Goal: Task Accomplishment & Management: Manage account settings

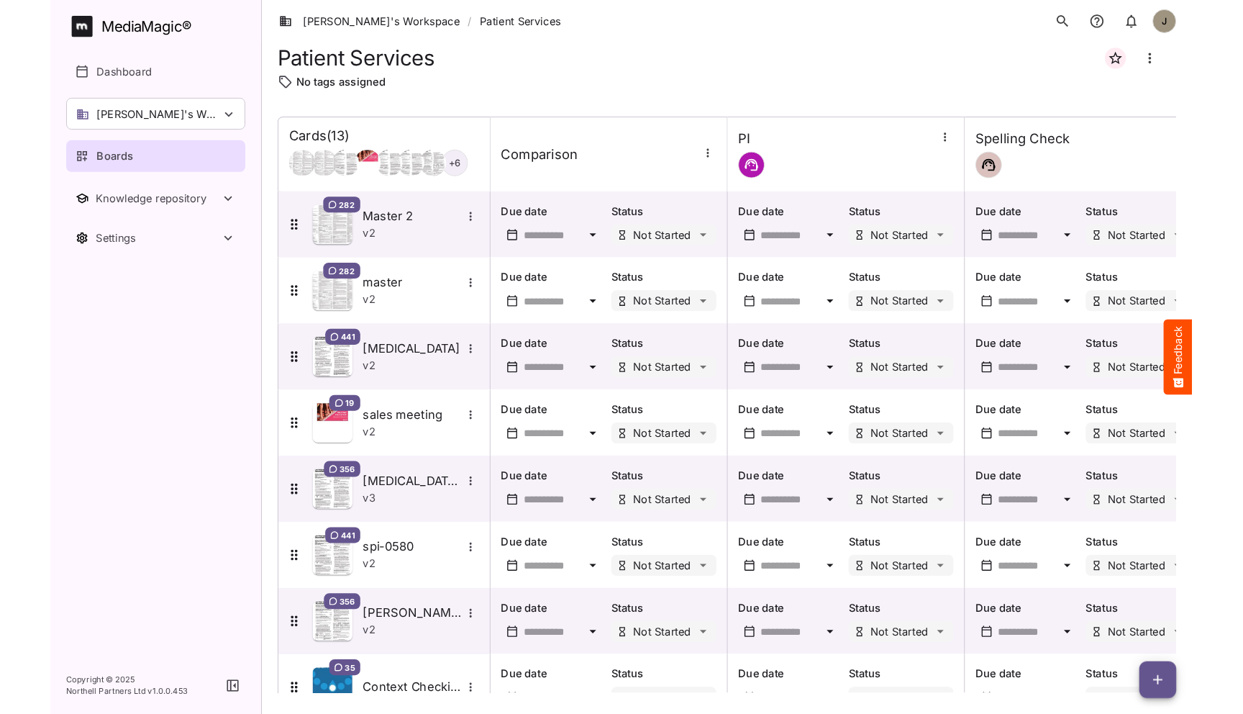
scroll to position [393, 0]
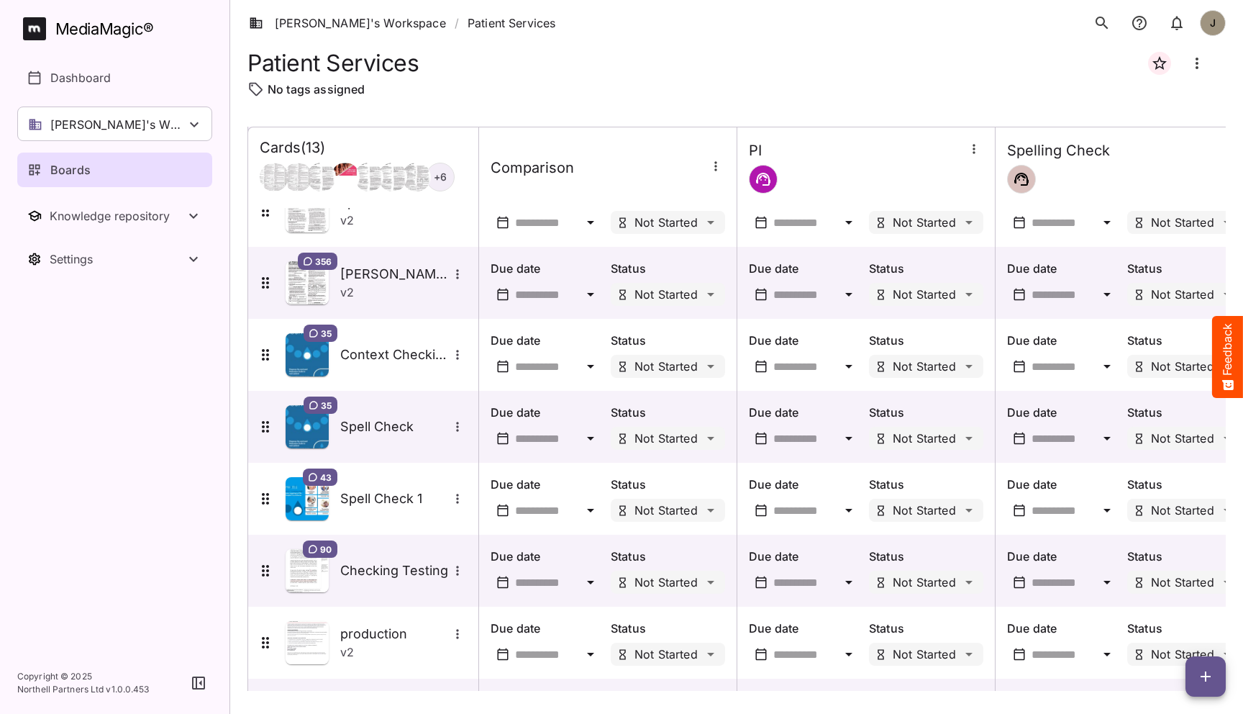
click at [613, 55] on div "Patient Services" at bounding box center [736, 63] width 978 height 35
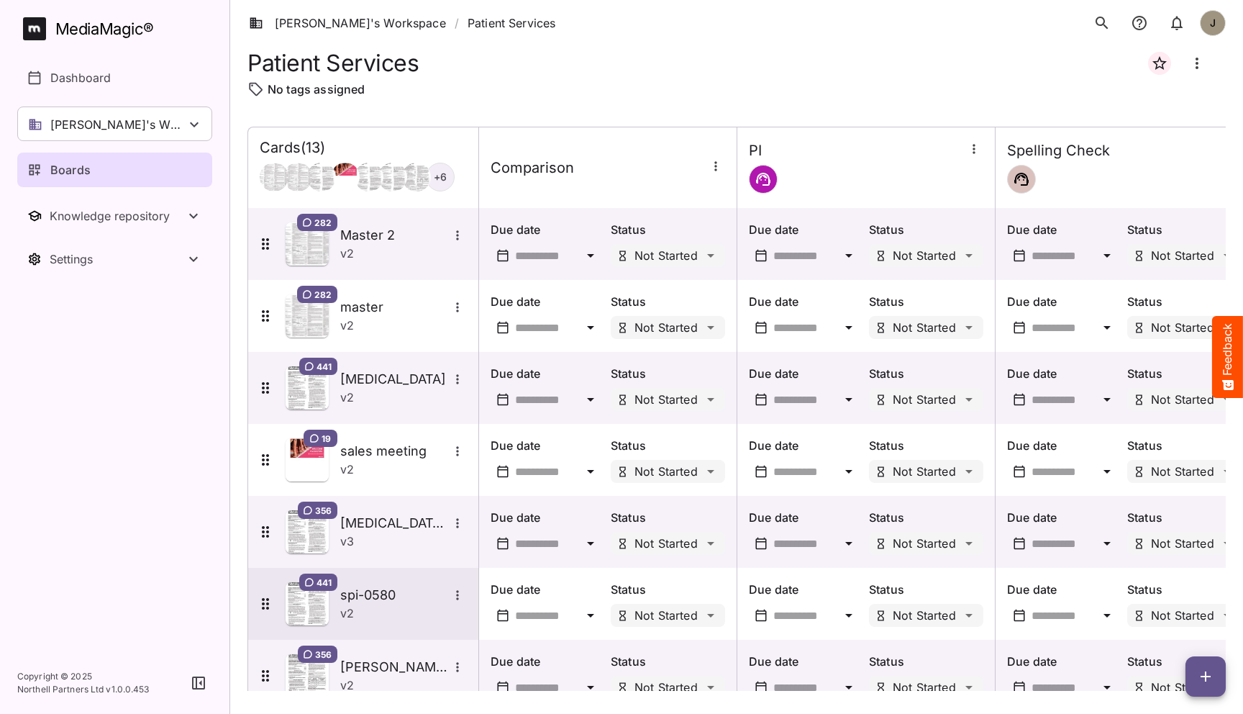
scroll to position [465, 0]
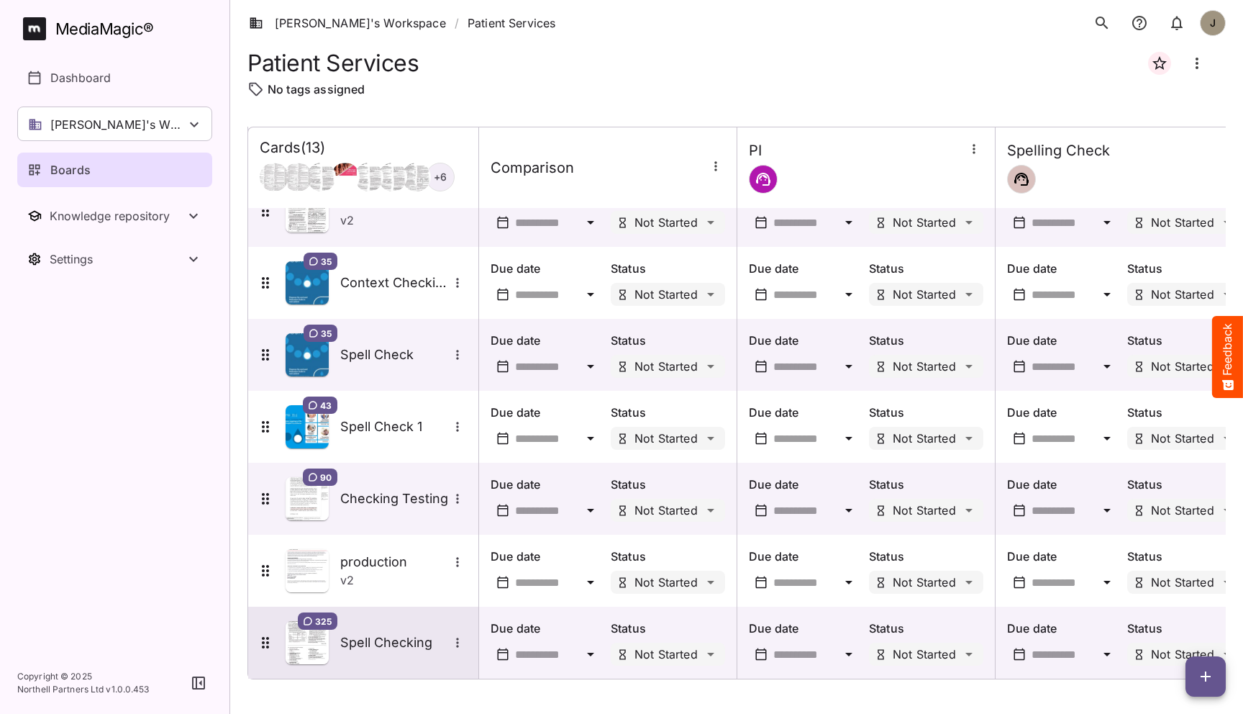
click at [381, 627] on div "325 Spell Checking" at bounding box center [362, 642] width 210 height 43
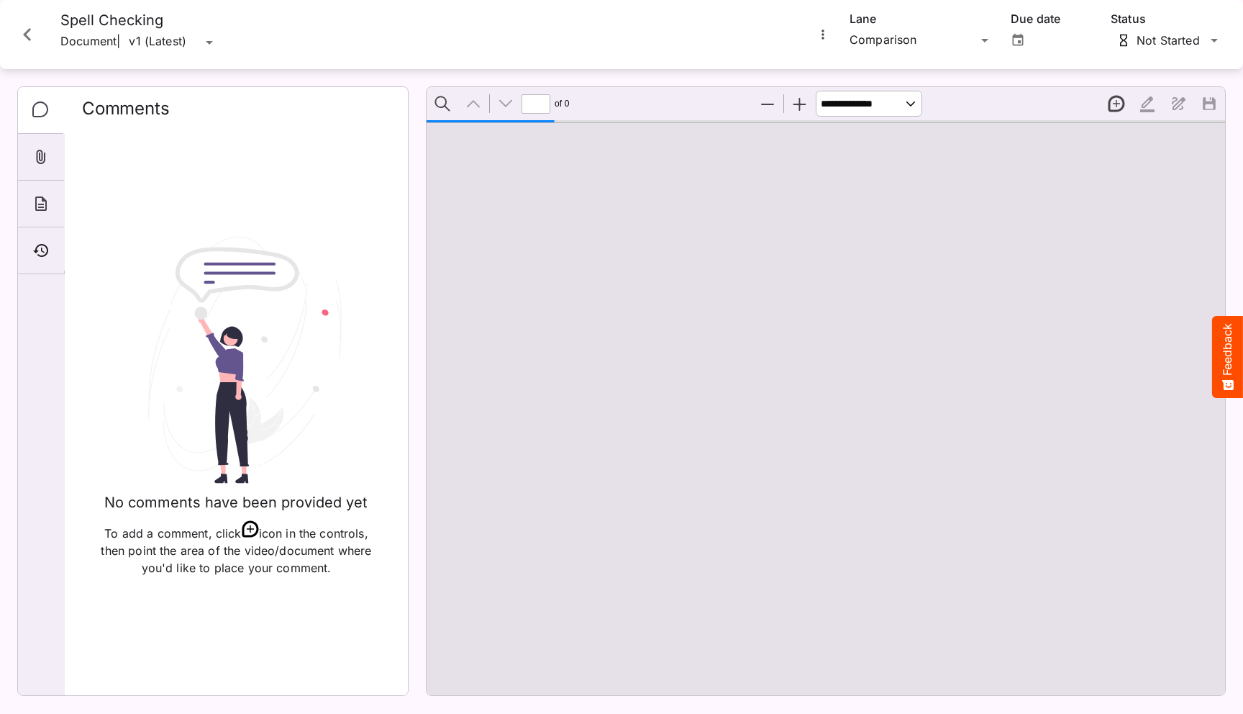
type input "*"
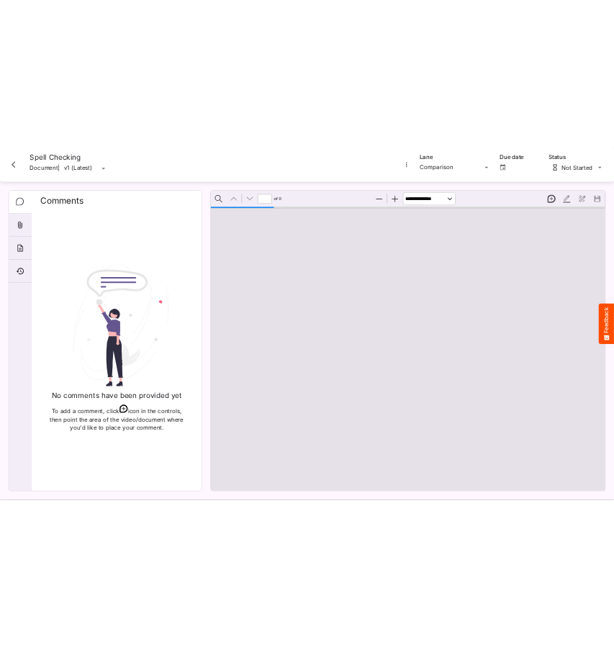
scroll to position [7, 0]
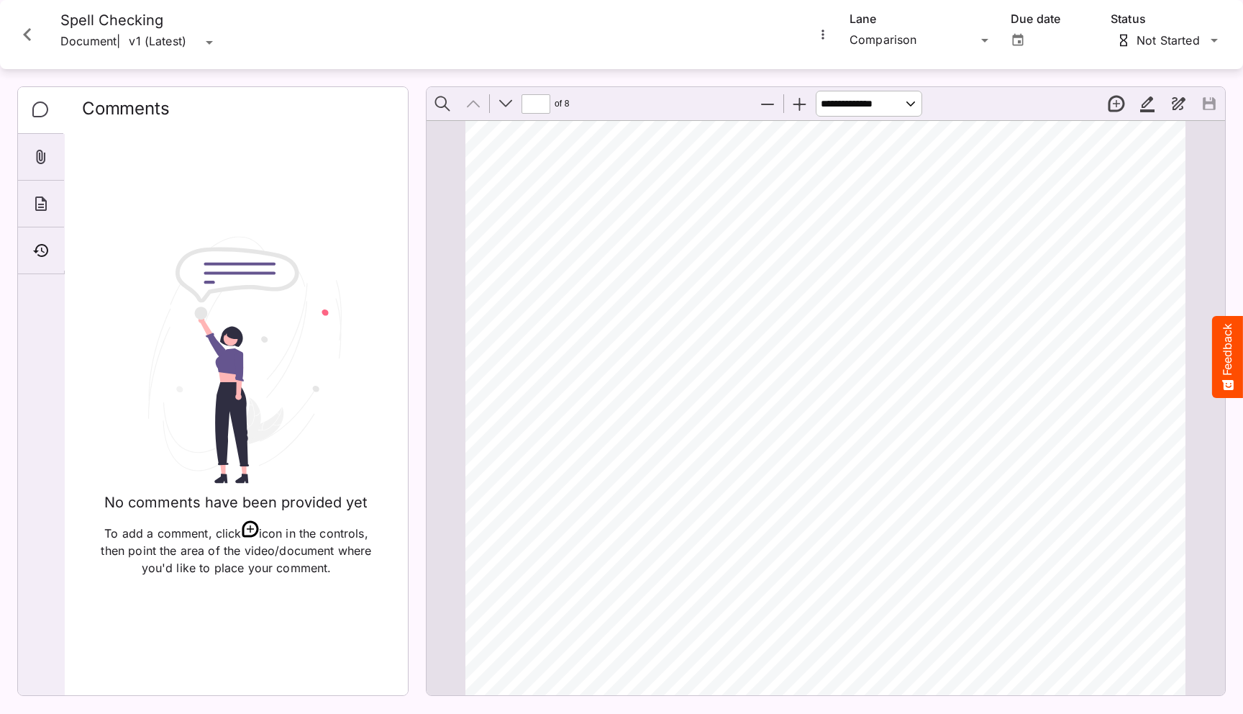
click at [24, 29] on icon "Close card" at bounding box center [27, 35] width 26 height 26
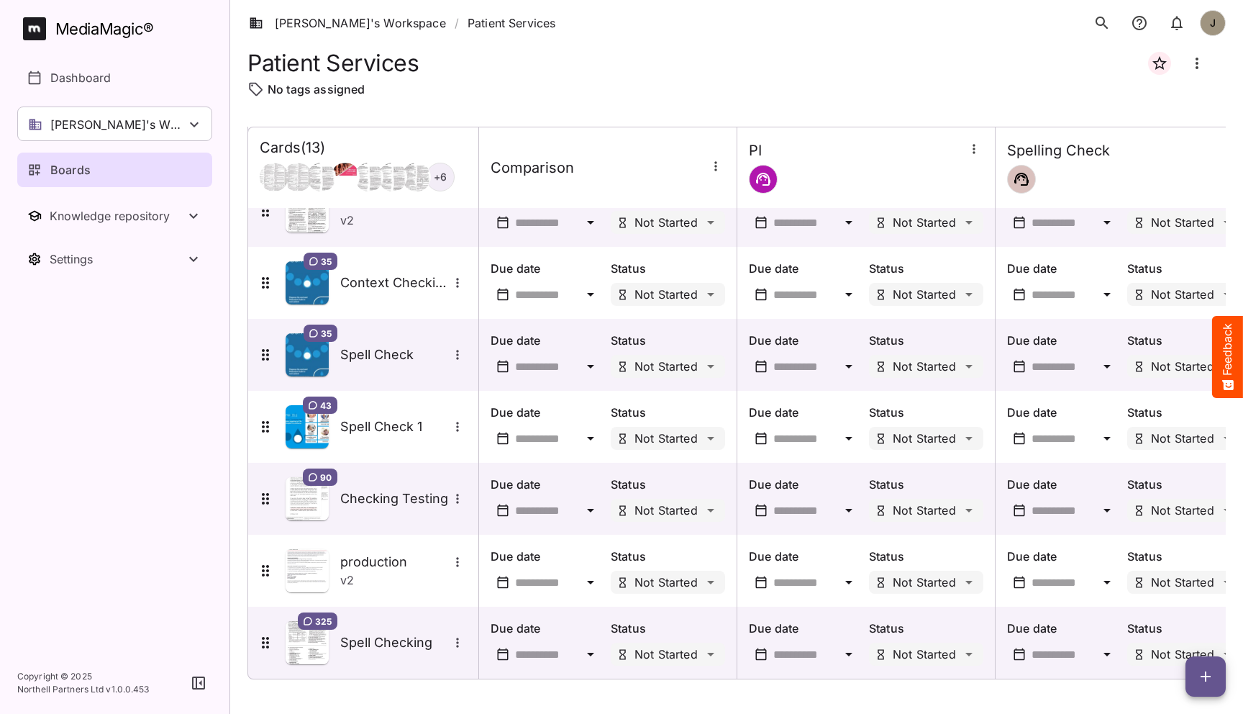
click at [1198, 680] on icon "button" at bounding box center [1205, 676] width 17 height 17
click at [1158, 581] on p "Add new card" at bounding box center [1170, 583] width 78 height 17
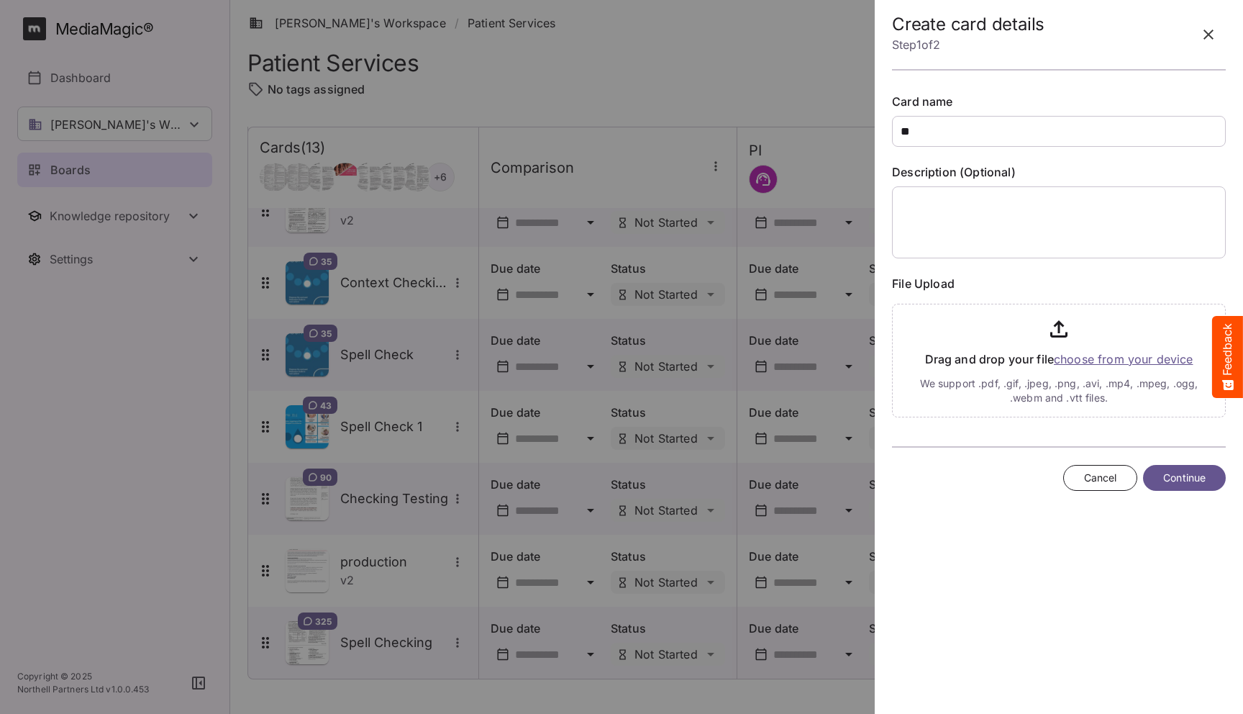
type input "*"
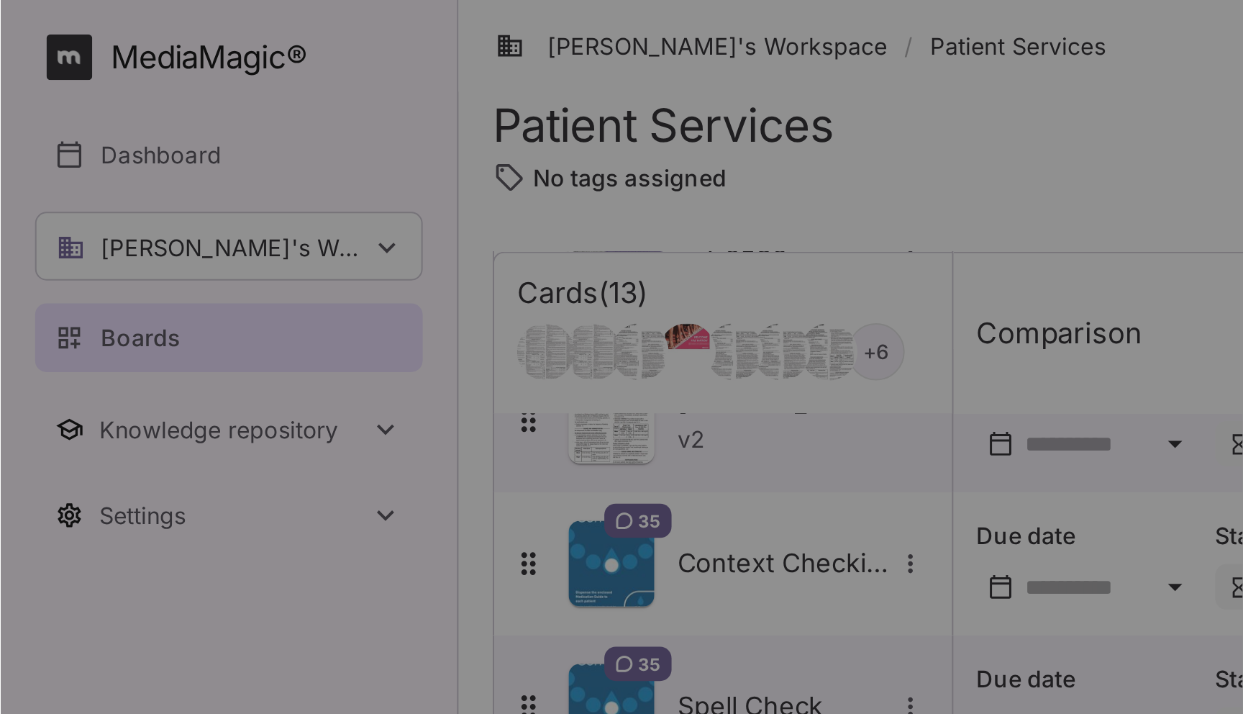
scroll to position [465, 0]
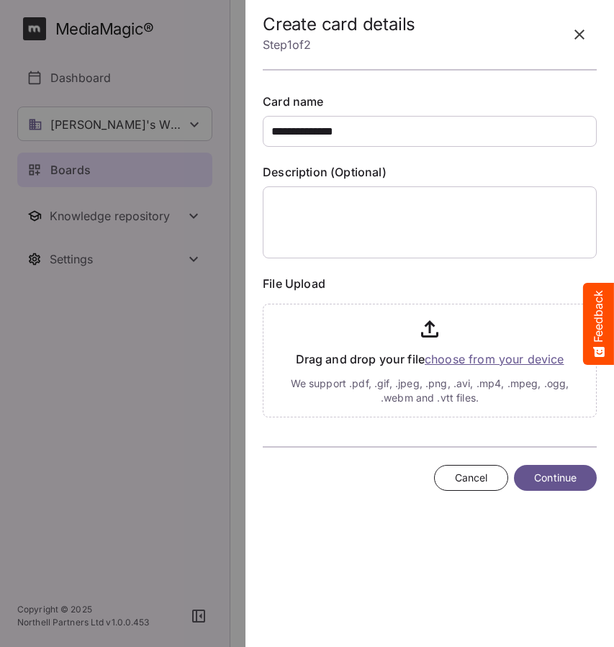
type input "**********"
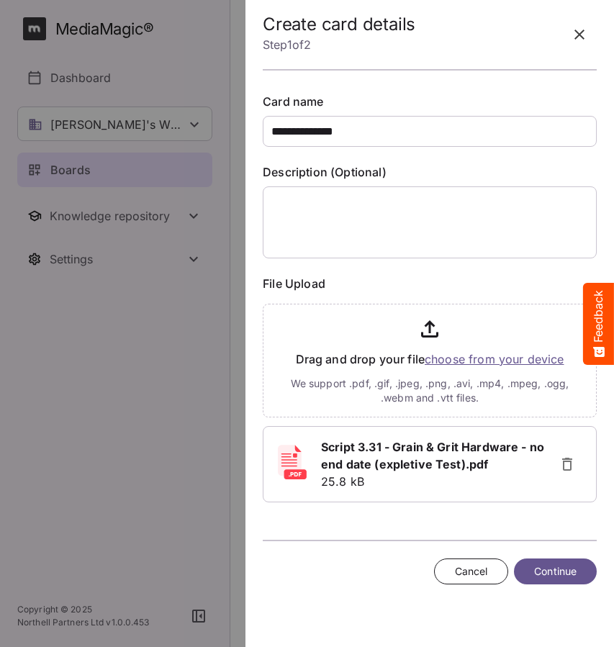
click at [572, 465] on icon "button" at bounding box center [566, 463] width 17 height 17
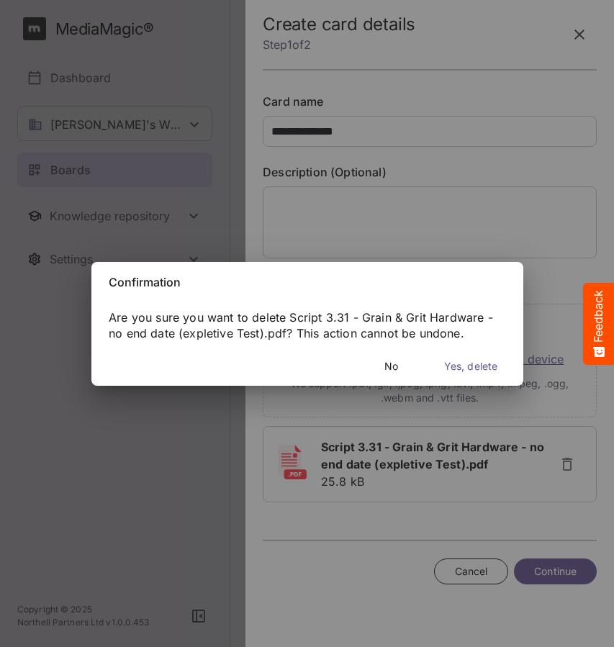
click at [464, 365] on span "Yes, delete" at bounding box center [470, 367] width 53 height 18
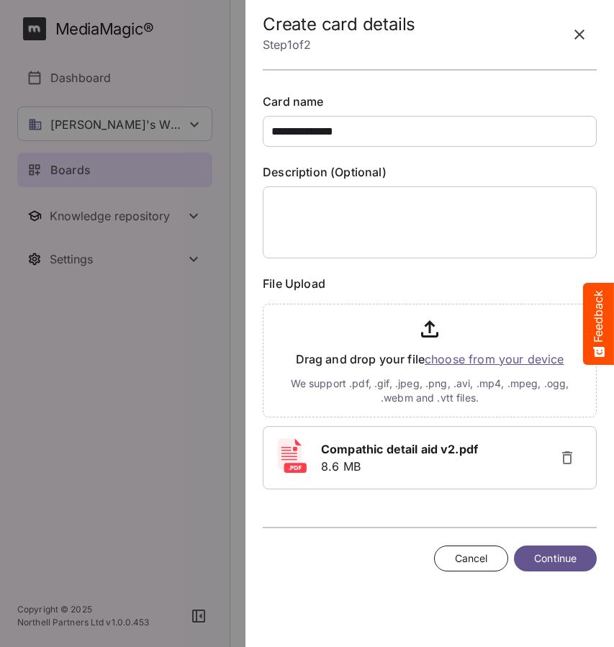
click at [556, 561] on span "Continue" at bounding box center [555, 559] width 42 height 18
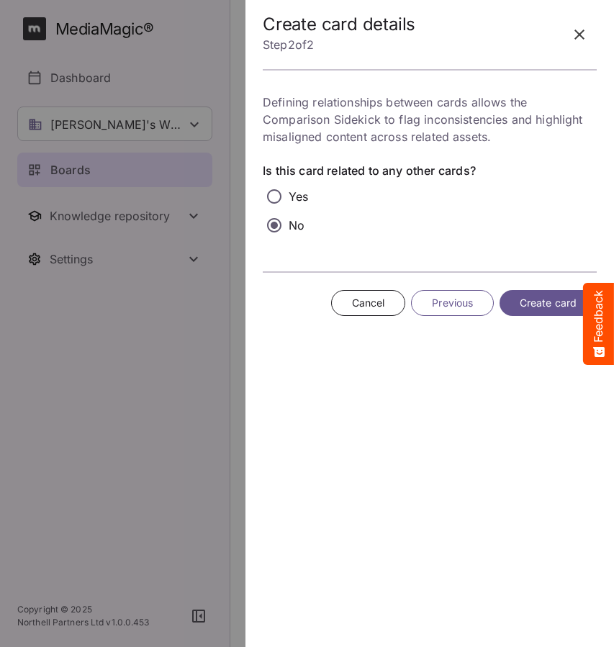
click at [549, 291] on button "Create card" at bounding box center [547, 303] width 97 height 27
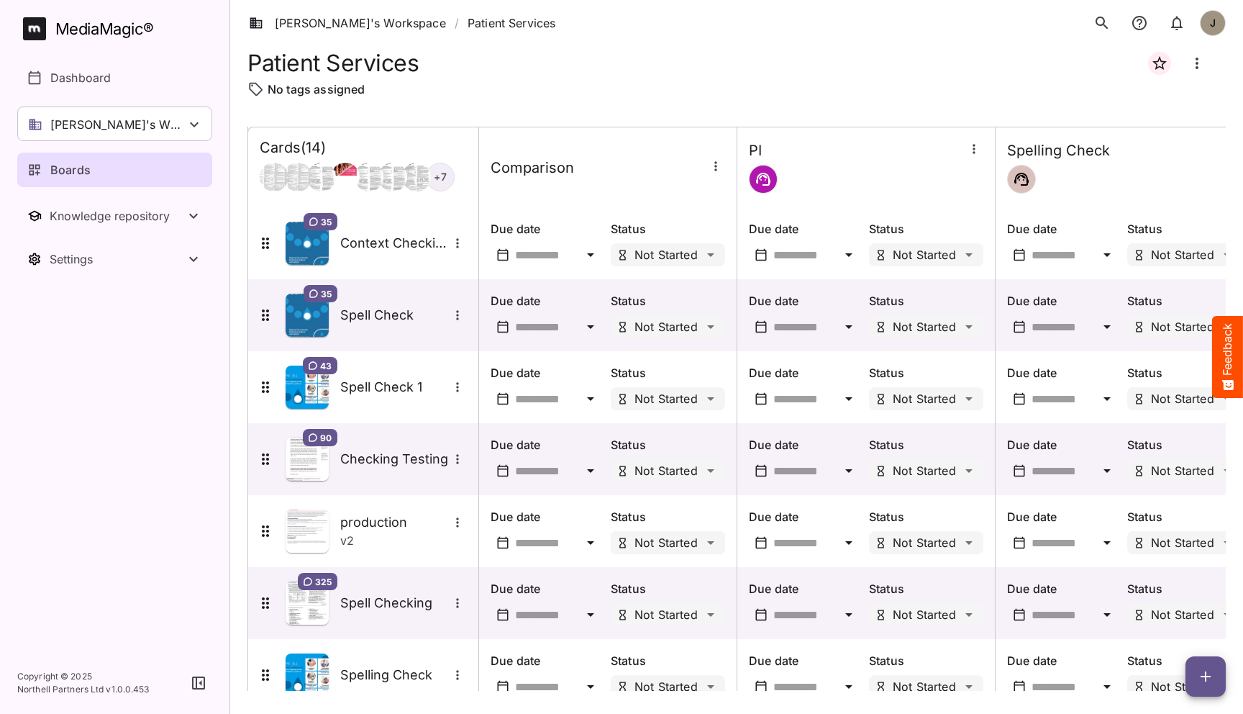
scroll to position [537, 0]
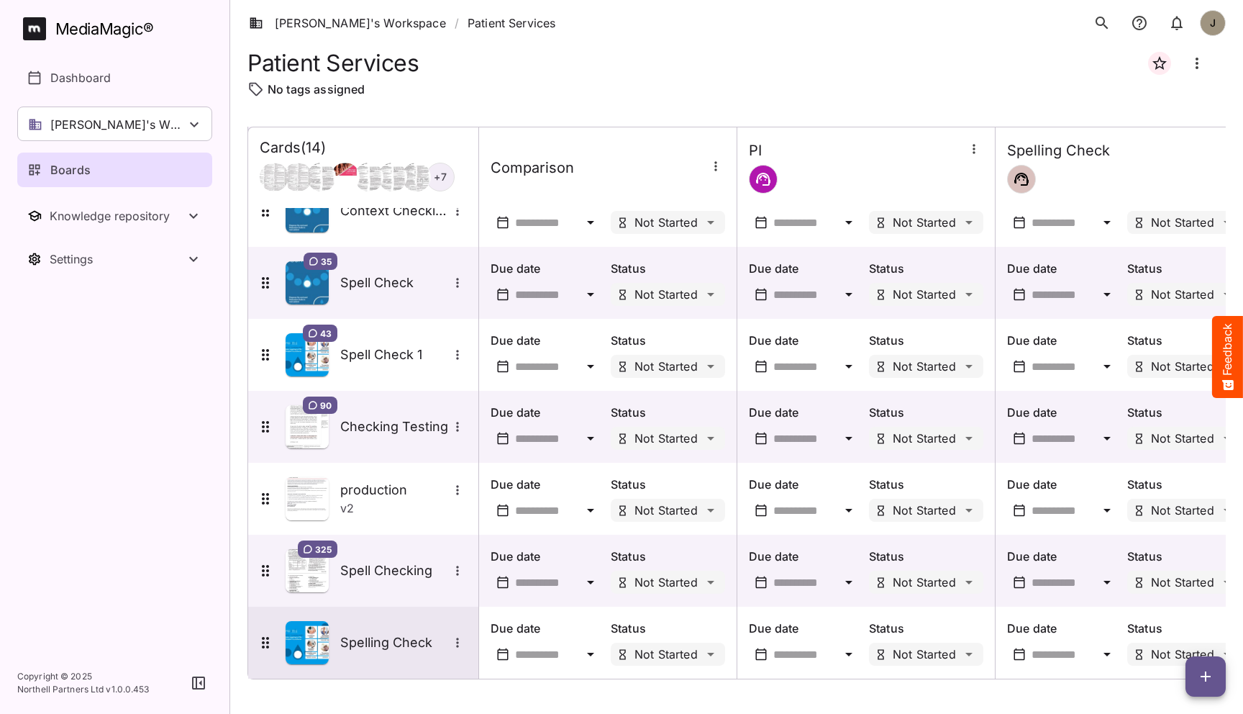
click at [371, 650] on h5 "Spelling Check" at bounding box center [394, 642] width 108 height 17
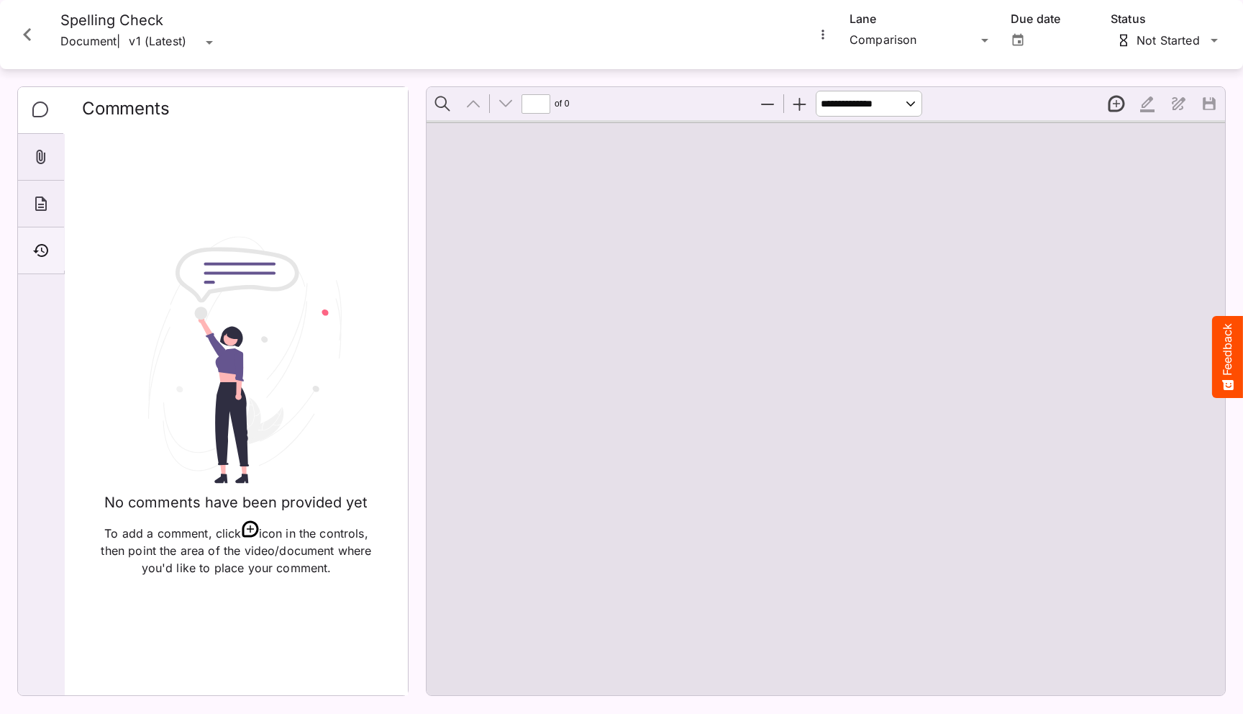
click at [31, 255] on div "Timeline" at bounding box center [41, 250] width 46 height 47
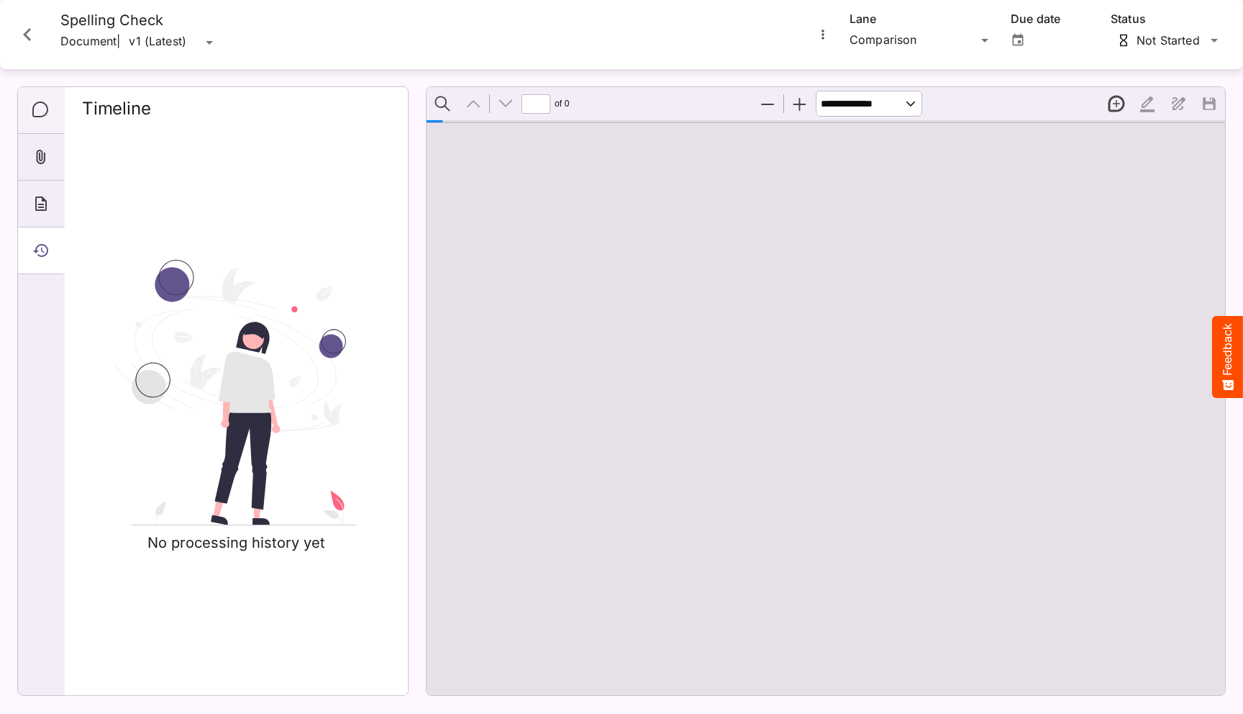
click at [37, 104] on icon "Comments" at bounding box center [40, 109] width 17 height 17
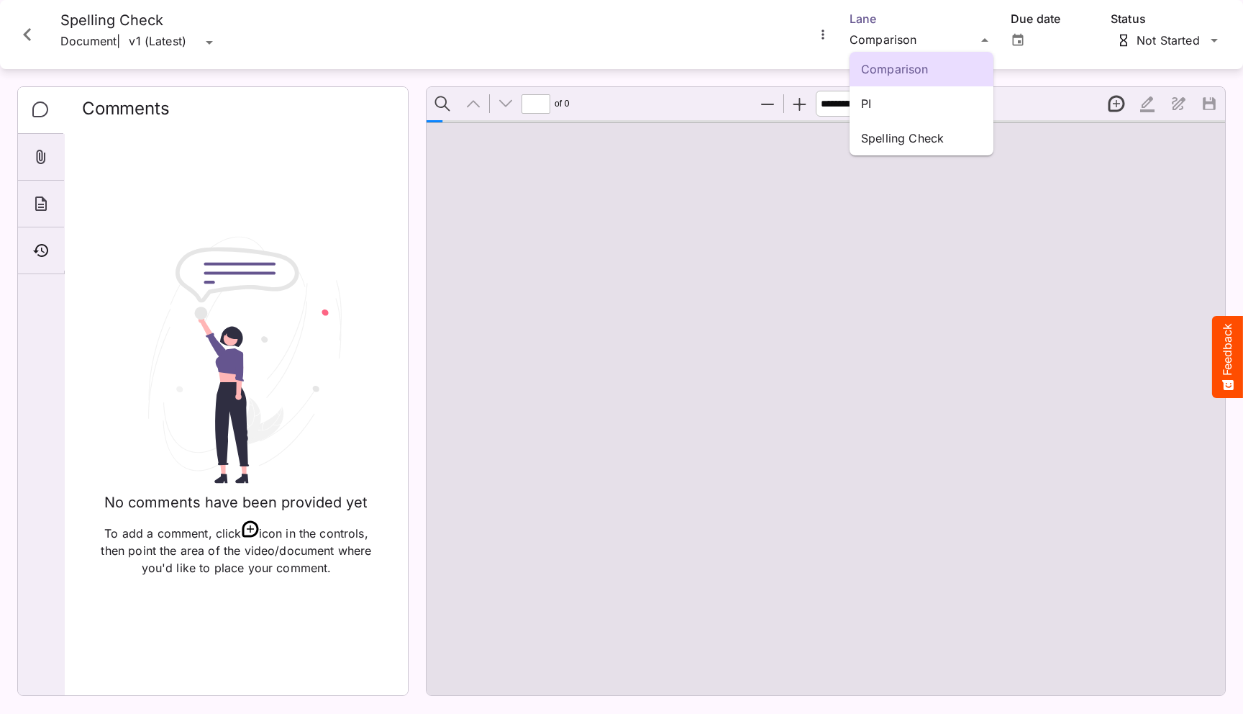
click at [925, 45] on div "Comparison PI Spelling Check Tim's Workspace / Patient Services J MediaMagic ® …" at bounding box center [621, 353] width 1243 height 707
click at [906, 140] on p "Spelling Check" at bounding box center [921, 137] width 121 height 17
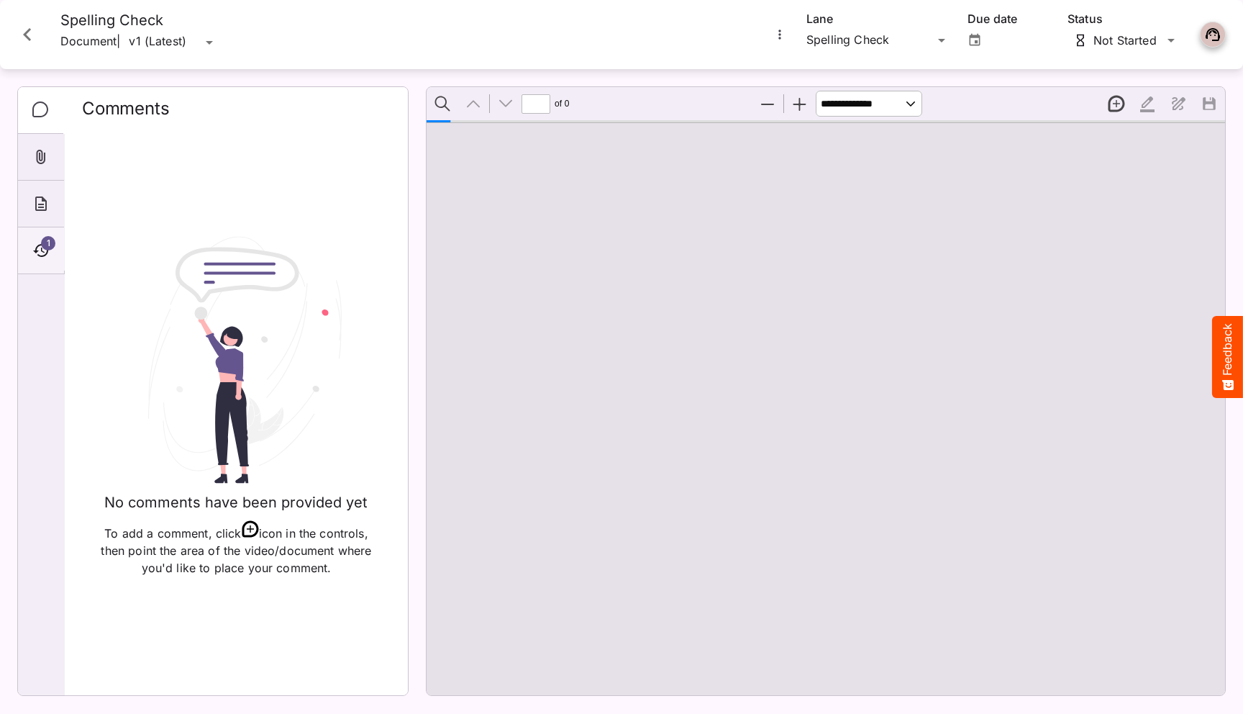
click at [48, 239] on span "1" at bounding box center [48, 243] width 14 height 14
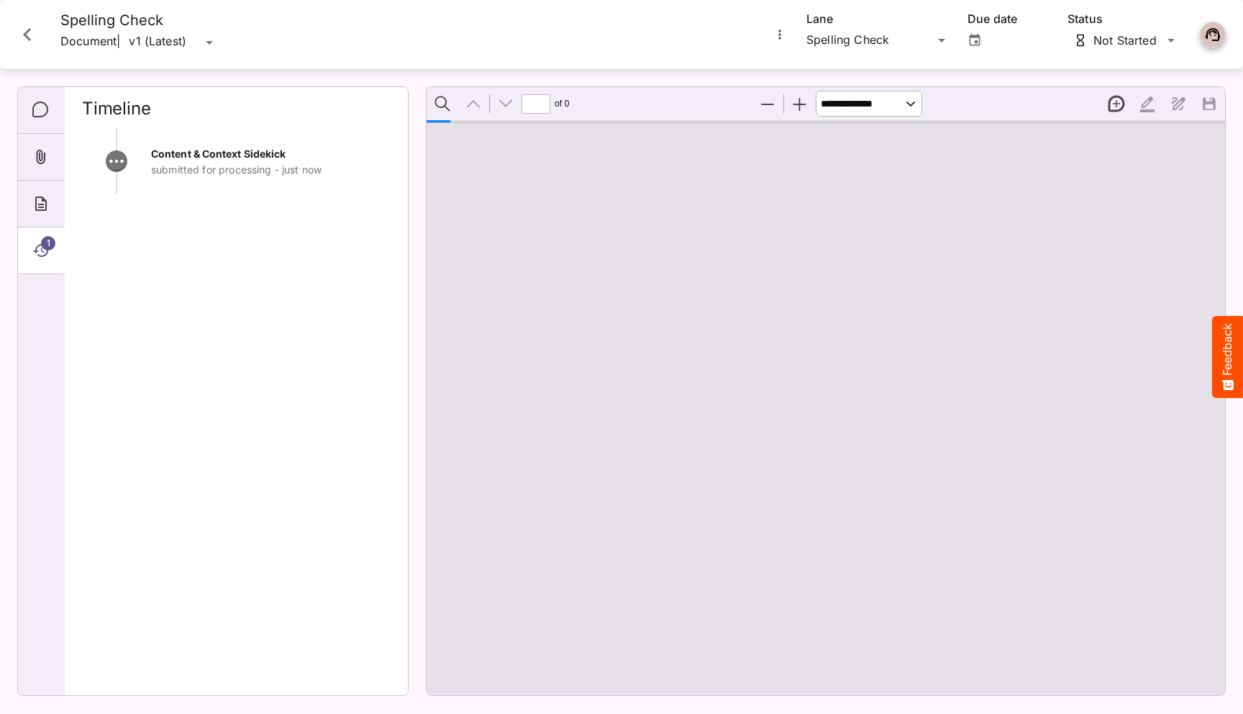
click at [29, 24] on icon "Close card" at bounding box center [27, 35] width 26 height 26
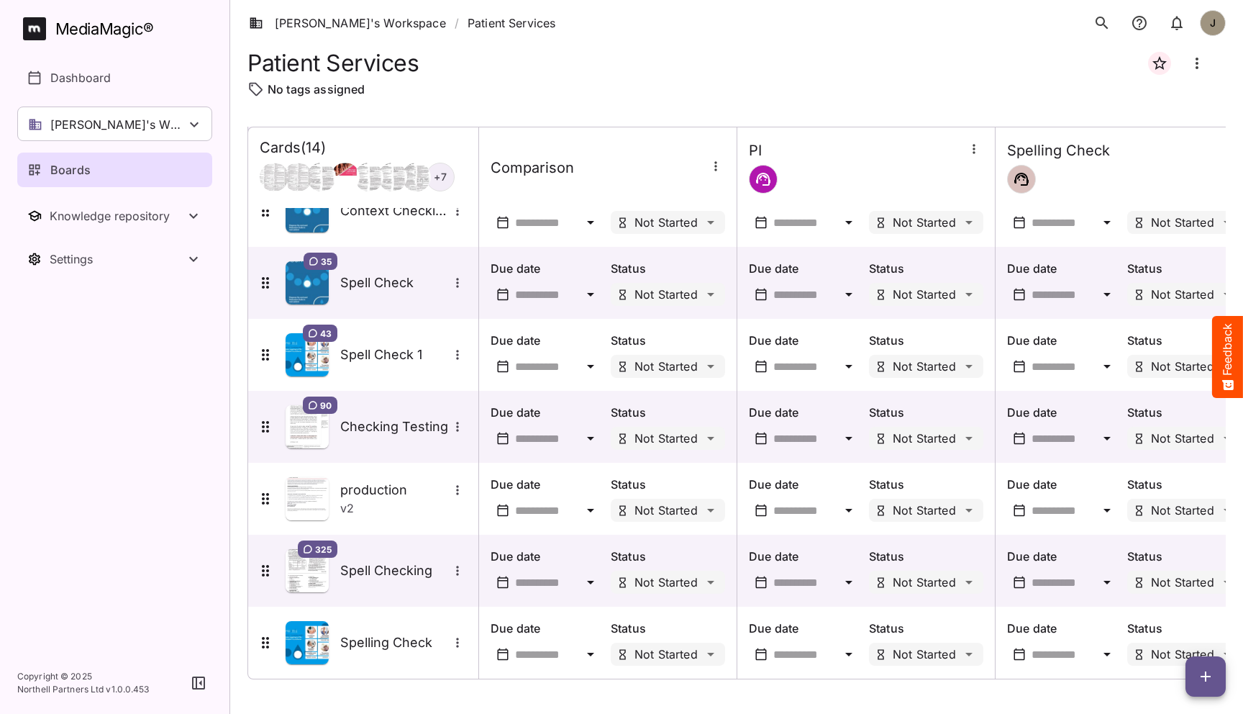
click at [199, 401] on nav "MediaMagic ® Dashboard Tim's Workspace Camille's Workspace Elizabeth's Workspac…" at bounding box center [114, 326] width 229 height 652
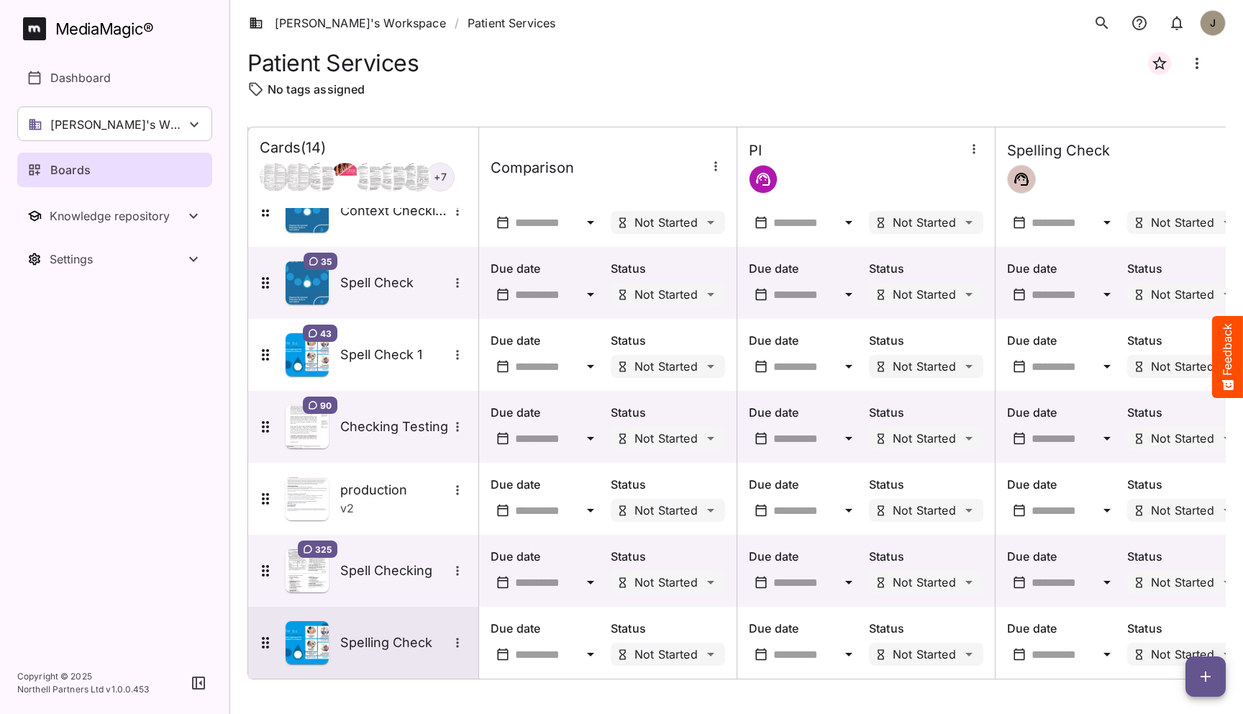
click at [378, 625] on div "Spelling Check" at bounding box center [362, 642] width 210 height 43
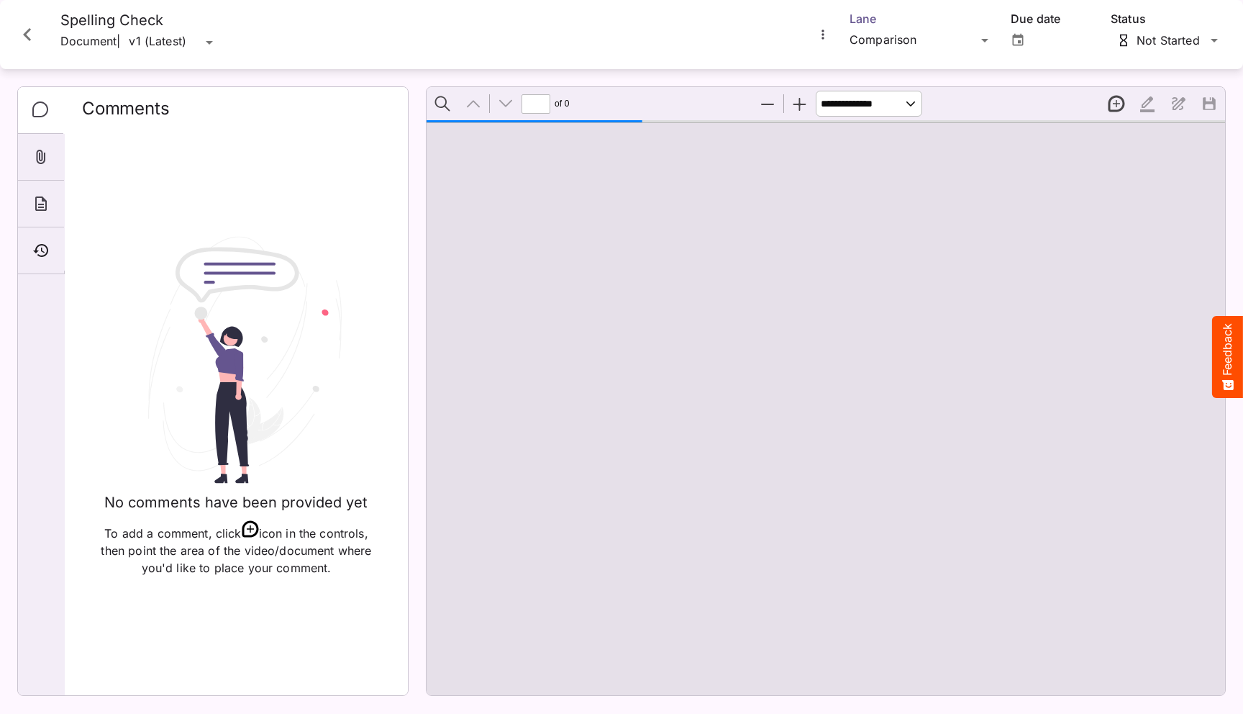
click at [921, 45] on div "Tim's Workspace / Patient Services J MediaMagic ® Dashboard Tim's Workspace Cam…" at bounding box center [621, 353] width 1243 height 707
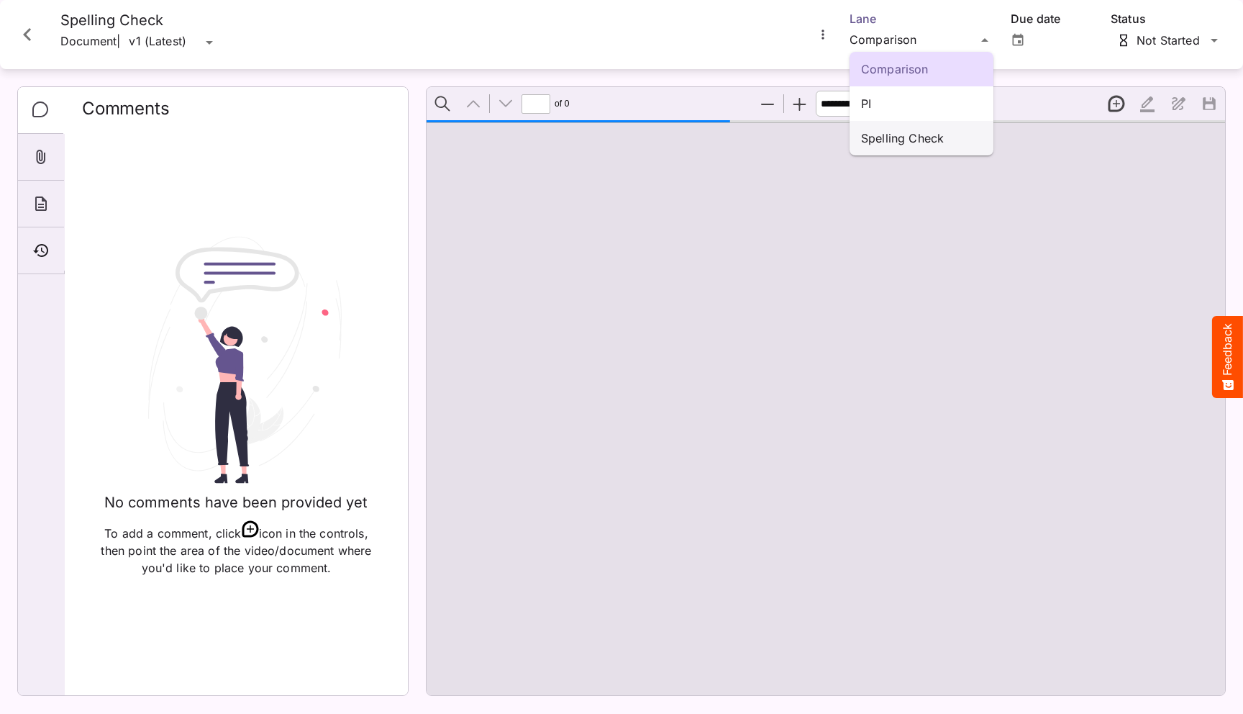
click at [900, 131] on p "Spelling Check" at bounding box center [921, 137] width 121 height 17
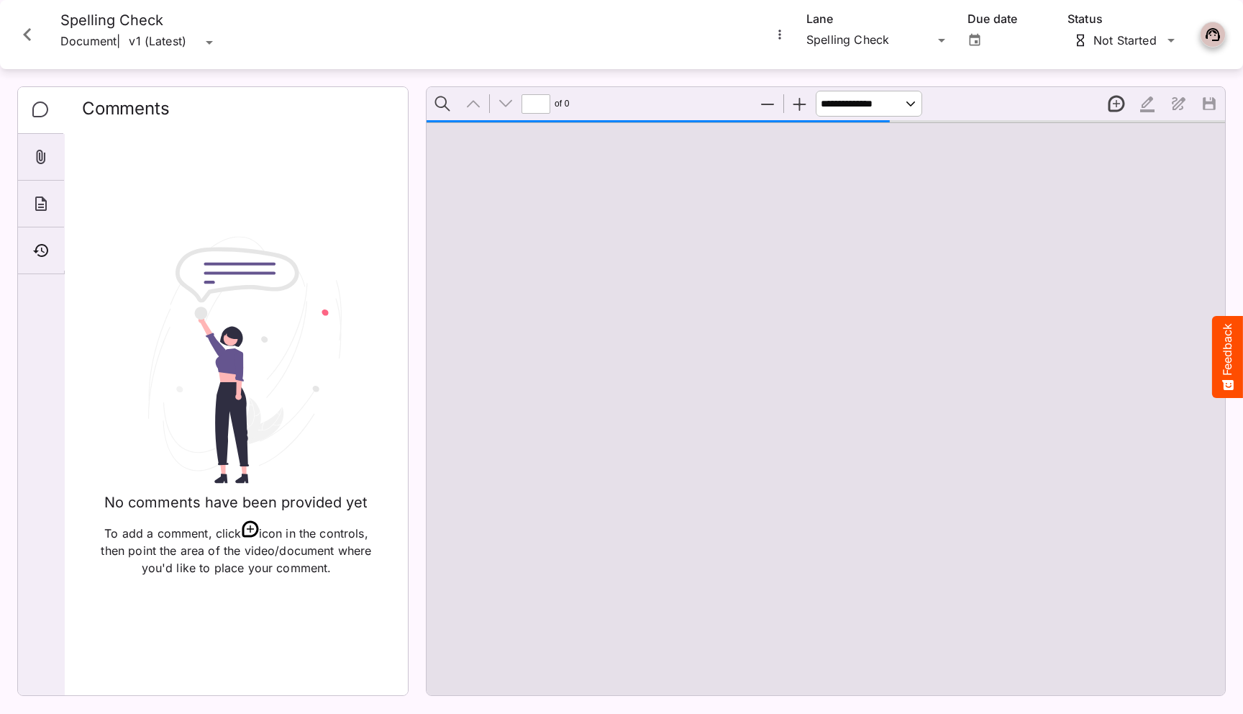
click at [530, 38] on div "Spelling Check Document | v1 (Latest) v1 (Latest)" at bounding box center [384, 35] width 756 height 46
click at [42, 251] on icon "Timeline" at bounding box center [40, 250] width 15 height 13
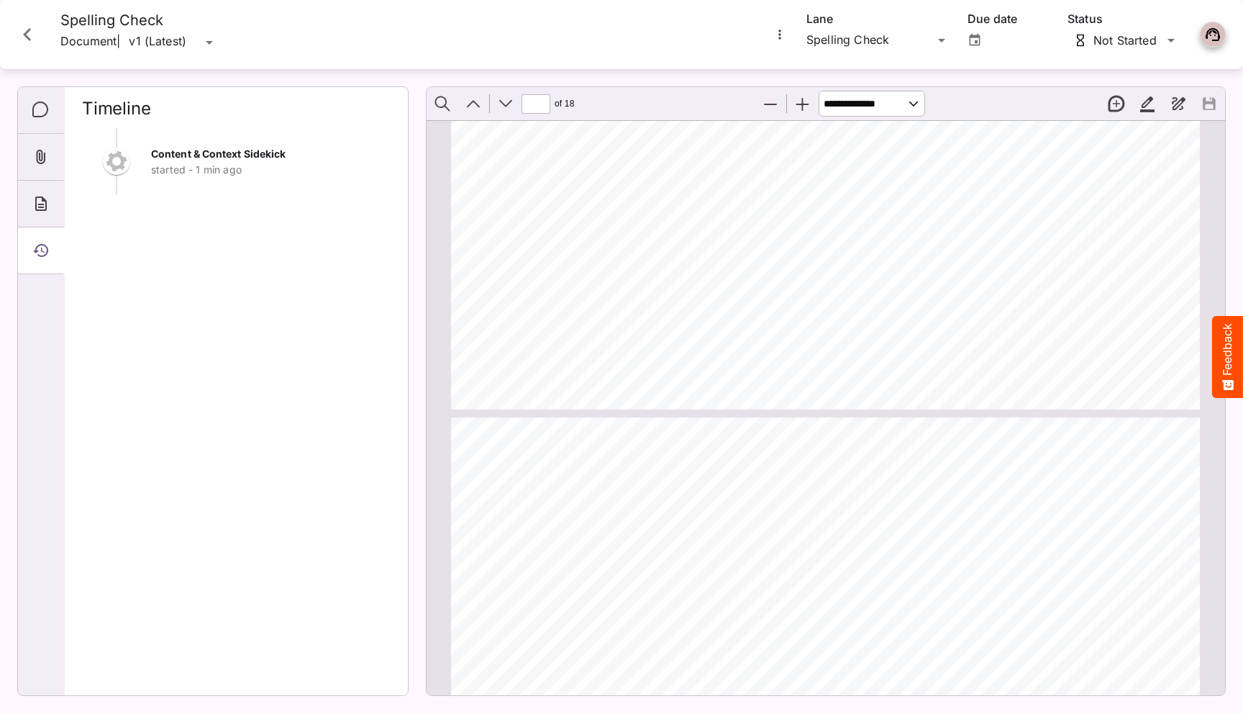
scroll to position [258, 0]
type input "*"
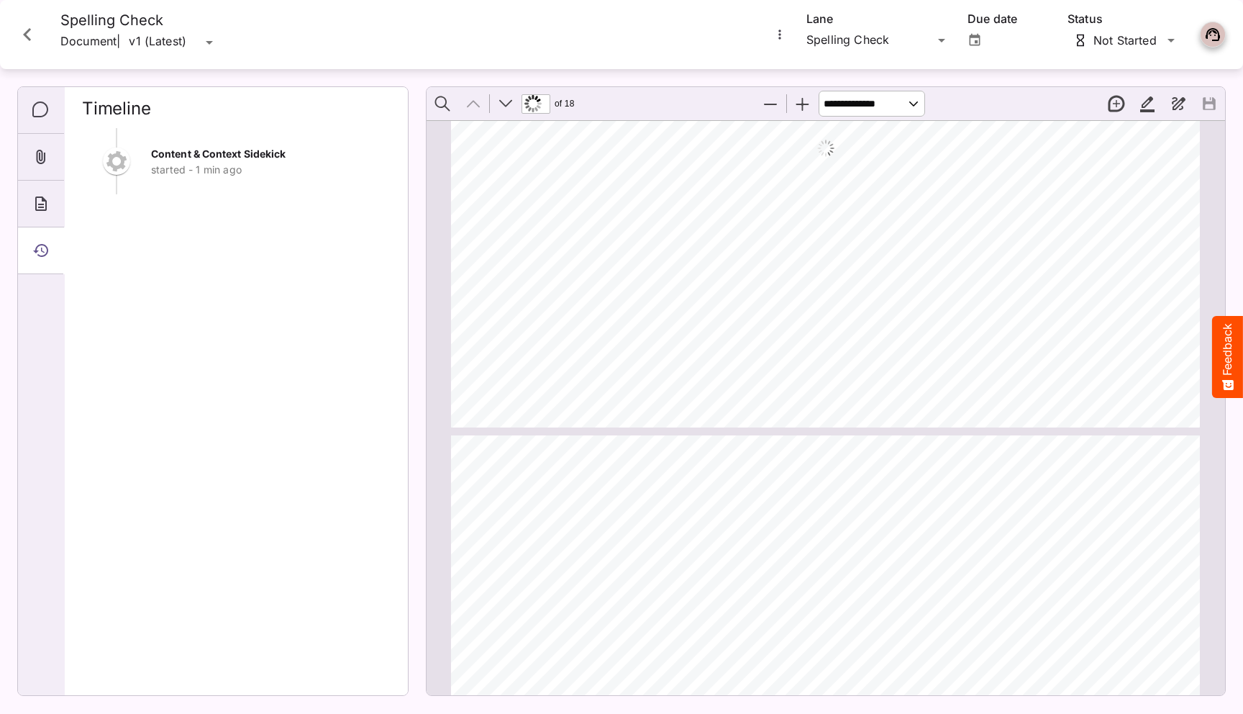
scroll to position [0, 0]
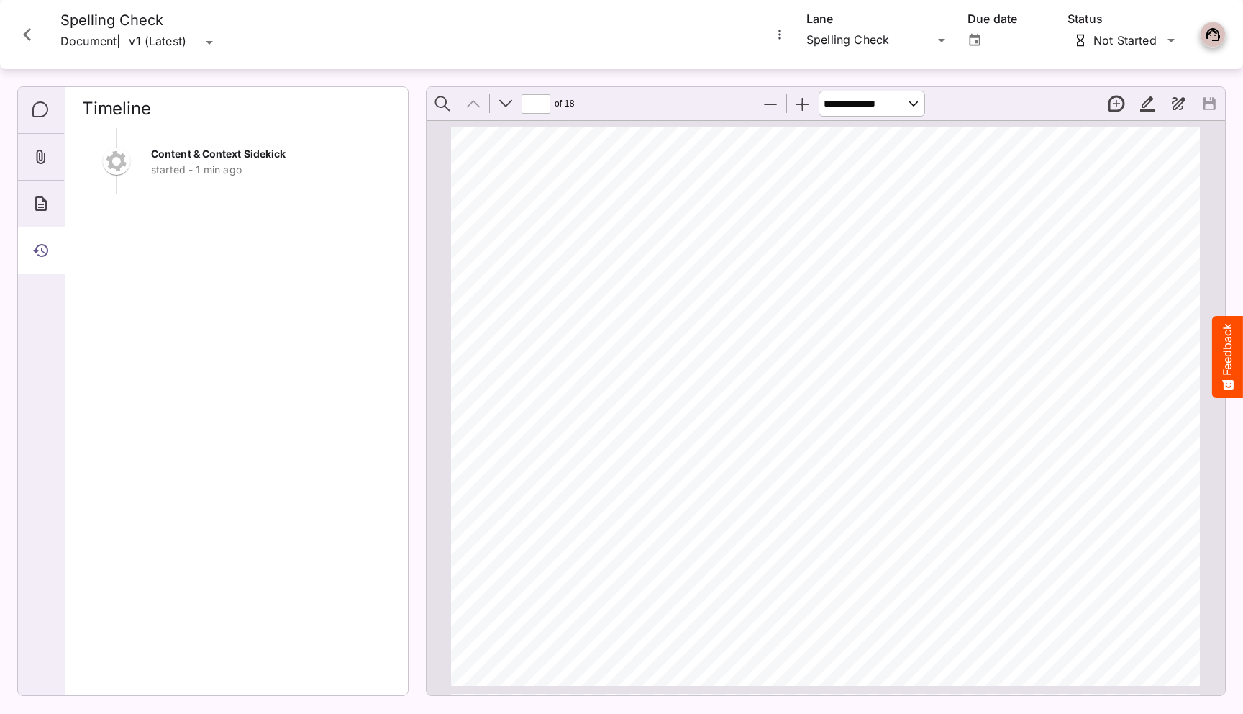
click at [29, 27] on icon "Close card" at bounding box center [27, 35] width 26 height 26
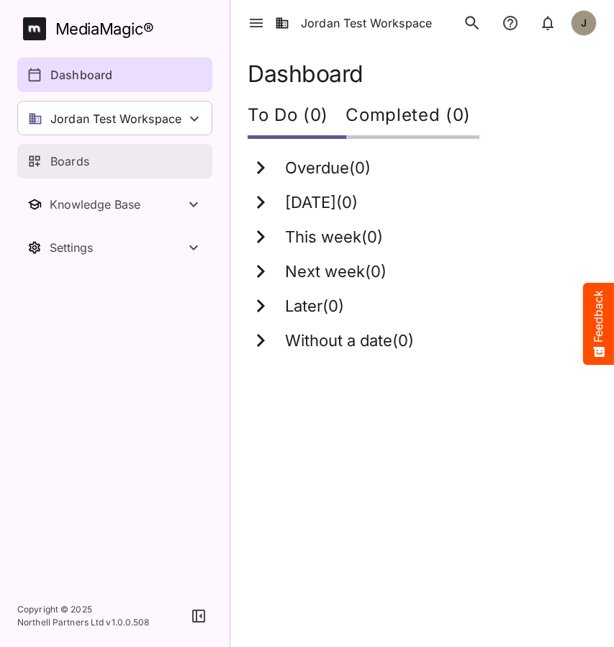
click at [117, 153] on div "Boards" at bounding box center [115, 160] width 176 height 17
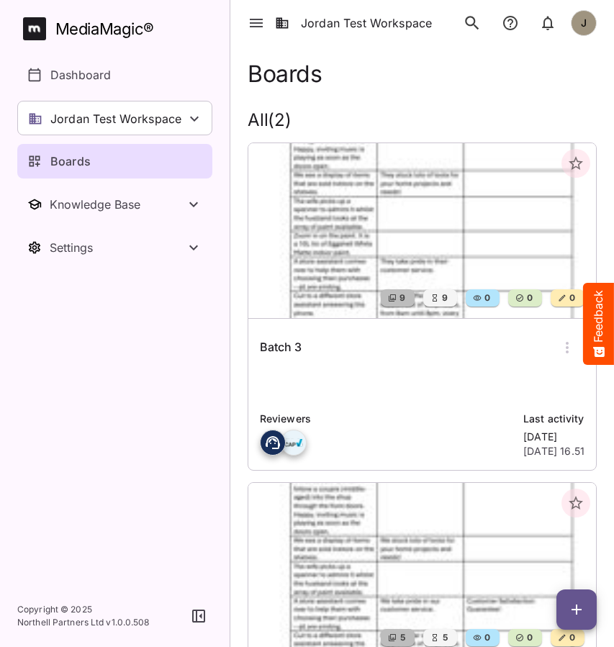
click at [356, 357] on div "Batch 3" at bounding box center [422, 347] width 324 height 35
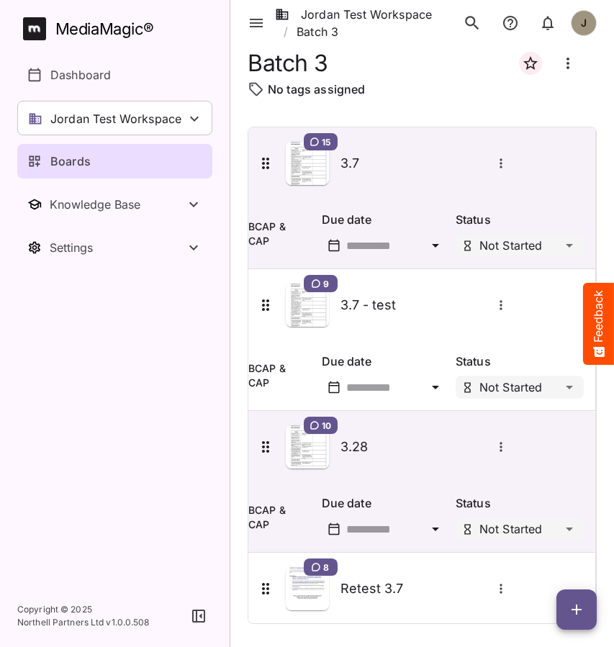
click at [278, 212] on td "Due date Status Not Started" at bounding box center [421, 234] width 347 height 70
click at [313, 201] on div "Due date Status Not Started" at bounding box center [449, 230] width 291 height 75
click at [279, 206] on td "Due date Status Not Started" at bounding box center [421, 234] width 347 height 70
click at [269, 230] on td "Due date Status Not Started" at bounding box center [421, 234] width 347 height 70
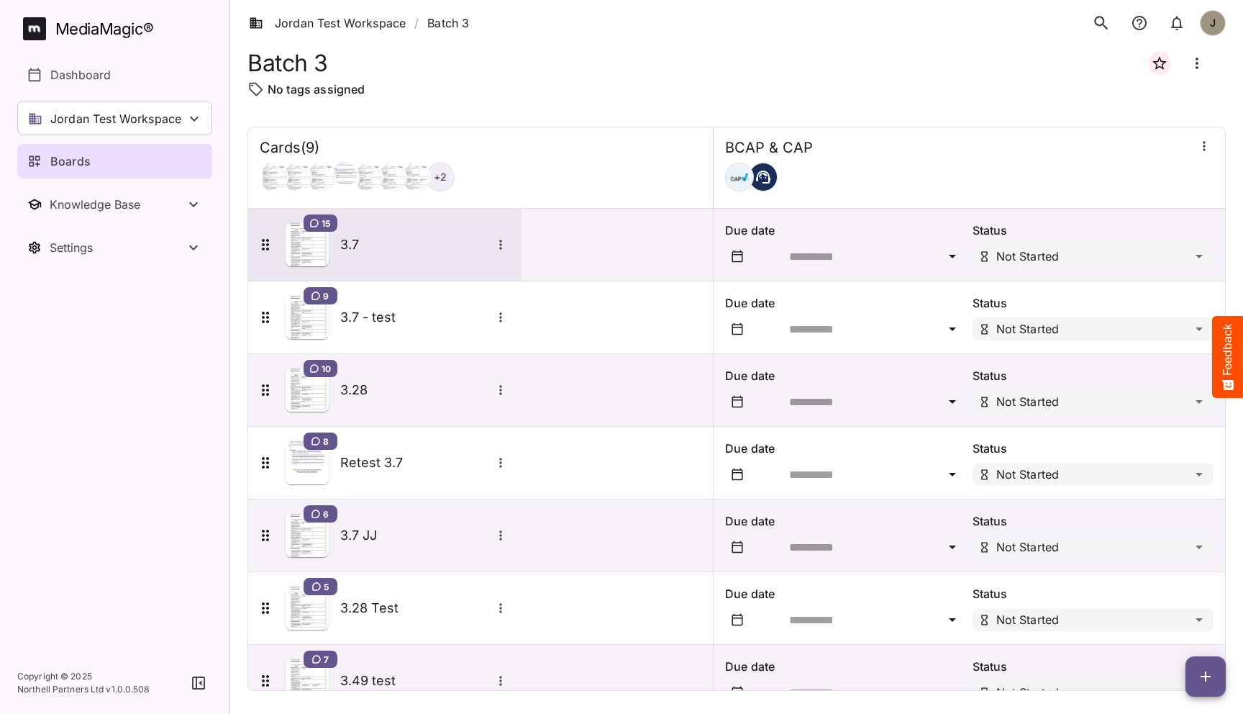
click at [351, 237] on h5 "3.7" at bounding box center [415, 244] width 151 height 17
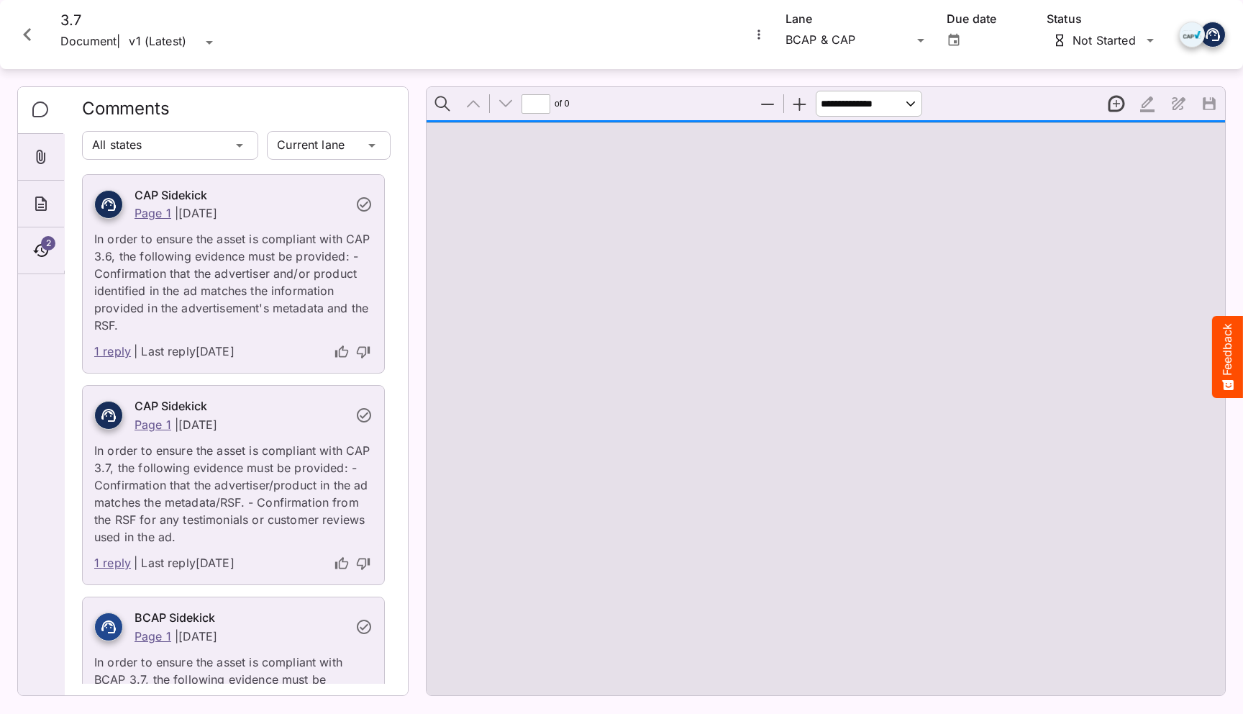
type input "*"
select select "******"
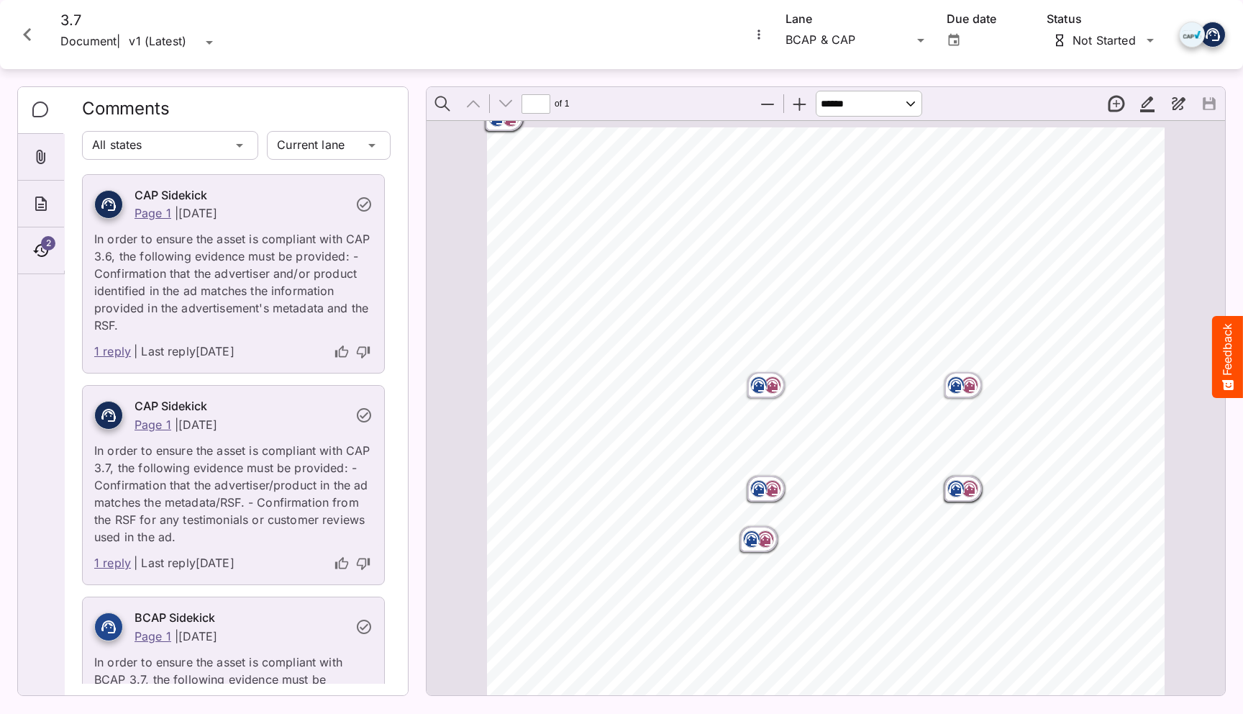
click at [26, 34] on icon "Close card" at bounding box center [27, 35] width 26 height 26
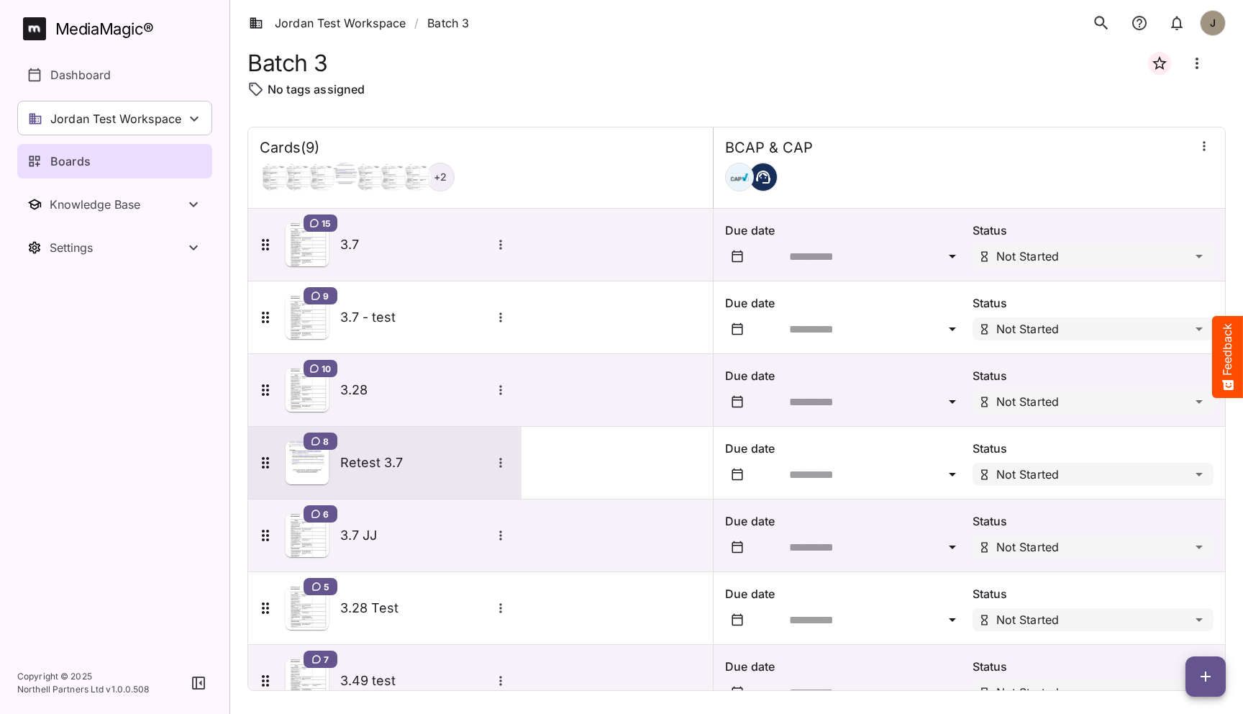
scroll to position [184, 0]
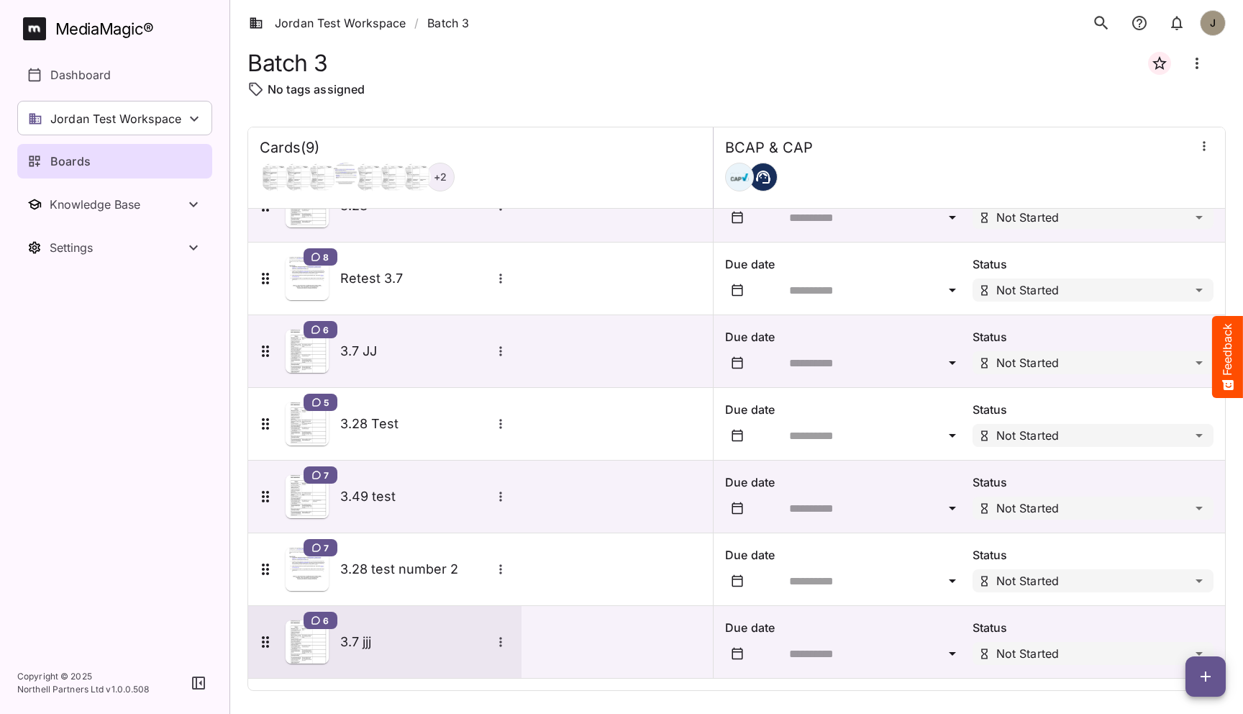
click at [368, 637] on h5 "3.7 jjj" at bounding box center [415, 641] width 151 height 17
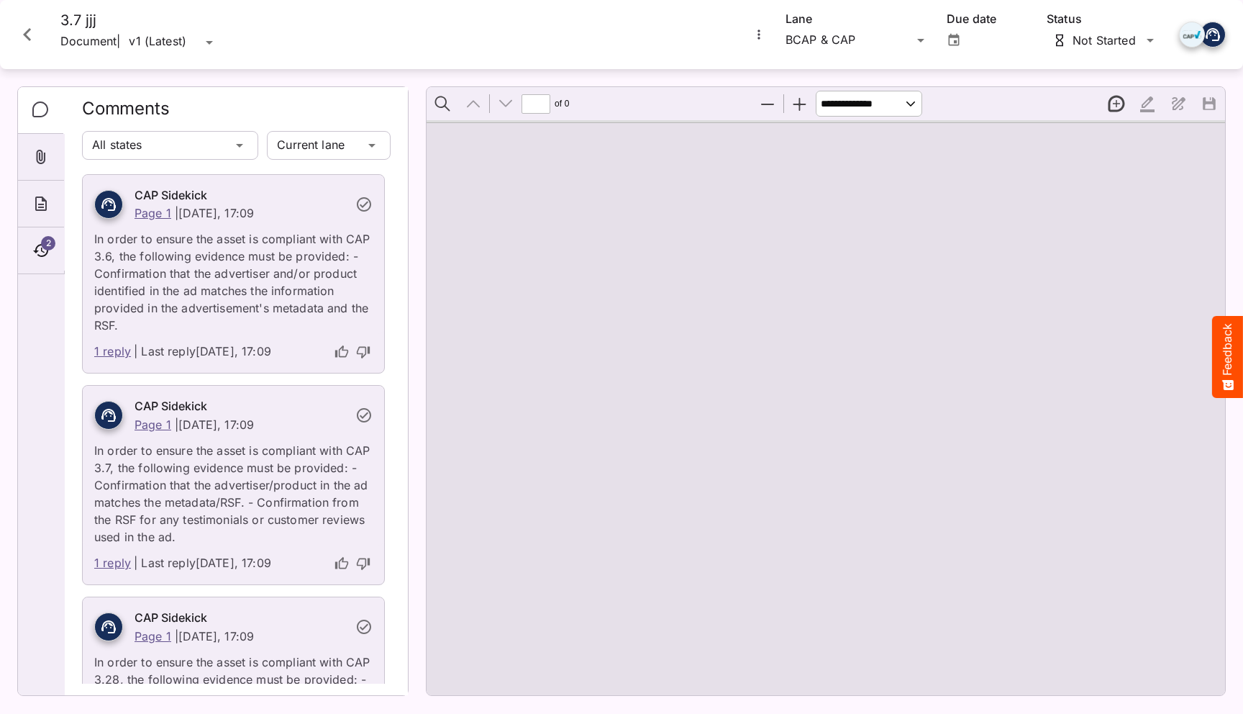
type input "*"
select select "******"
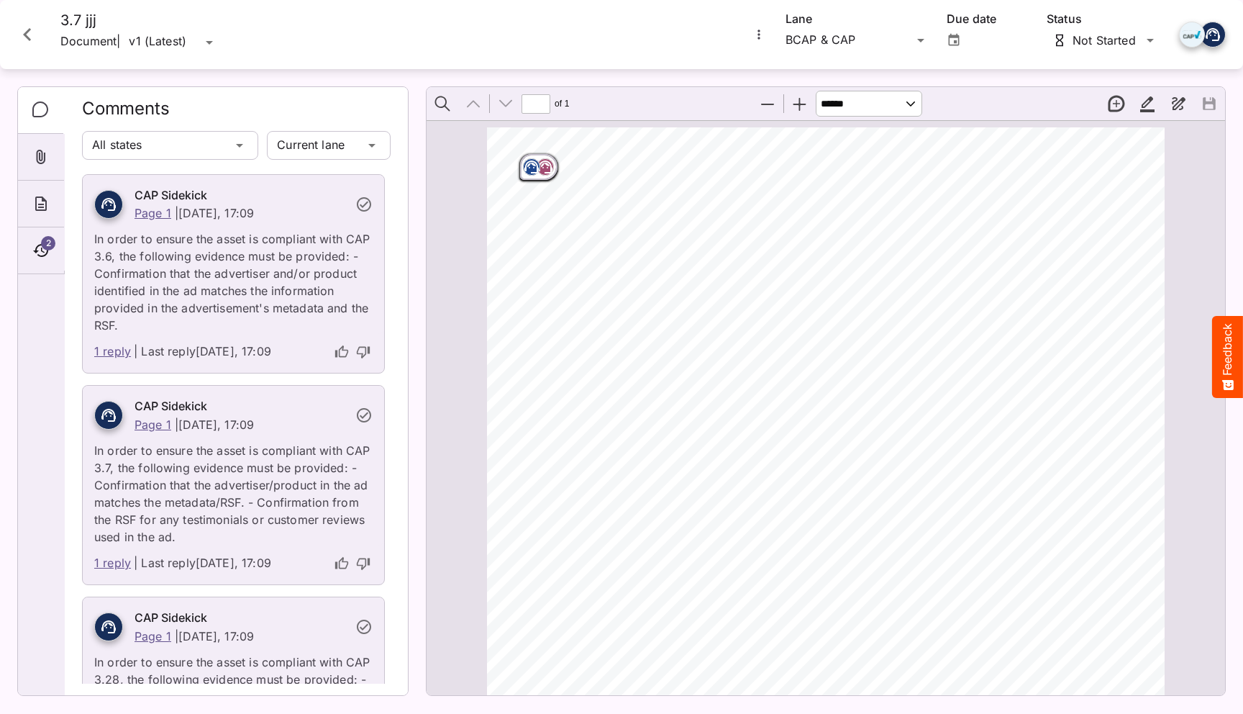
click at [545, 163] on icon "Page ⁨1⁩" at bounding box center [545, 165] width 9 height 4
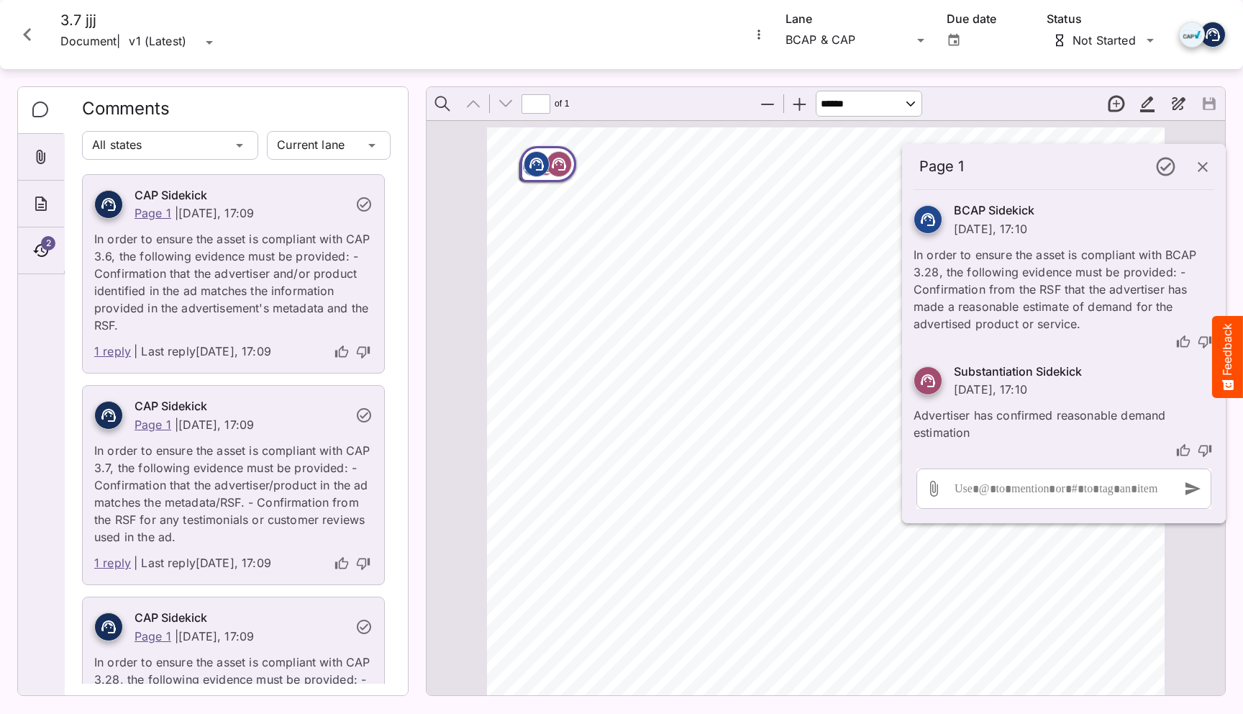
click at [542, 257] on div "ADVERTISER: Grain & Grit Hardware VERSION: BCAP 3.7 DURATION: 30 seconds DATE O…" at bounding box center [832, 615] width 691 height 977
click at [613, 166] on icon "button" at bounding box center [1202, 166] width 17 height 17
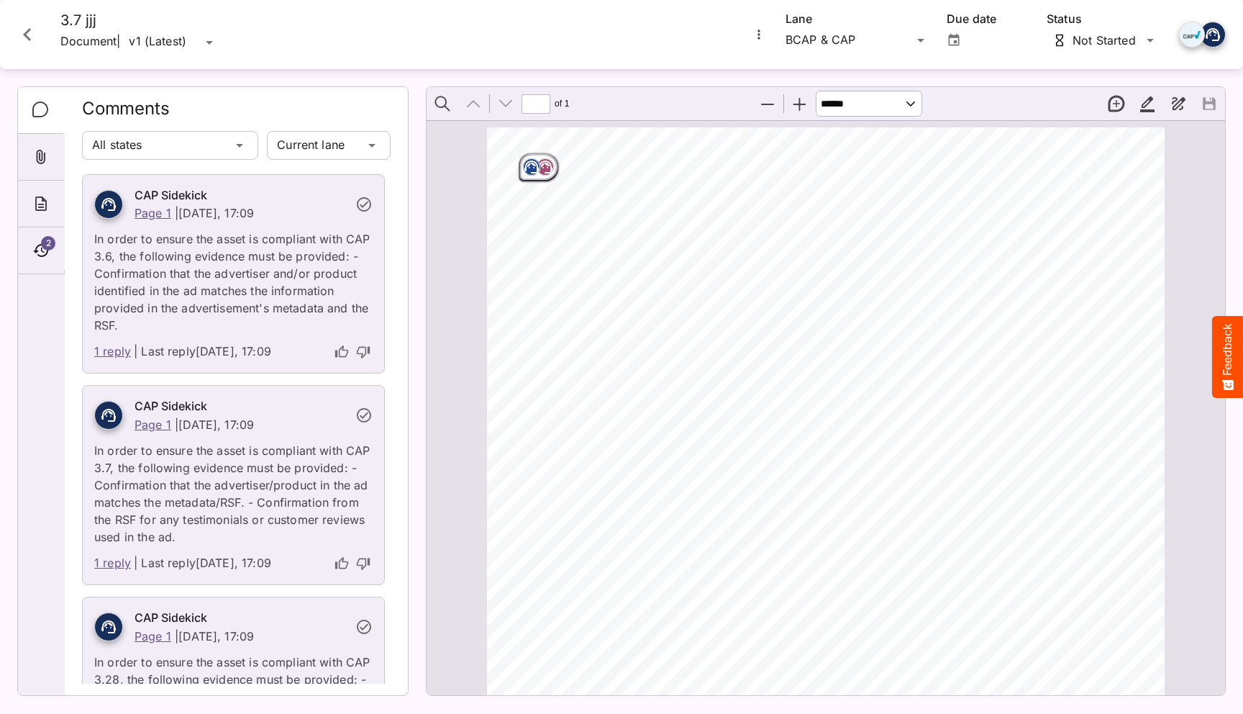
click at [547, 165] on icon "Page ⁨1⁩" at bounding box center [545, 165] width 9 height 4
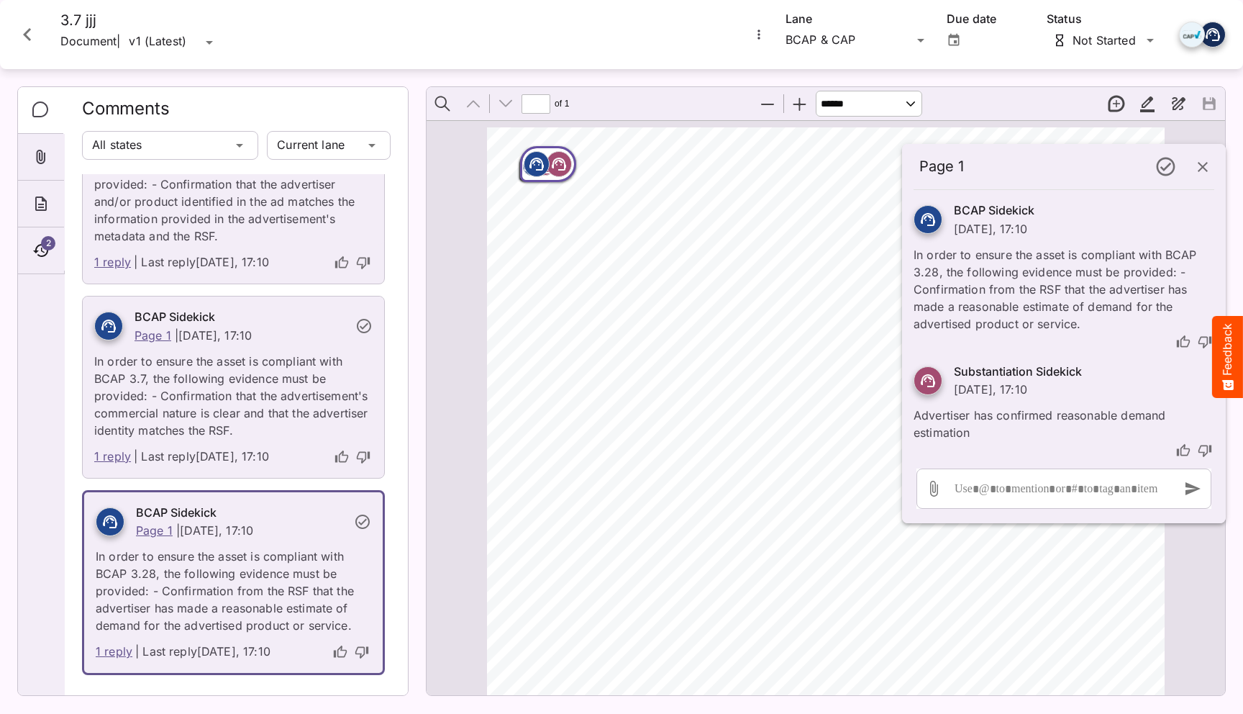
click at [547, 165] on div "Page ⁨1⁩" at bounding box center [537, 164] width 26 height 26
click at [613, 168] on icon "button" at bounding box center [1202, 166] width 17 height 17
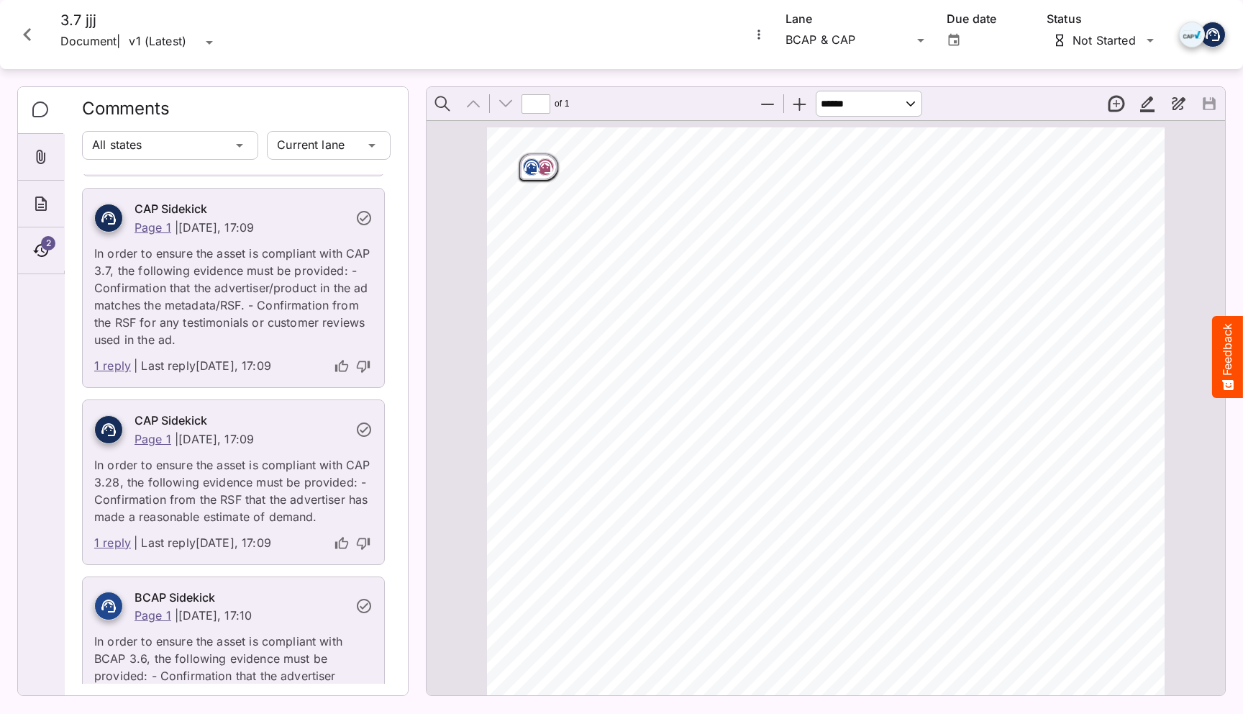
scroll to position [0, 0]
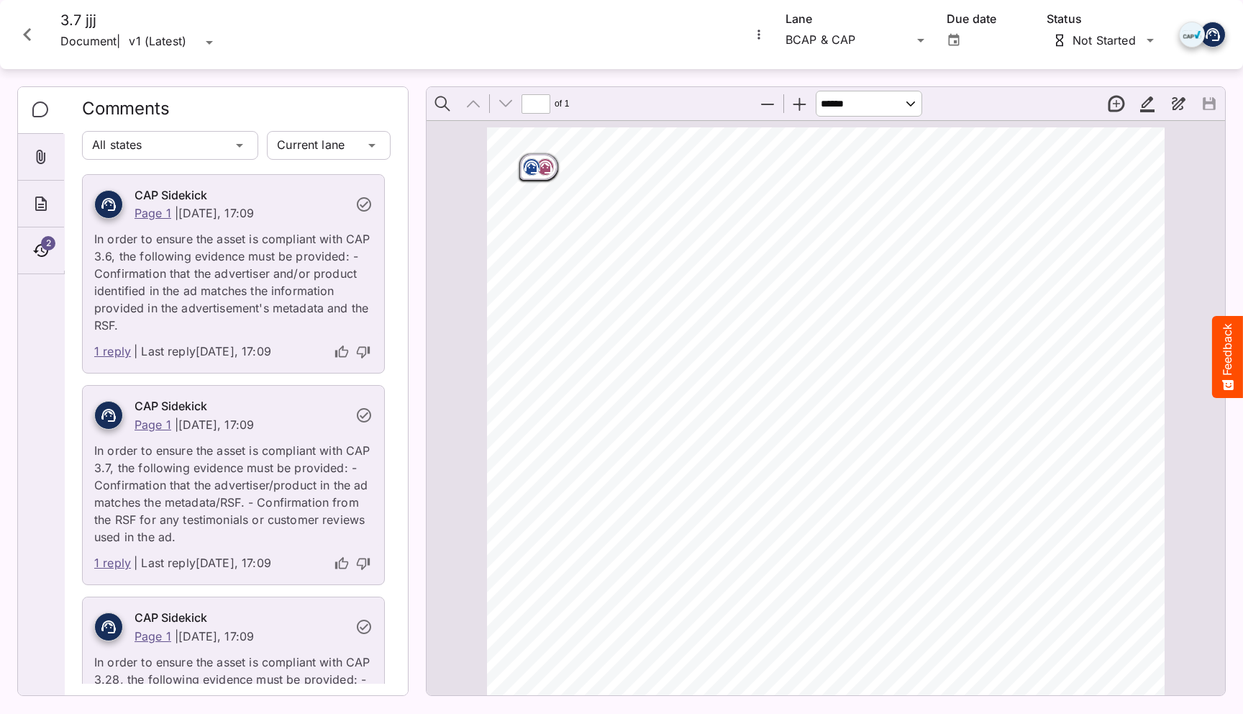
click at [557, 254] on div "ADVERTISER: Grain & Grit Hardware VERSION: BCAP 3.7 DURATION: 30 seconds DATE O…" at bounding box center [832, 615] width 691 height 977
click at [34, 39] on icon "Close card" at bounding box center [27, 35] width 26 height 26
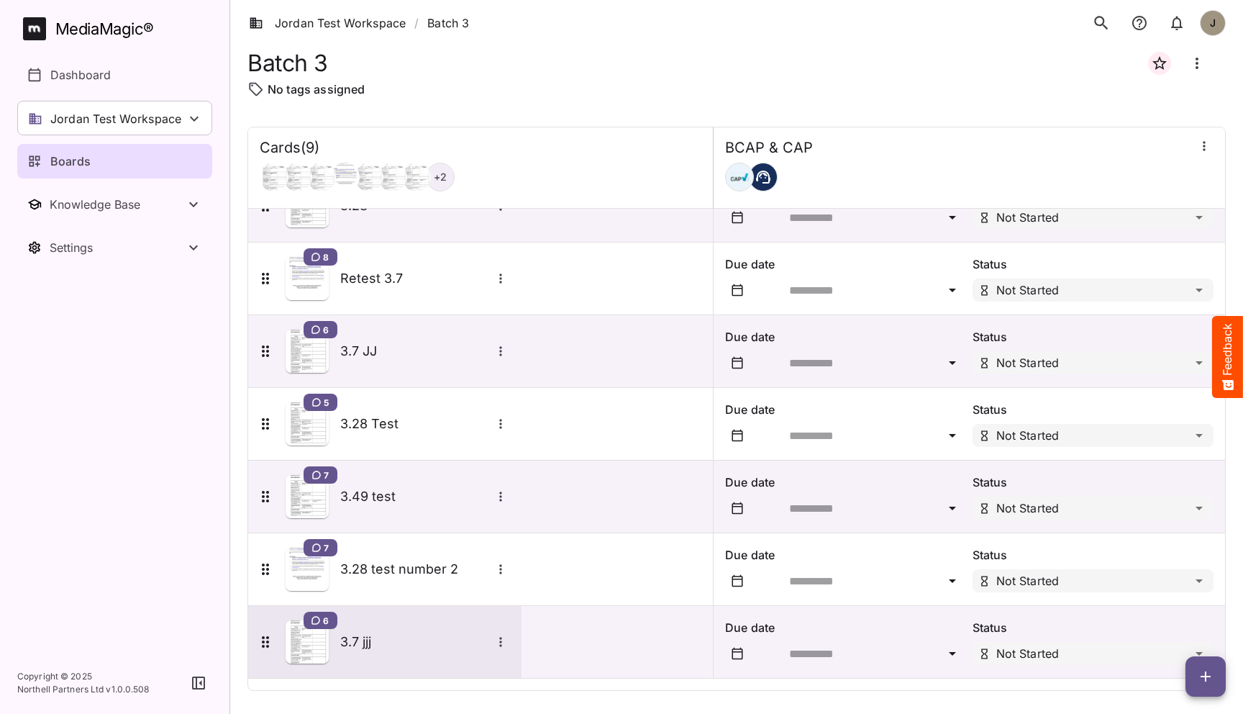
click at [373, 624] on div "6 3.7 jjj" at bounding box center [383, 641] width 253 height 43
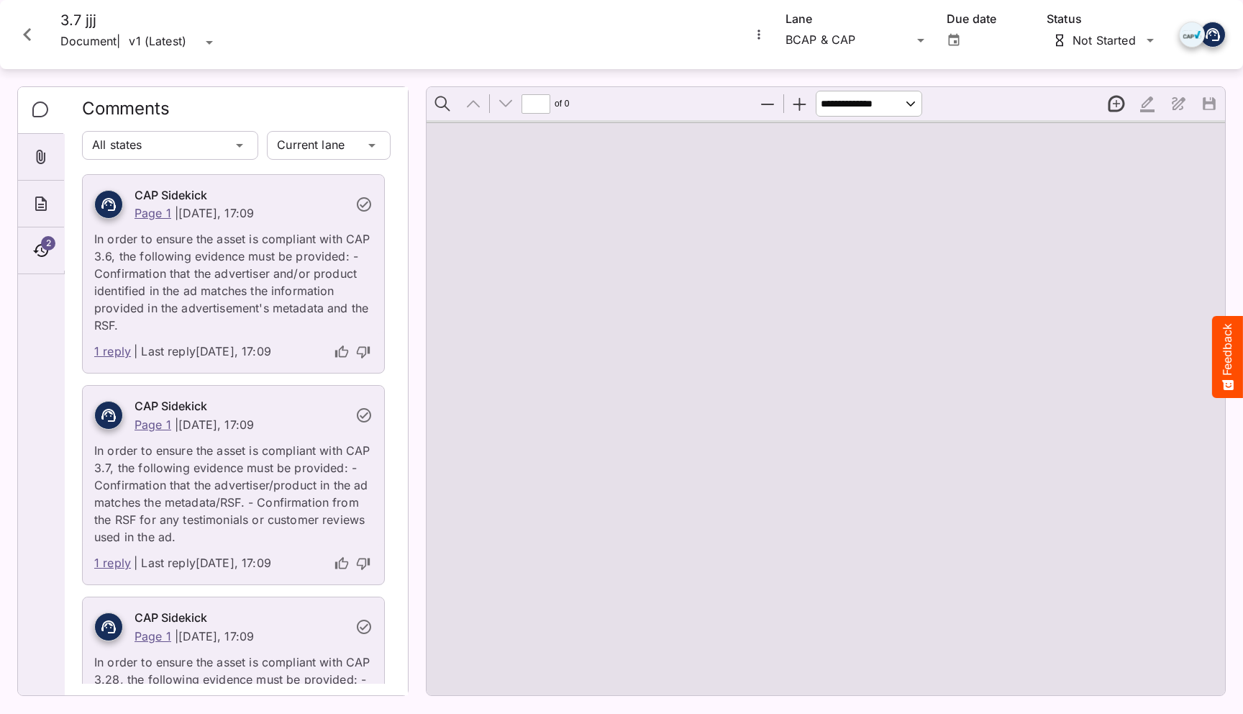
type input "*"
select select "******"
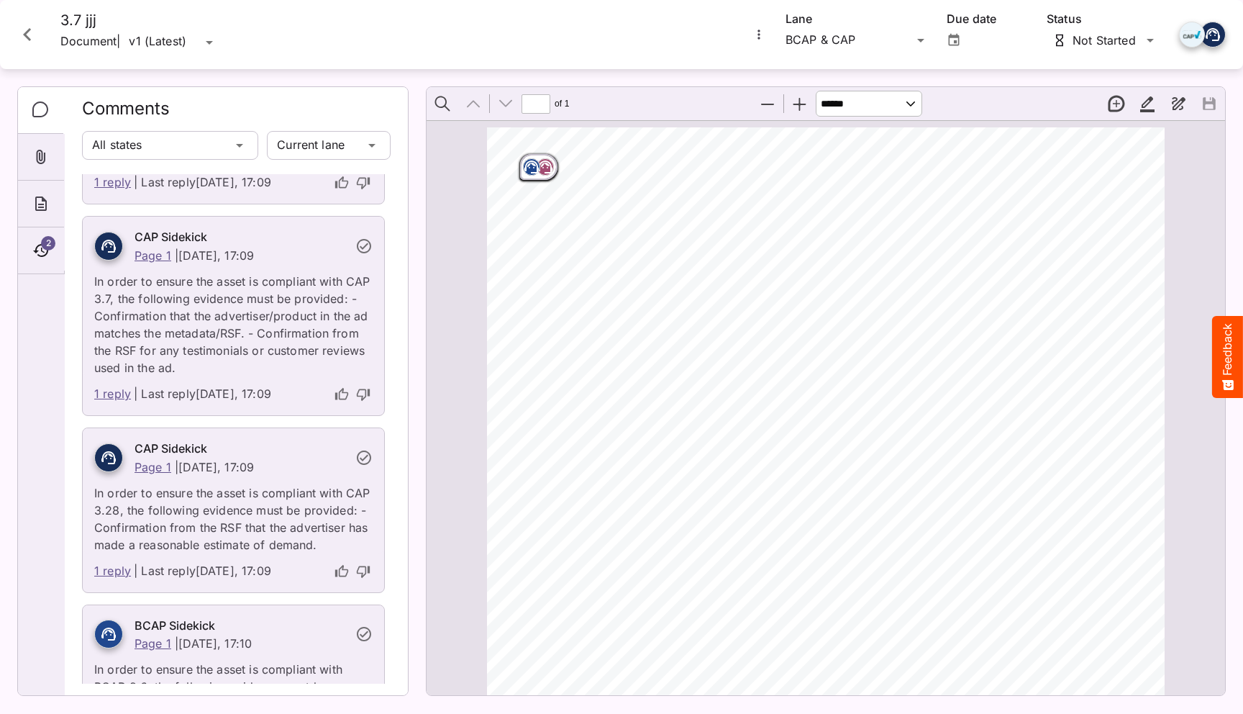
scroll to position [167, 0]
drag, startPoint x: 350, startPoint y: 283, endPoint x: 109, endPoint y: 301, distance: 241.6
click at [109, 301] on p "In order to ensure the asset is compliant with CAP 3.7, the following evidence …" at bounding box center [233, 322] width 278 height 112
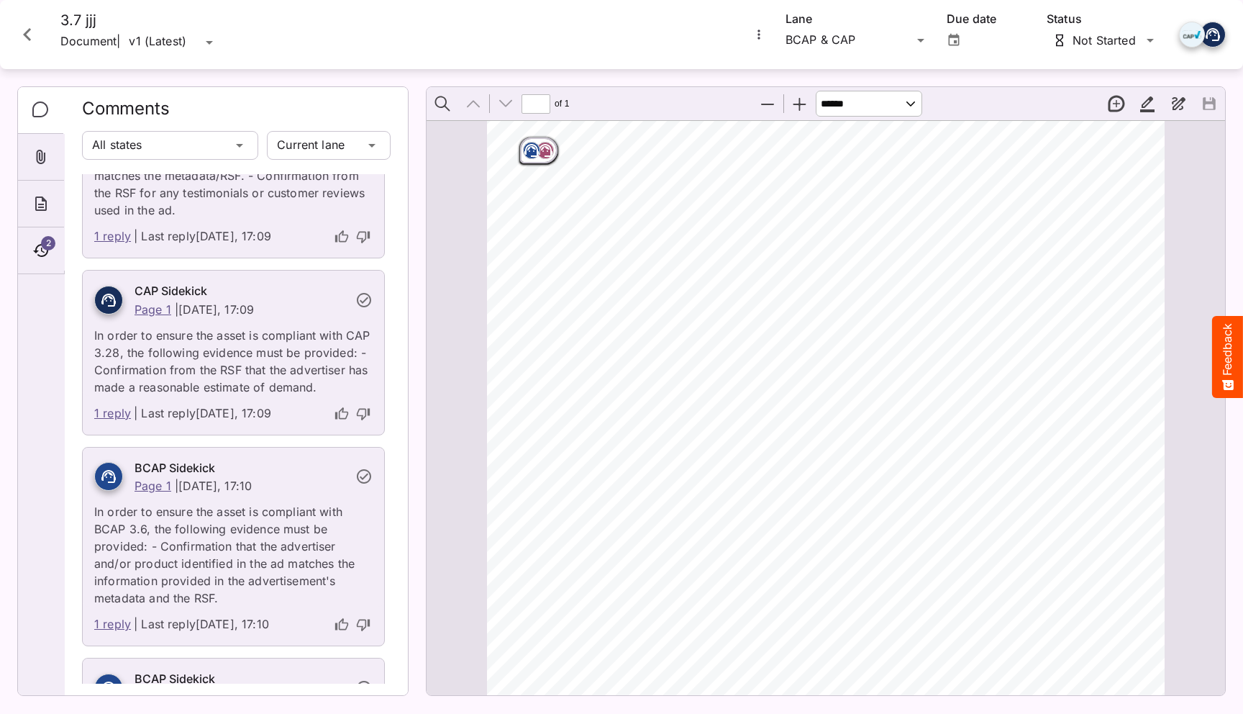
scroll to position [0, 0]
click at [536, 167] on rect "Page ⁨1⁩" at bounding box center [531, 166] width 17 height 17
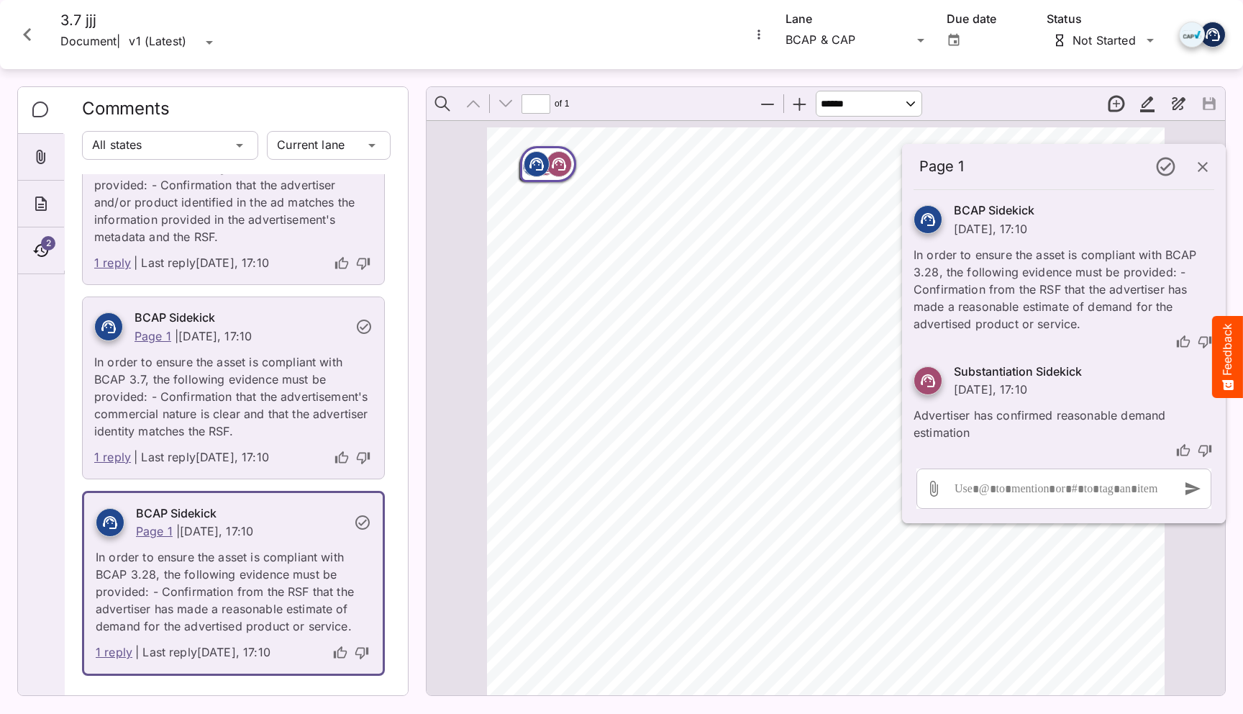
scroll to position [688, 0]
click at [536, 167] on rect "Page ⁨1⁩" at bounding box center [536, 163] width 17 height 17
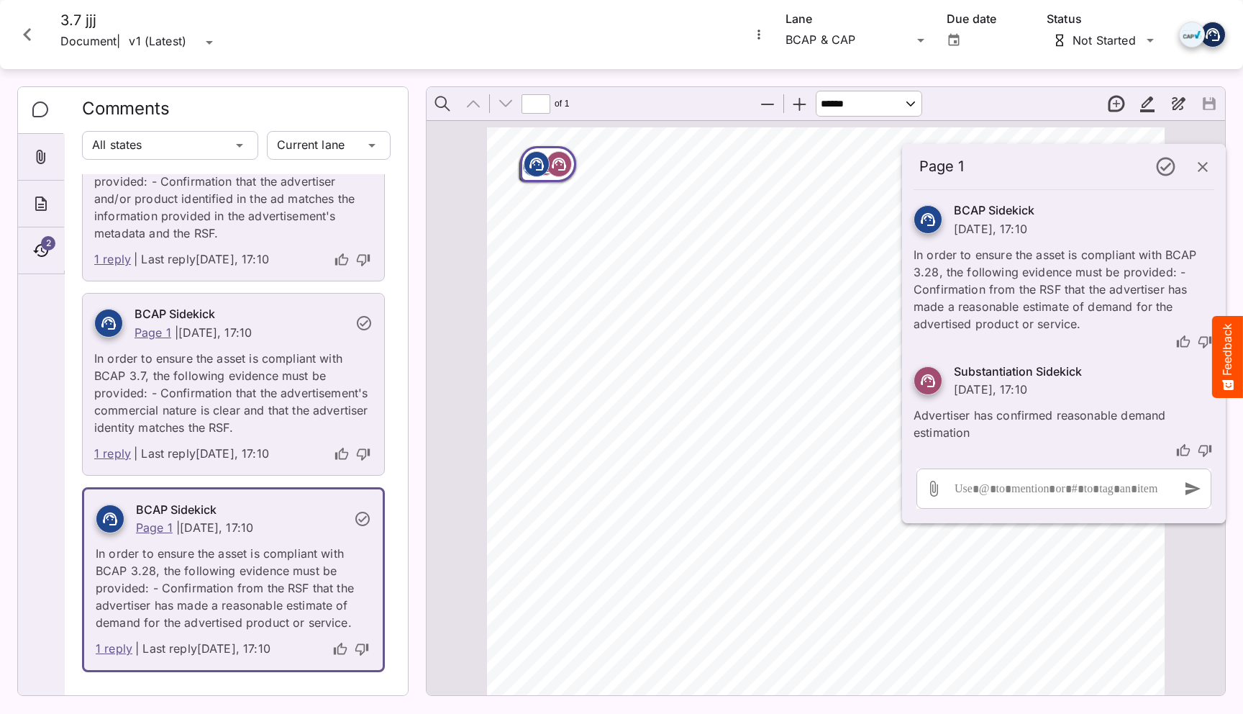
click at [545, 174] on div "Page ⁨1⁩" at bounding box center [537, 164] width 26 height 26
click at [550, 174] on div "Page ⁨1⁩" at bounding box center [559, 164] width 26 height 26
click at [546, 169] on div "Page ⁨1⁩" at bounding box center [537, 164] width 26 height 26
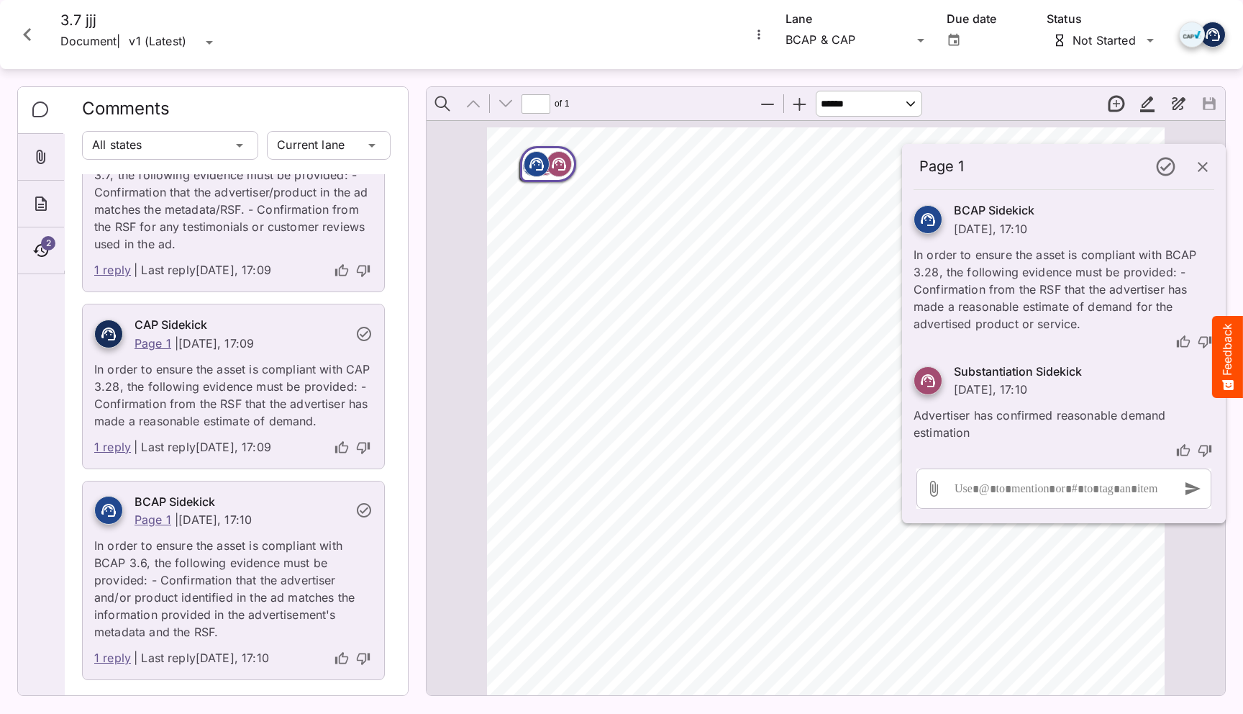
scroll to position [0, 0]
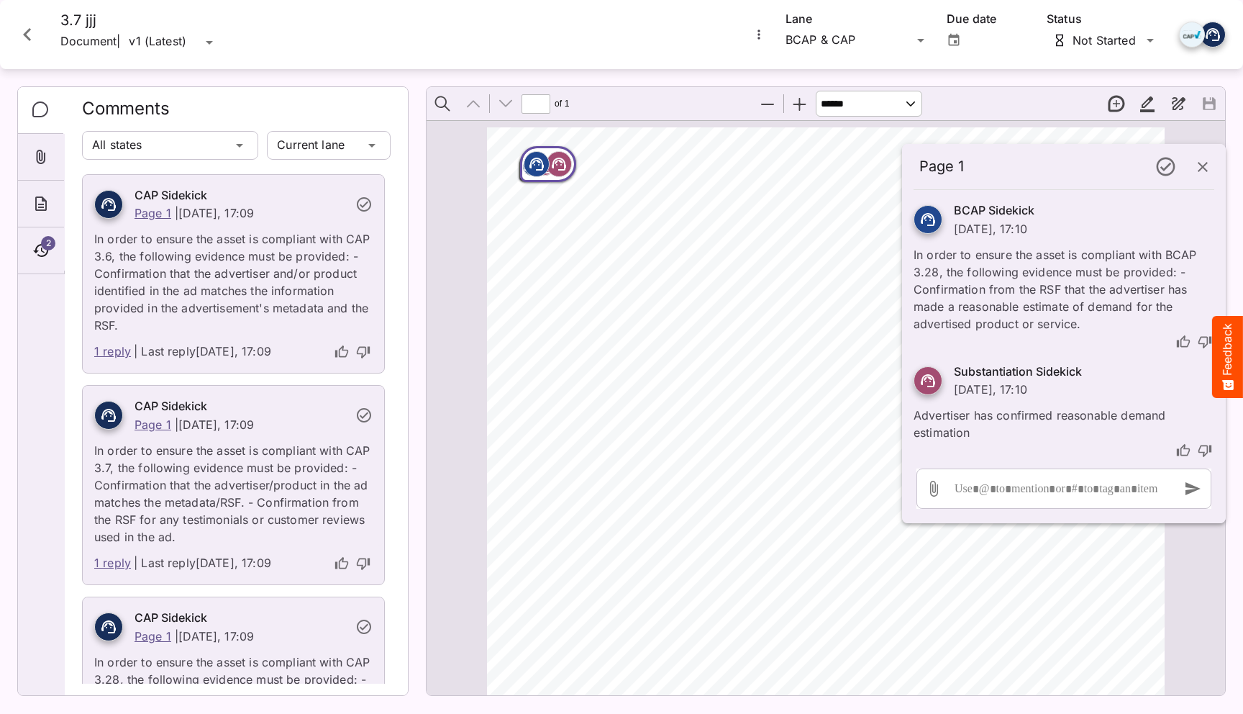
click at [111, 352] on link "1 reply" at bounding box center [112, 351] width 37 height 19
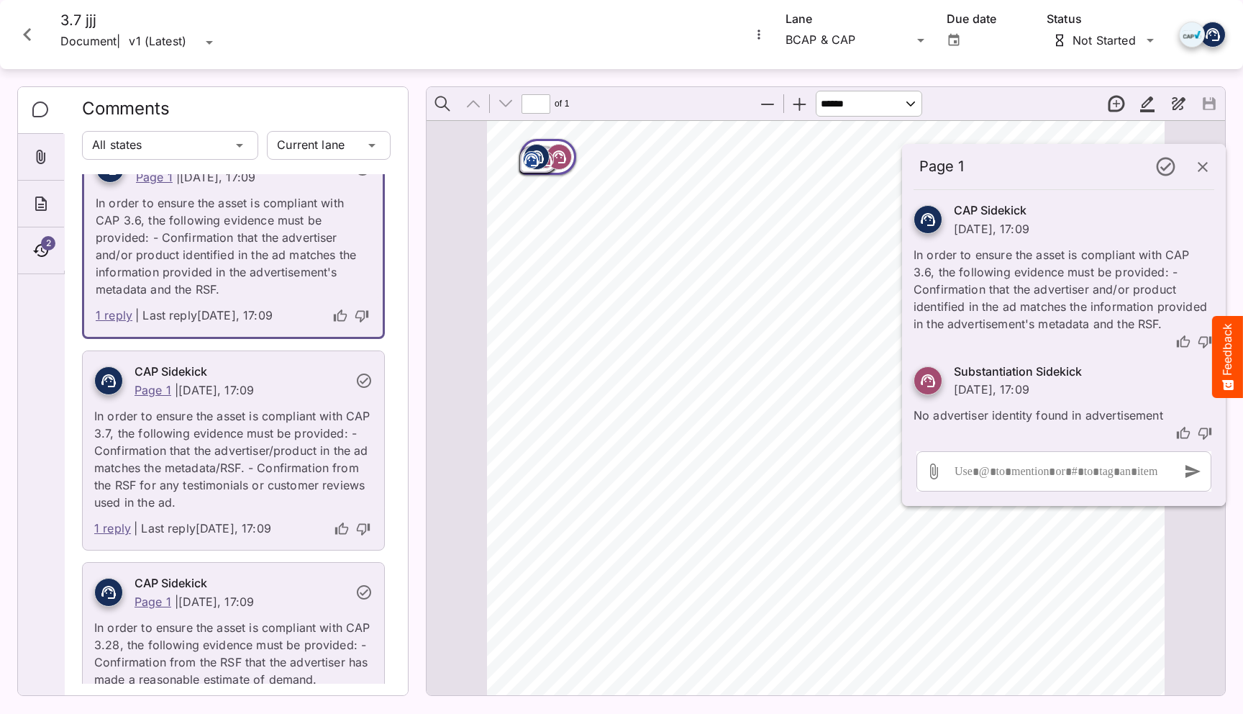
scroll to position [36, 0]
click at [114, 533] on link "1 reply" at bounding box center [112, 530] width 37 height 19
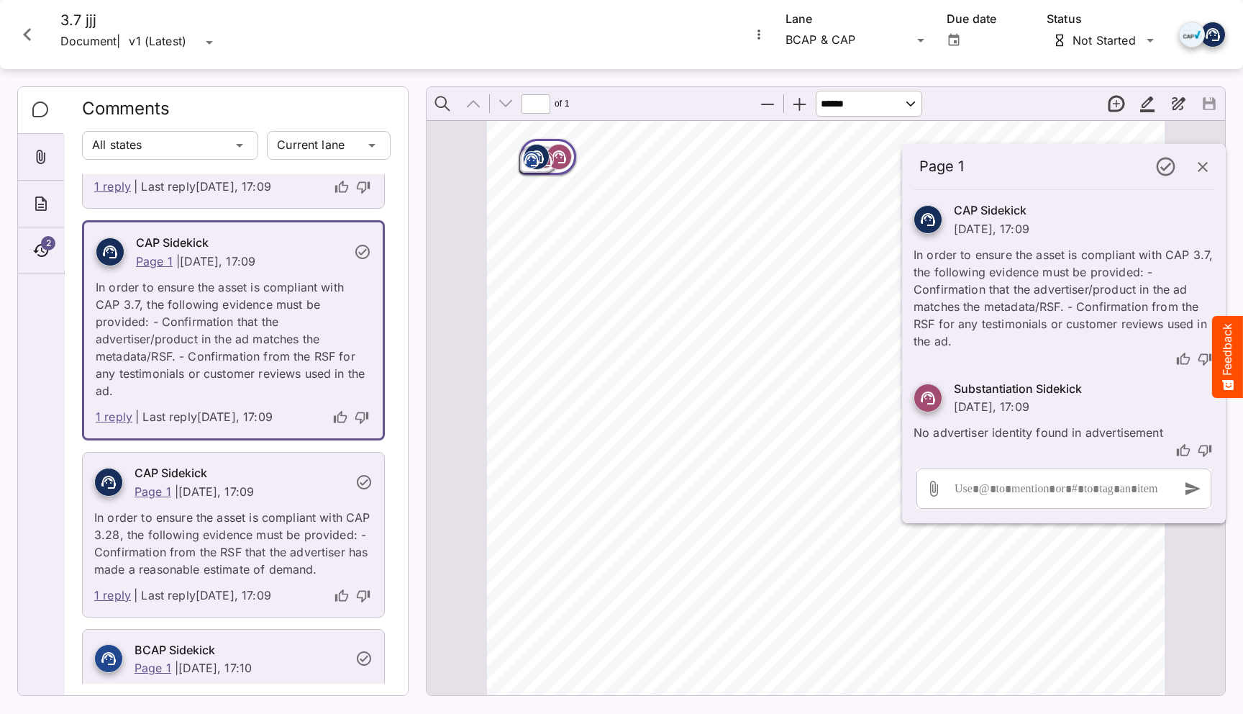
scroll to position [162, 0]
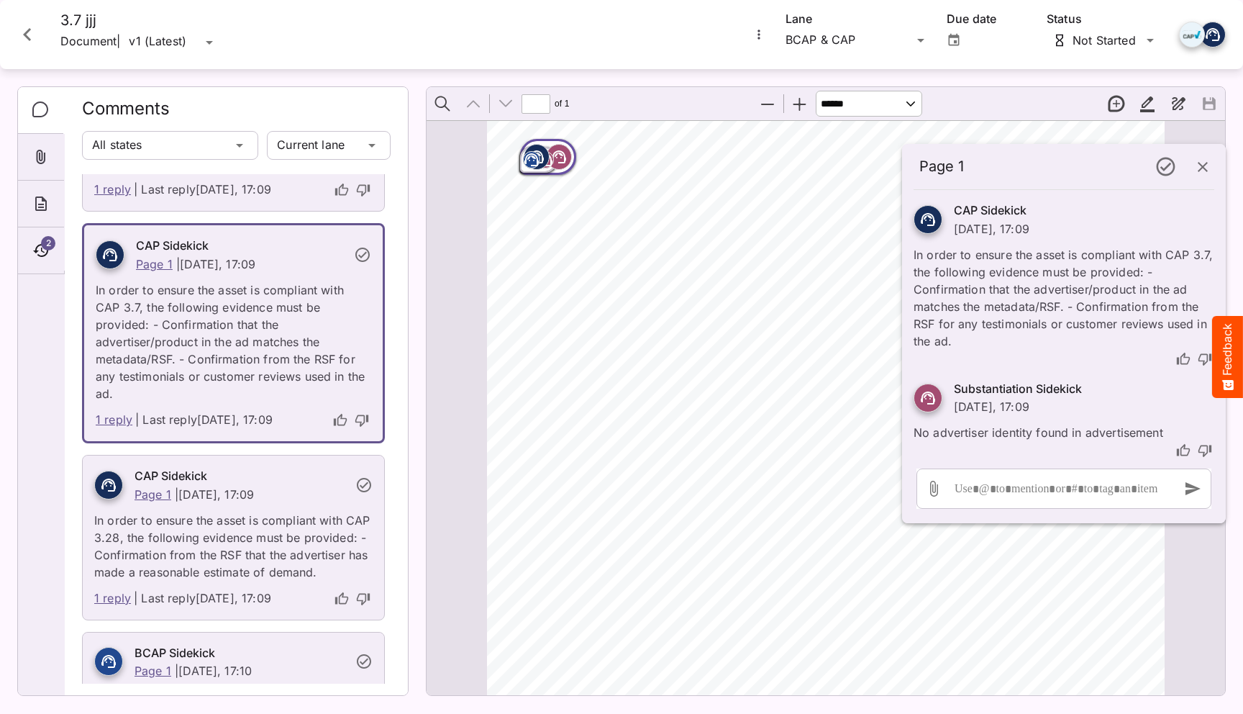
click at [113, 598] on link "1 reply" at bounding box center [112, 598] width 37 height 19
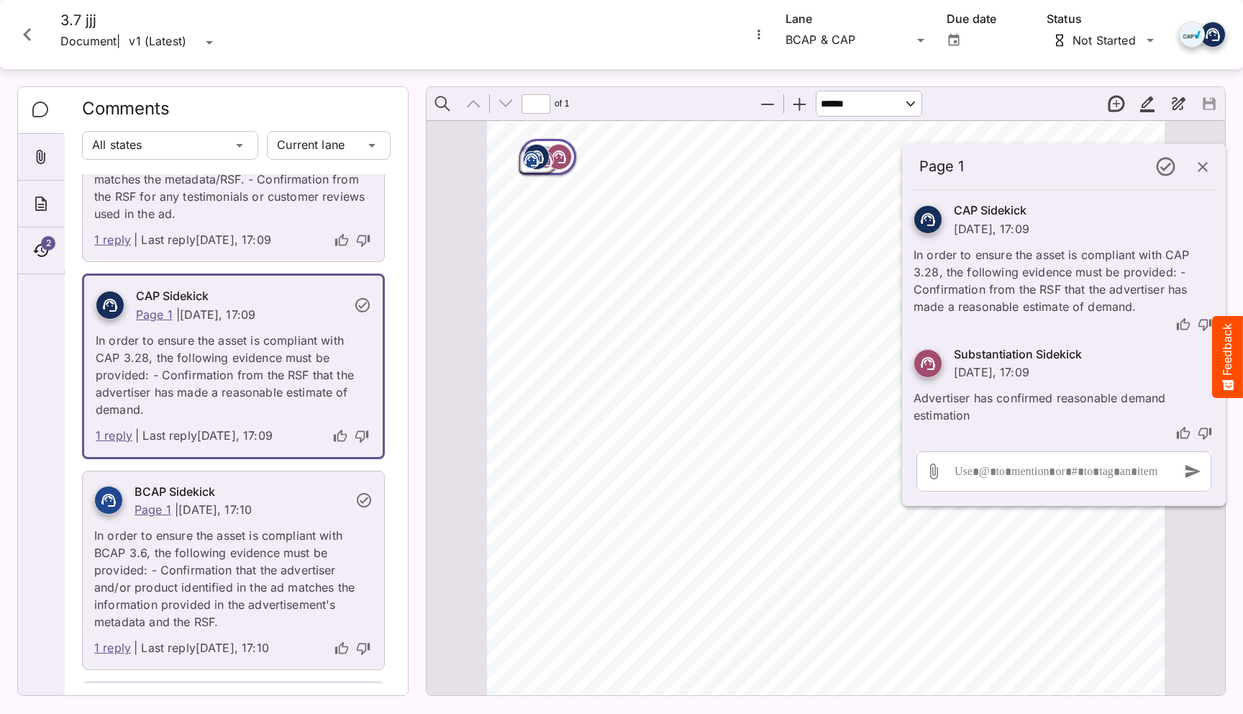
scroll to position [322, 0]
click at [114, 646] on link "1 reply" at bounding box center [112, 648] width 37 height 19
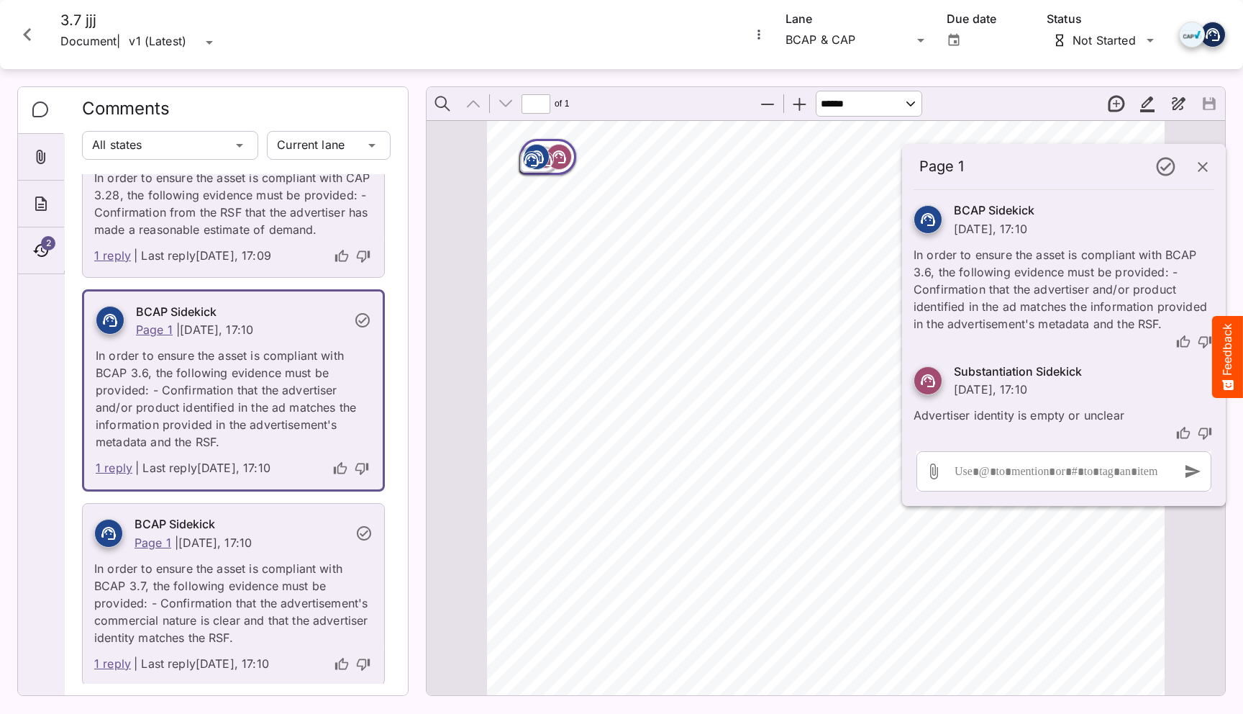
scroll to position [593, 0]
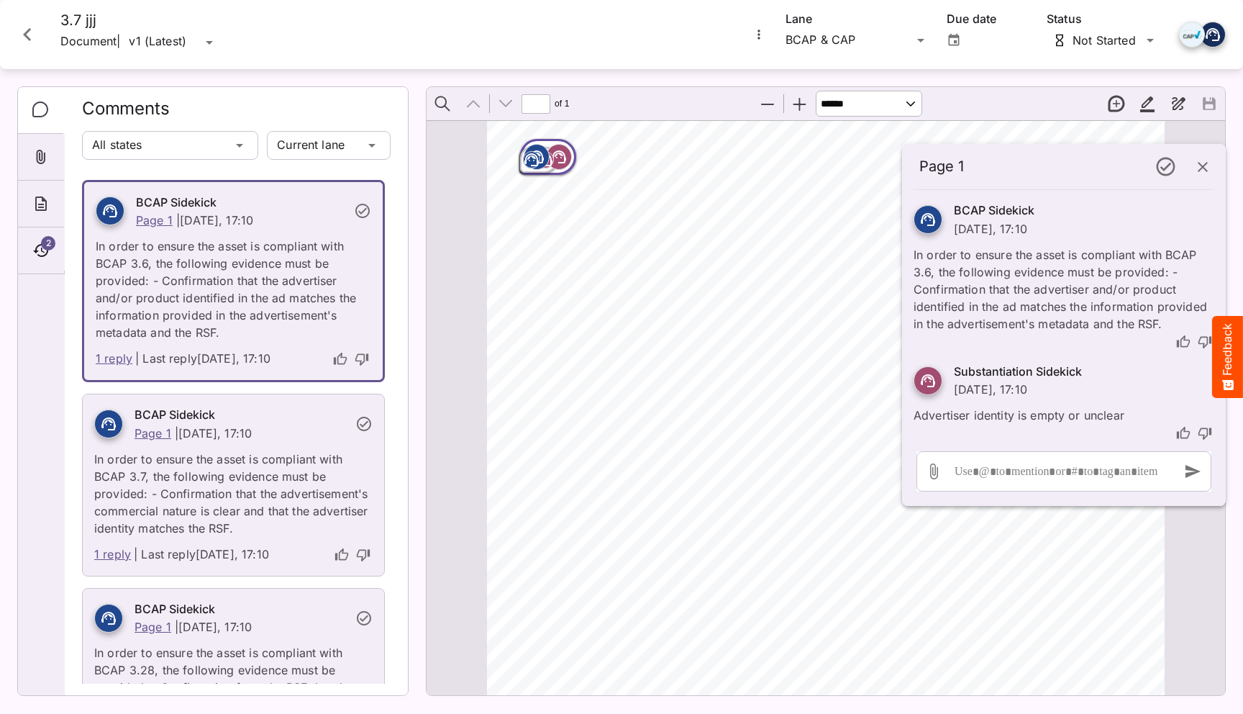
click at [109, 553] on link "1 reply" at bounding box center [112, 554] width 37 height 19
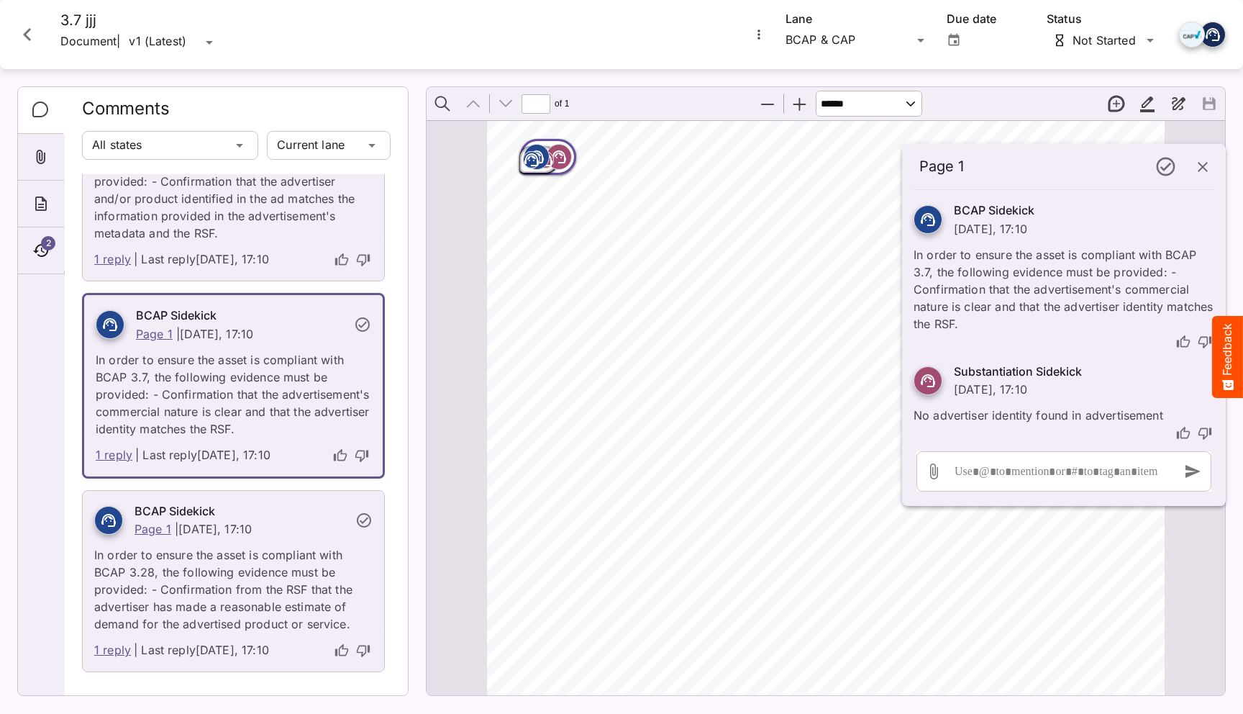
scroll to position [691, 0]
click at [109, 646] on link "1 reply" at bounding box center [112, 651] width 37 height 19
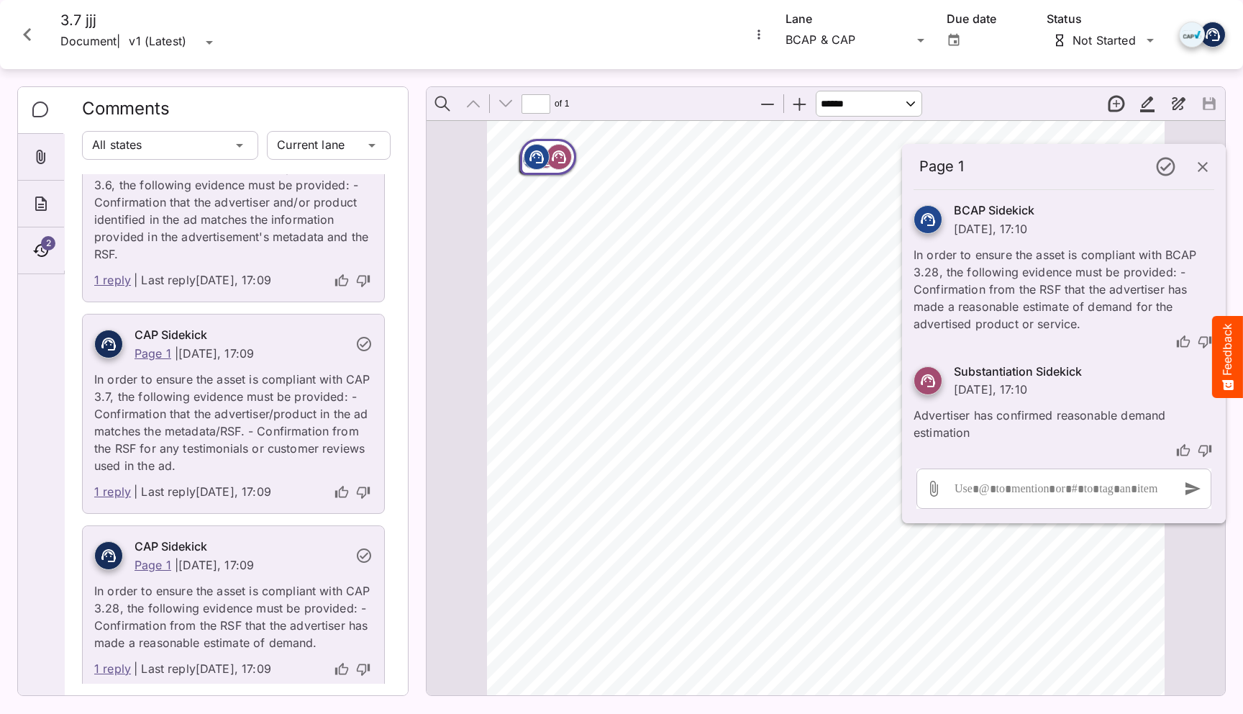
scroll to position [70, 0]
click at [557, 140] on div "Page ⁨1⁩" at bounding box center [548, 158] width 62 height 42
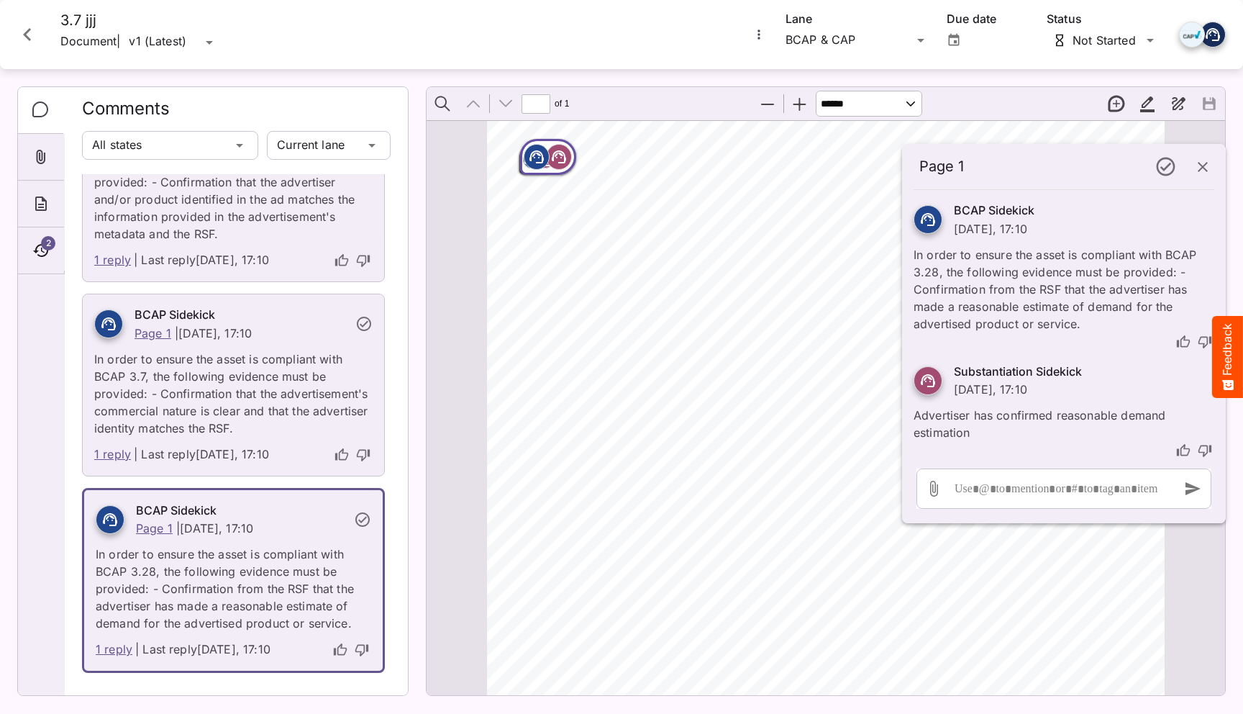
scroll to position [691, 0]
click at [558, 164] on rect "Page ⁨1⁩" at bounding box center [558, 156] width 17 height 17
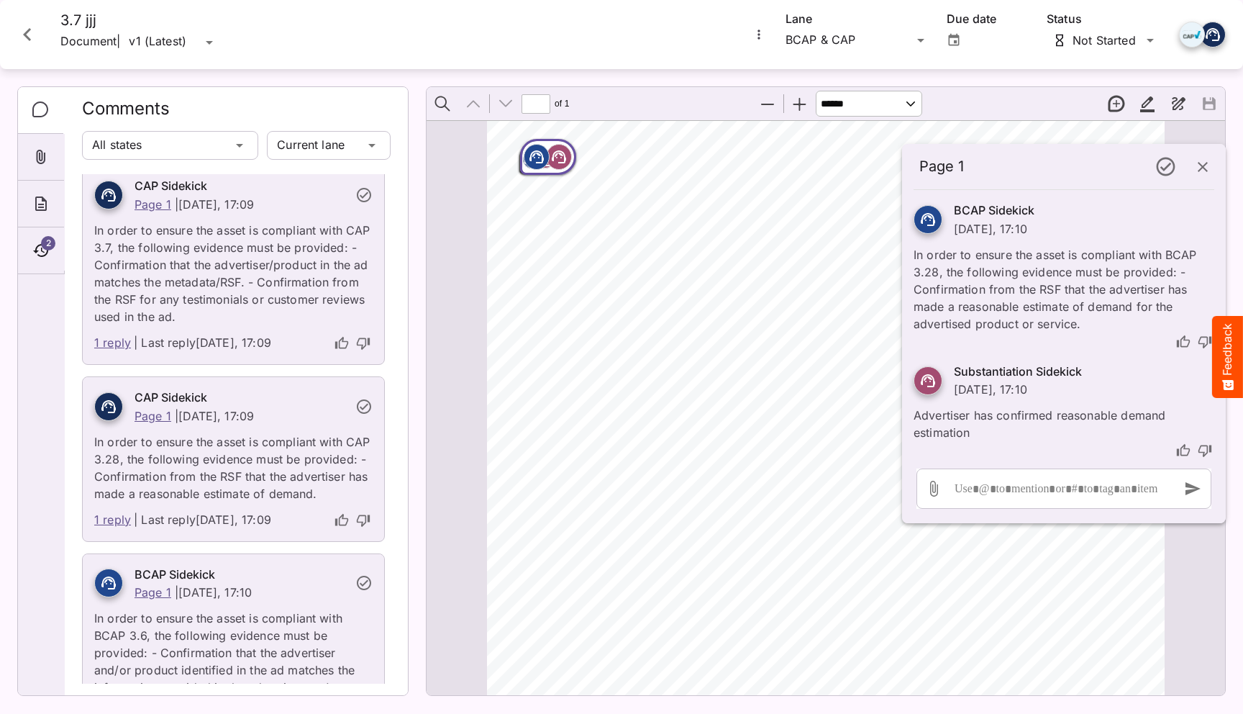
scroll to position [0, 0]
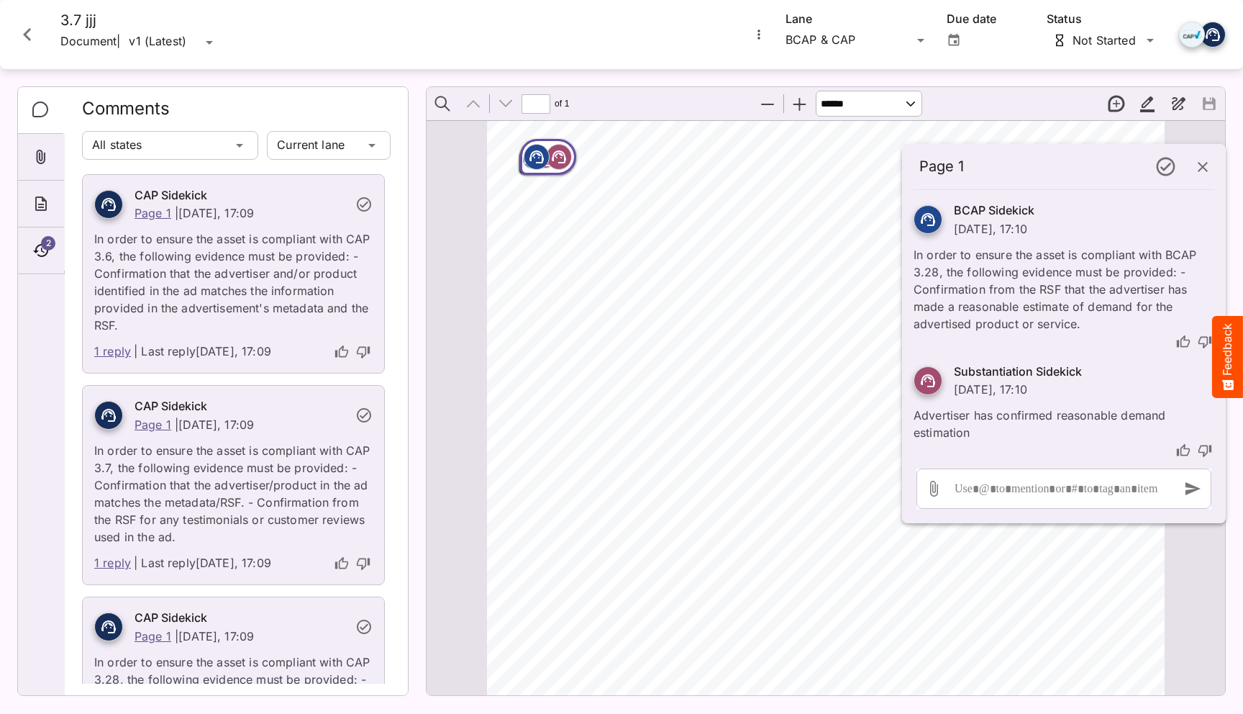
click at [116, 355] on link "1 reply" at bounding box center [112, 351] width 37 height 19
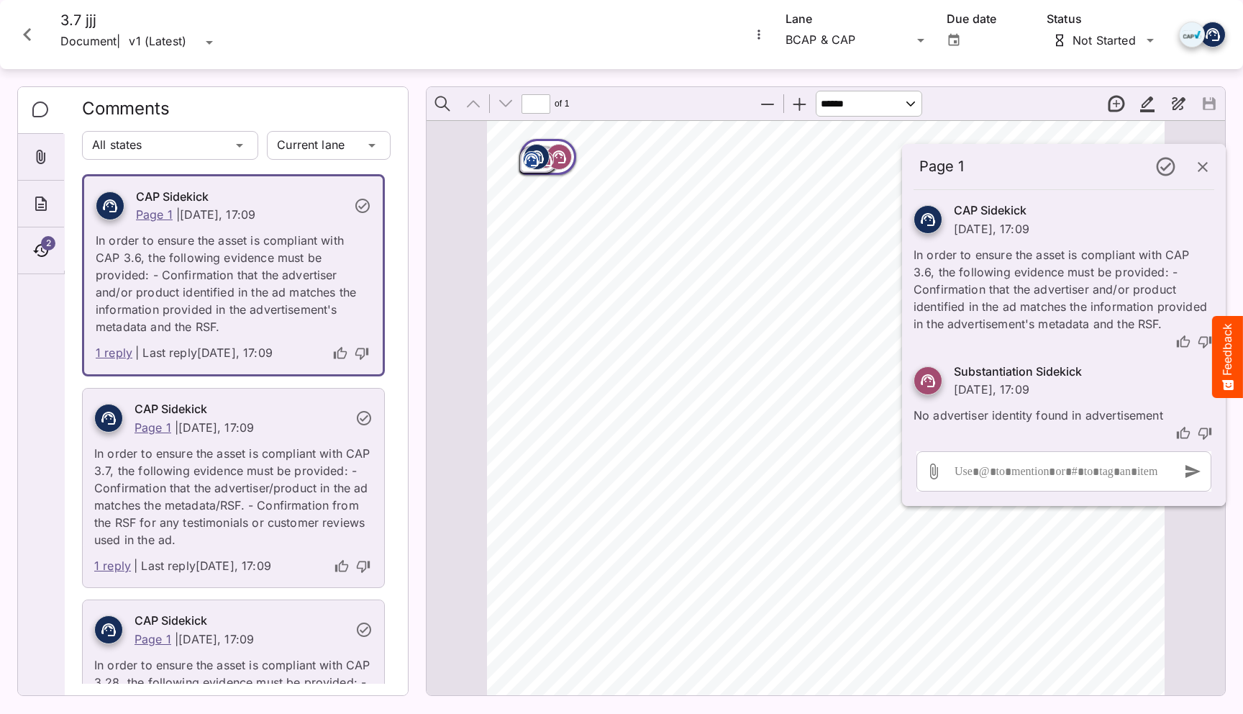
click at [115, 560] on link "1 reply" at bounding box center [112, 566] width 37 height 19
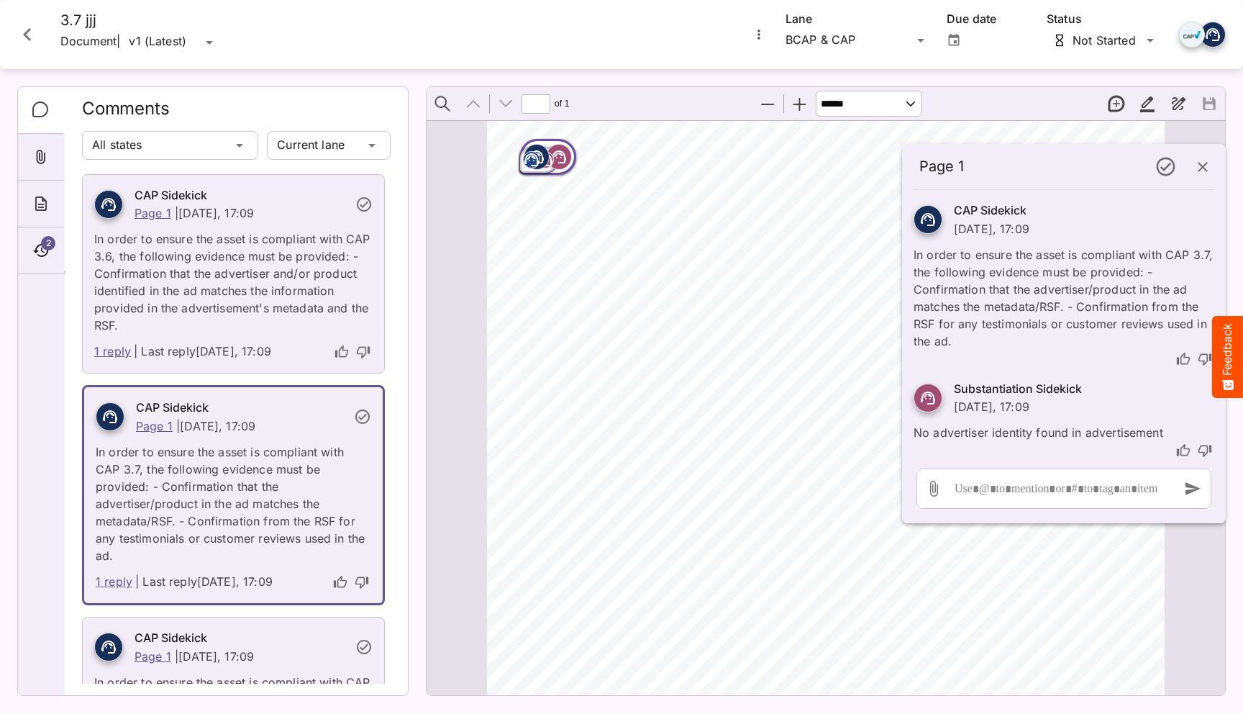
scroll to position [117, 0]
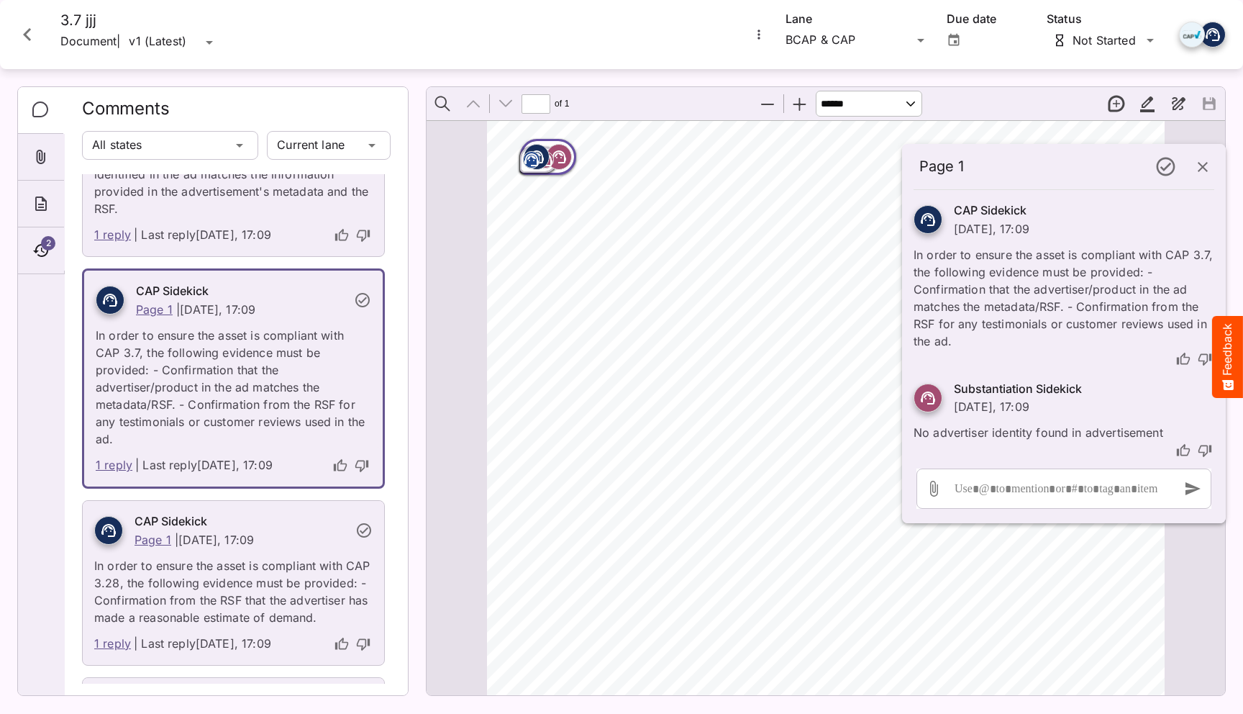
click at [111, 643] on link "1 reply" at bounding box center [112, 643] width 37 height 19
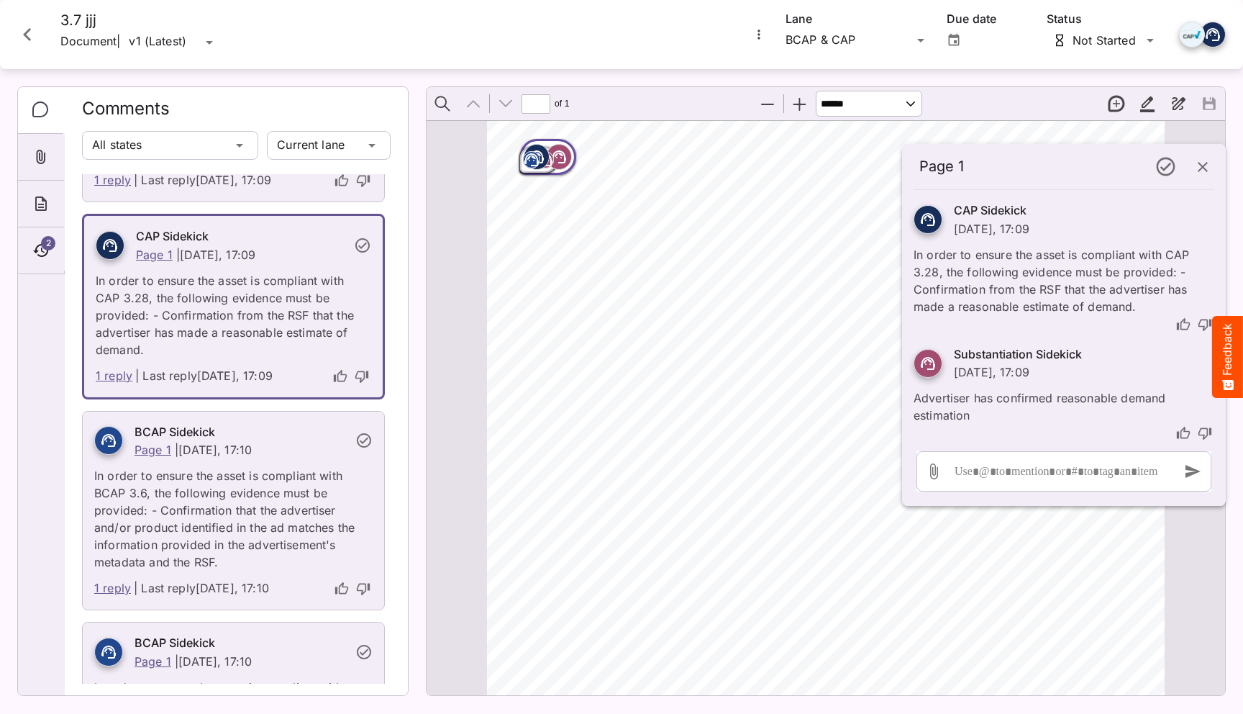
scroll to position [391, 0]
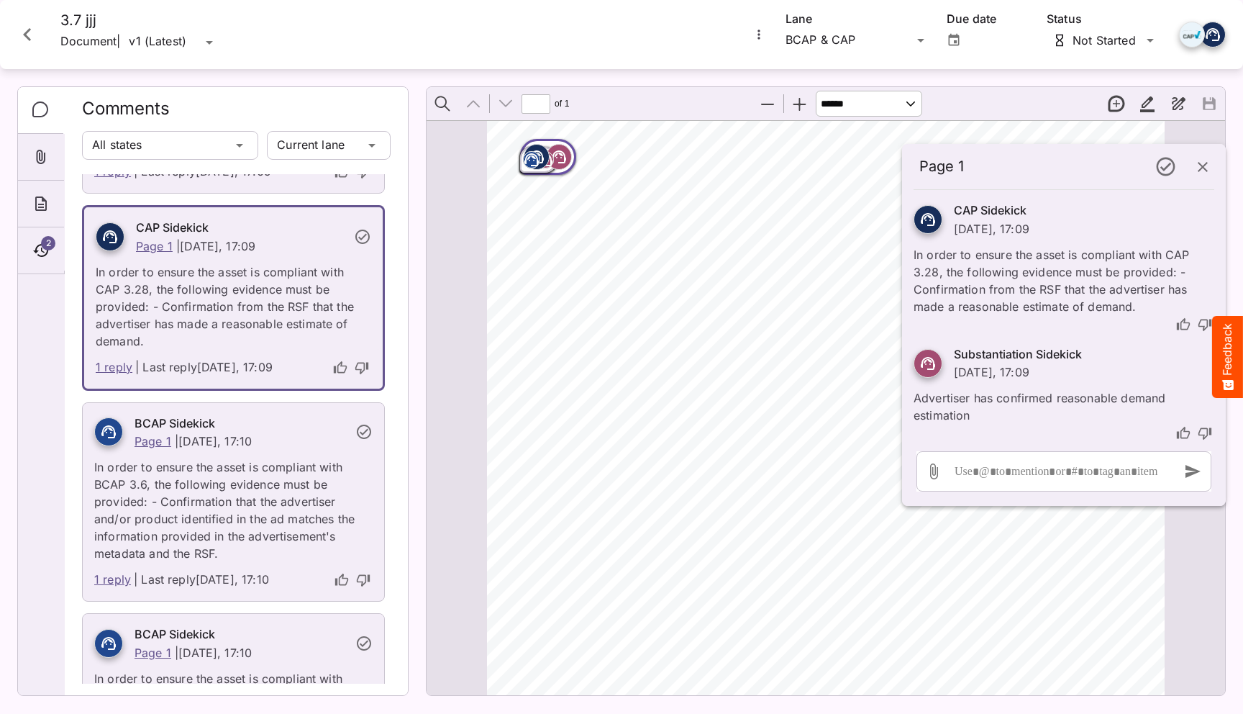
click at [112, 578] on link "1 reply" at bounding box center [112, 579] width 37 height 19
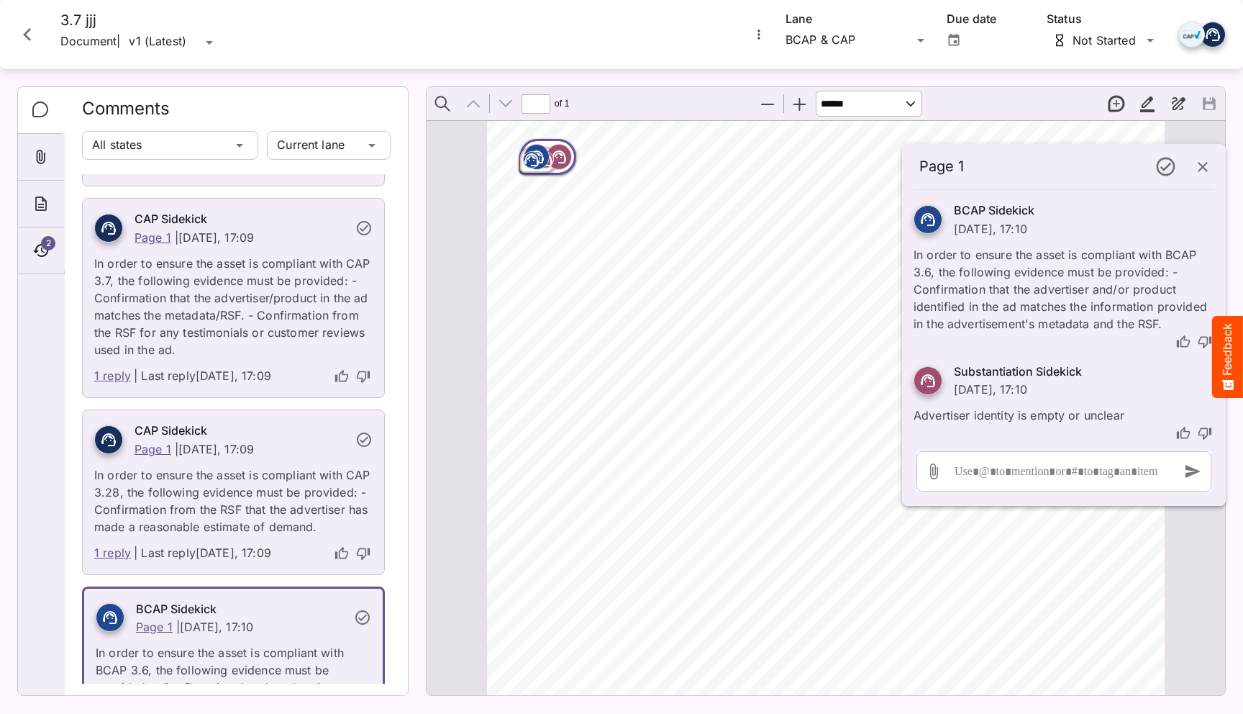
scroll to position [0, 0]
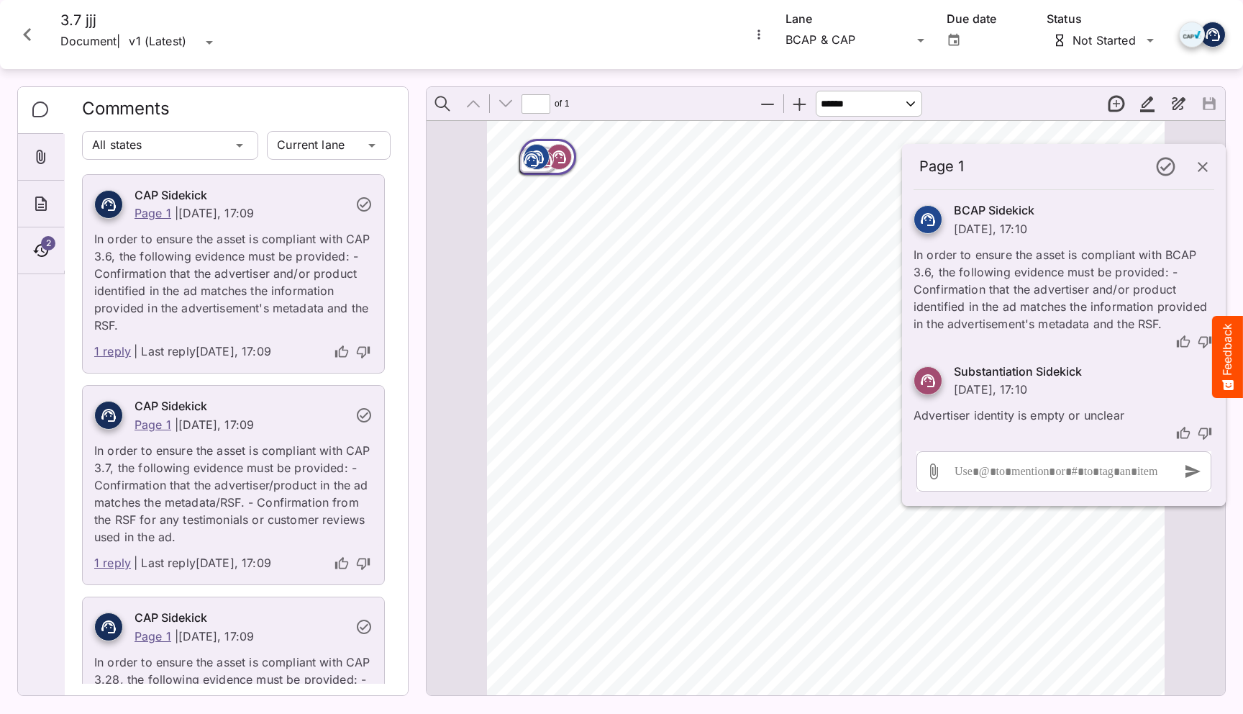
click at [613, 246] on div "ADVERTISER: Grain & Grit Hardware VERSION: BCAP 3.7 DURATION: 30 seconds DATE O…" at bounding box center [832, 608] width 691 height 977
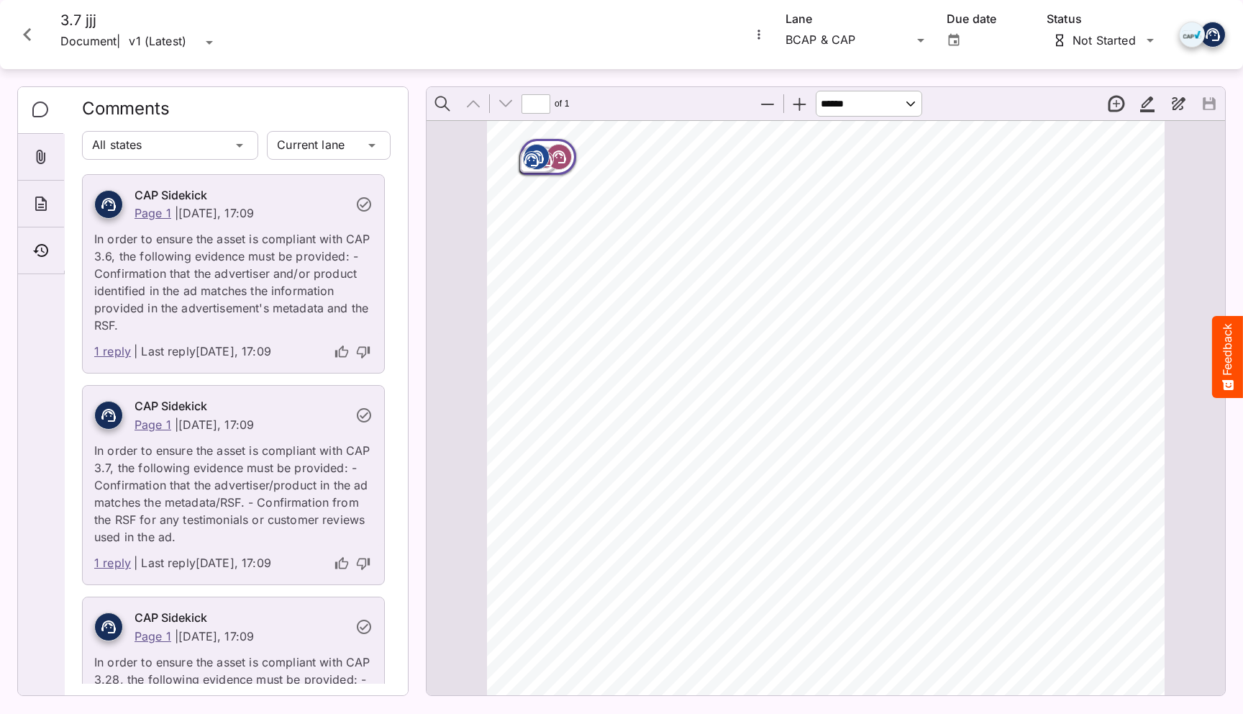
click at [200, 309] on p "In order to ensure the asset is compliant with CAP 3.6, the following evidence …" at bounding box center [233, 278] width 278 height 112
click at [554, 149] on rect "Page ⁨1⁩" at bounding box center [558, 156] width 17 height 17
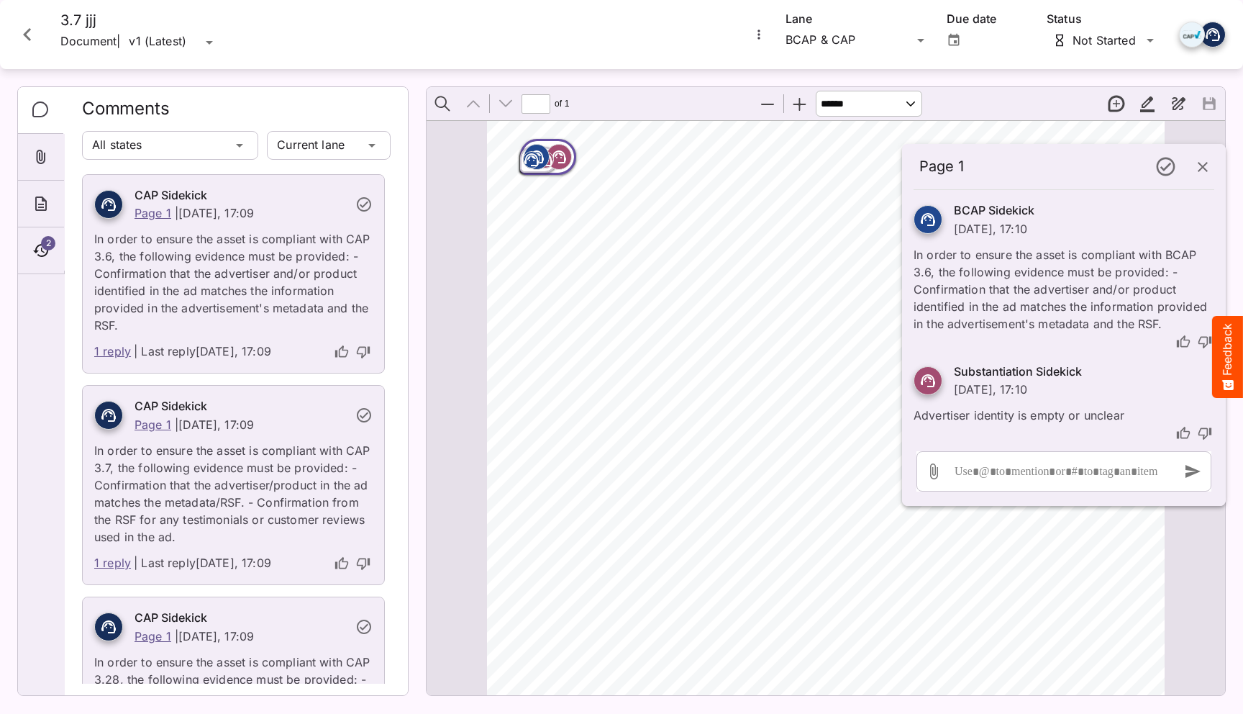
click at [532, 165] on icon "Page ⁨1⁩" at bounding box center [531, 159] width 14 height 13
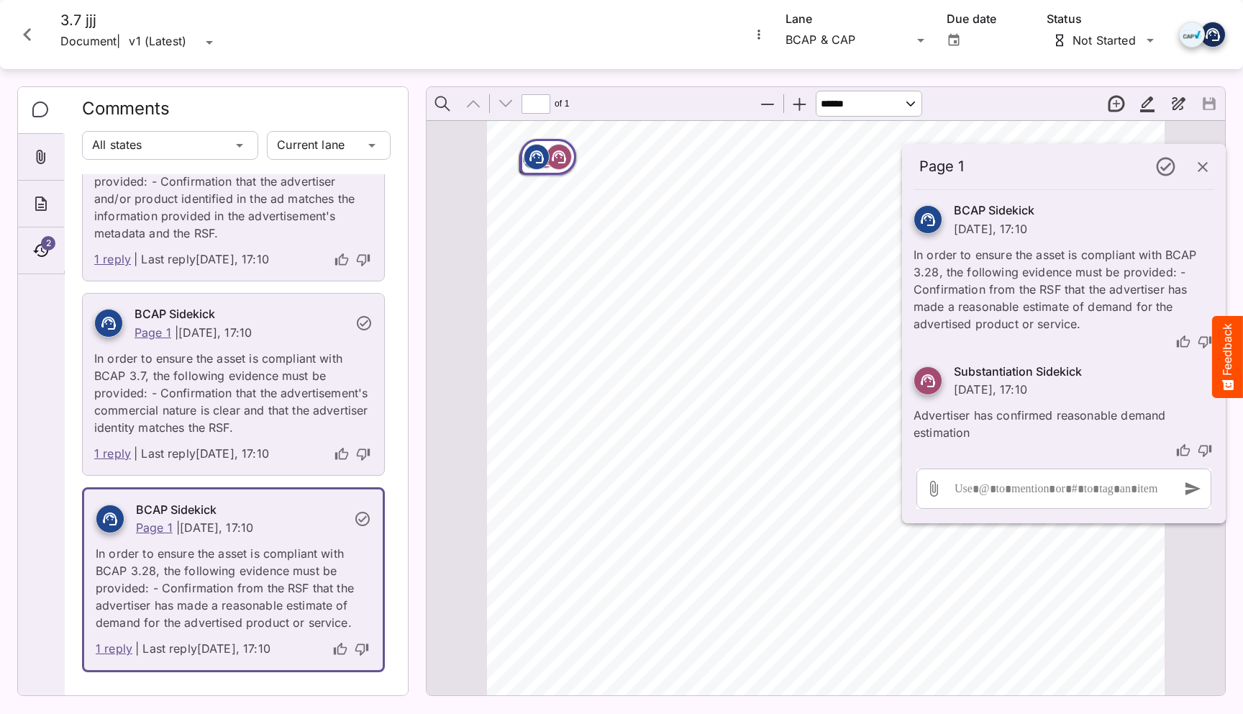
click at [613, 164] on icon "button" at bounding box center [1202, 166] width 17 height 17
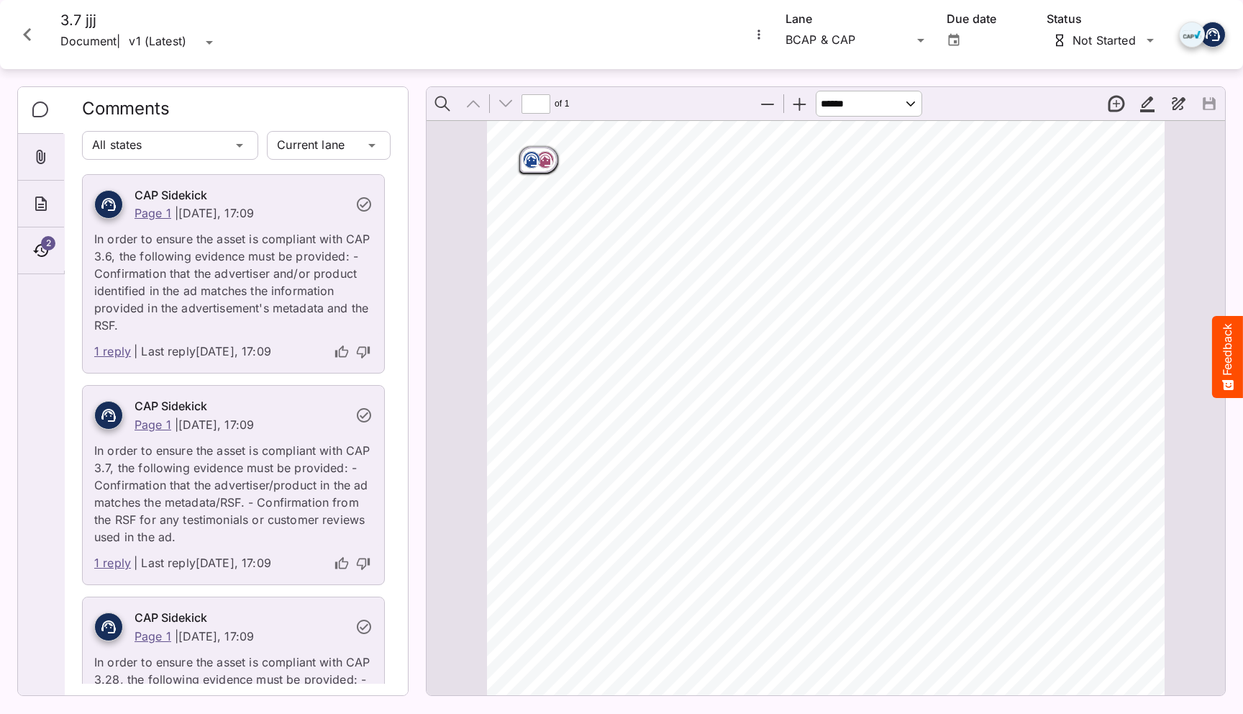
click at [115, 358] on link "1 reply" at bounding box center [112, 351] width 37 height 19
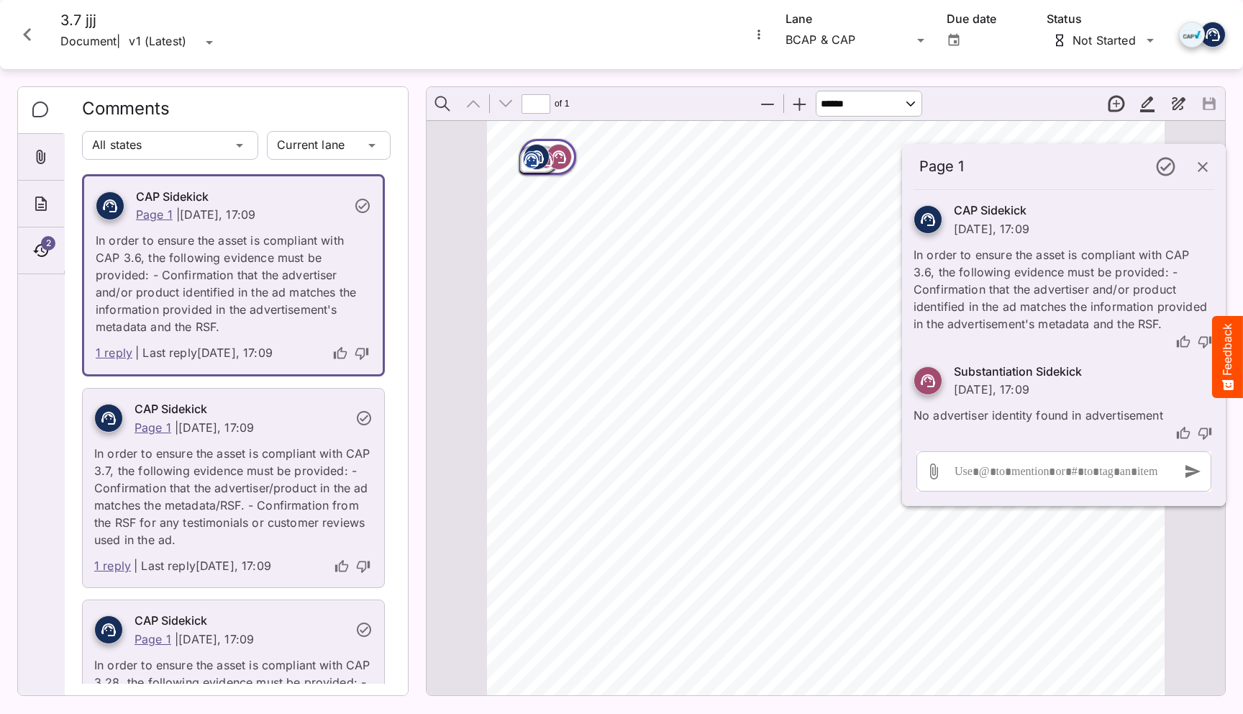
click at [14, 20] on button "Close card" at bounding box center [27, 34] width 43 height 43
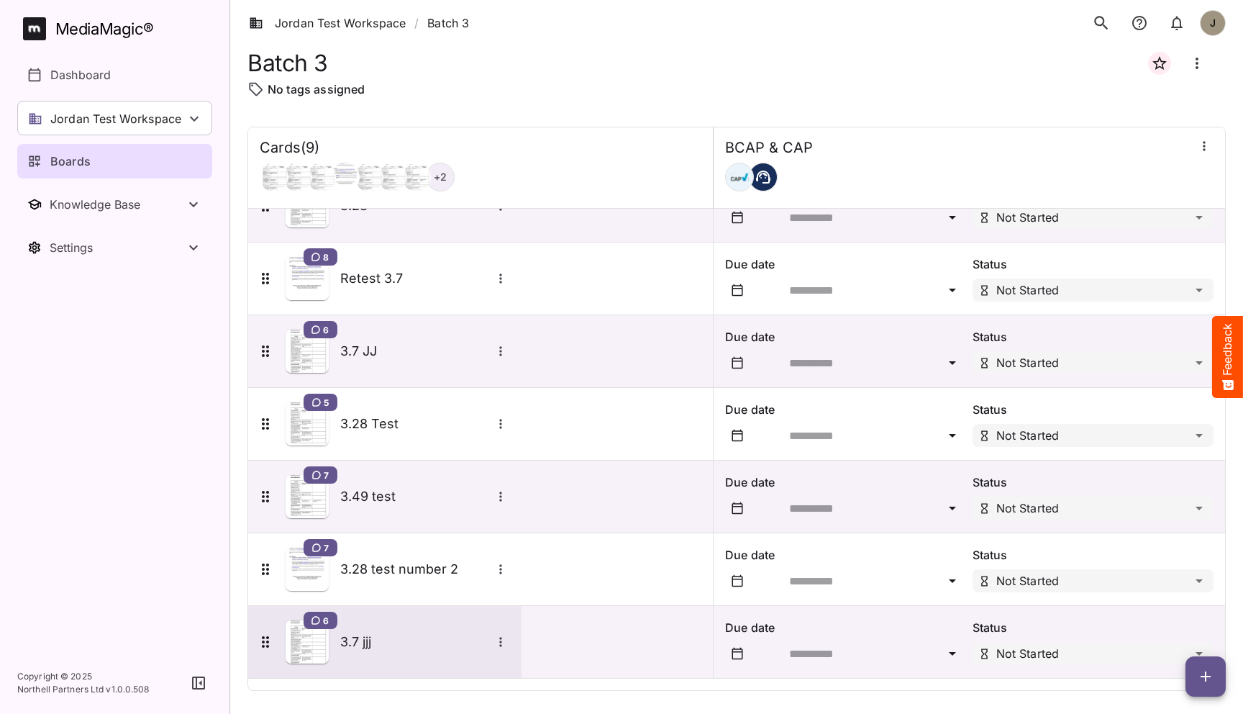
click at [502, 636] on icon "More options for 3.7 jjj" at bounding box center [500, 641] width 14 height 14
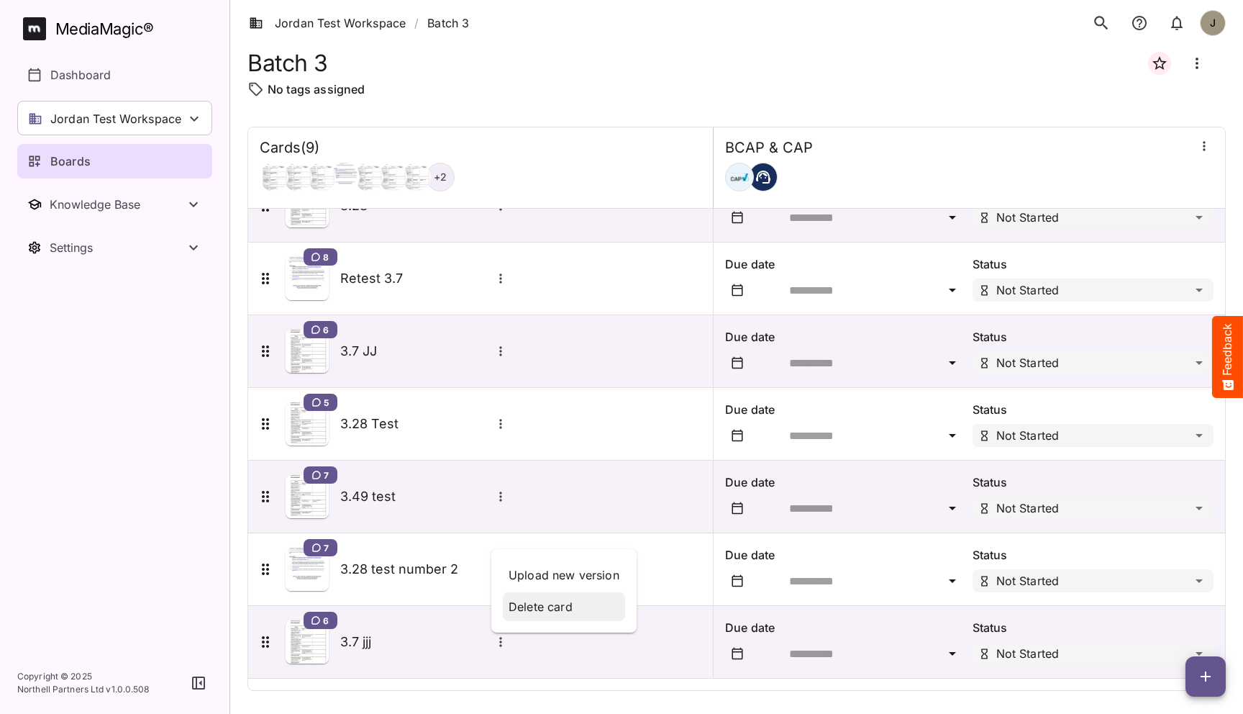
click at [537, 598] on p "Delete card" at bounding box center [564, 606] width 111 height 17
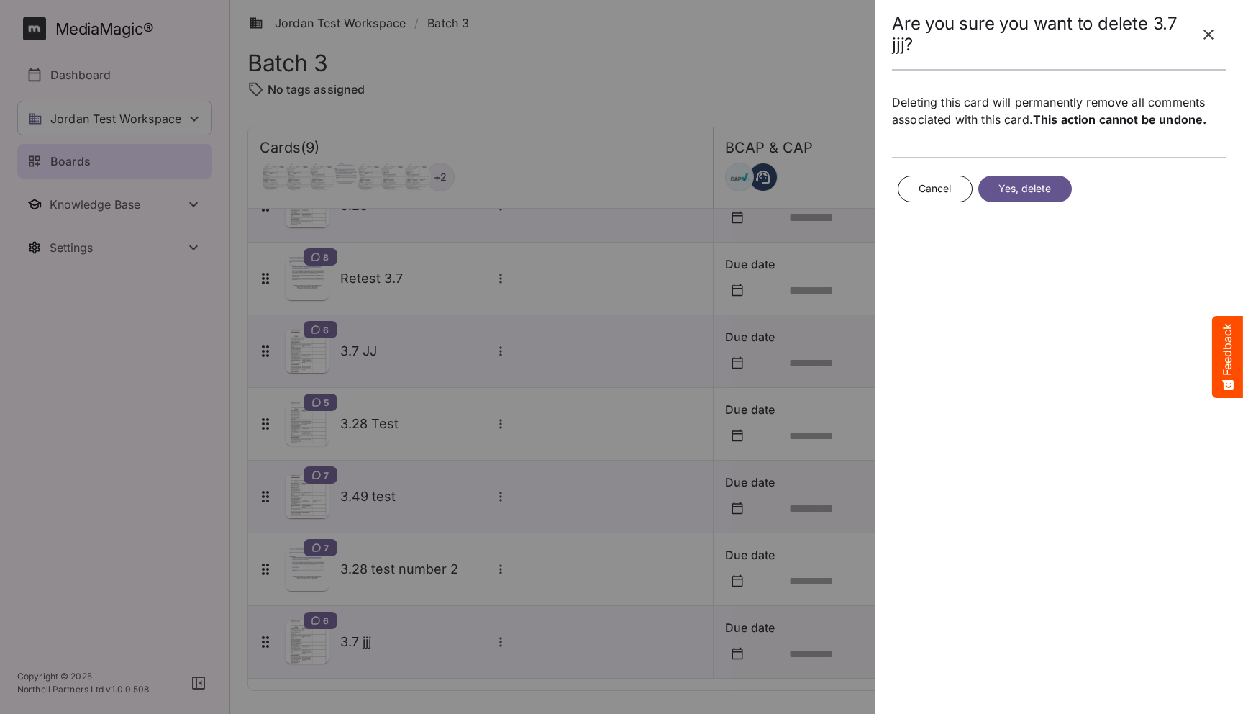
click at [613, 193] on span "Yes, delete" at bounding box center [1024, 189] width 53 height 18
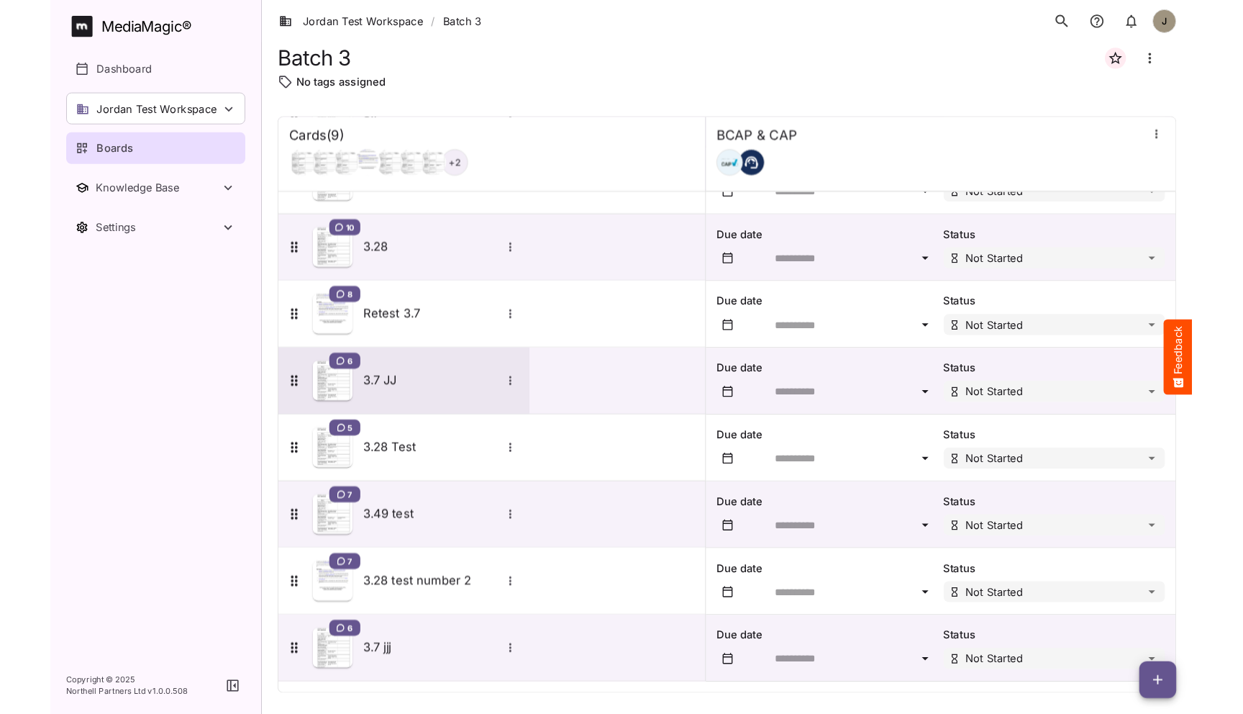
scroll to position [184, 0]
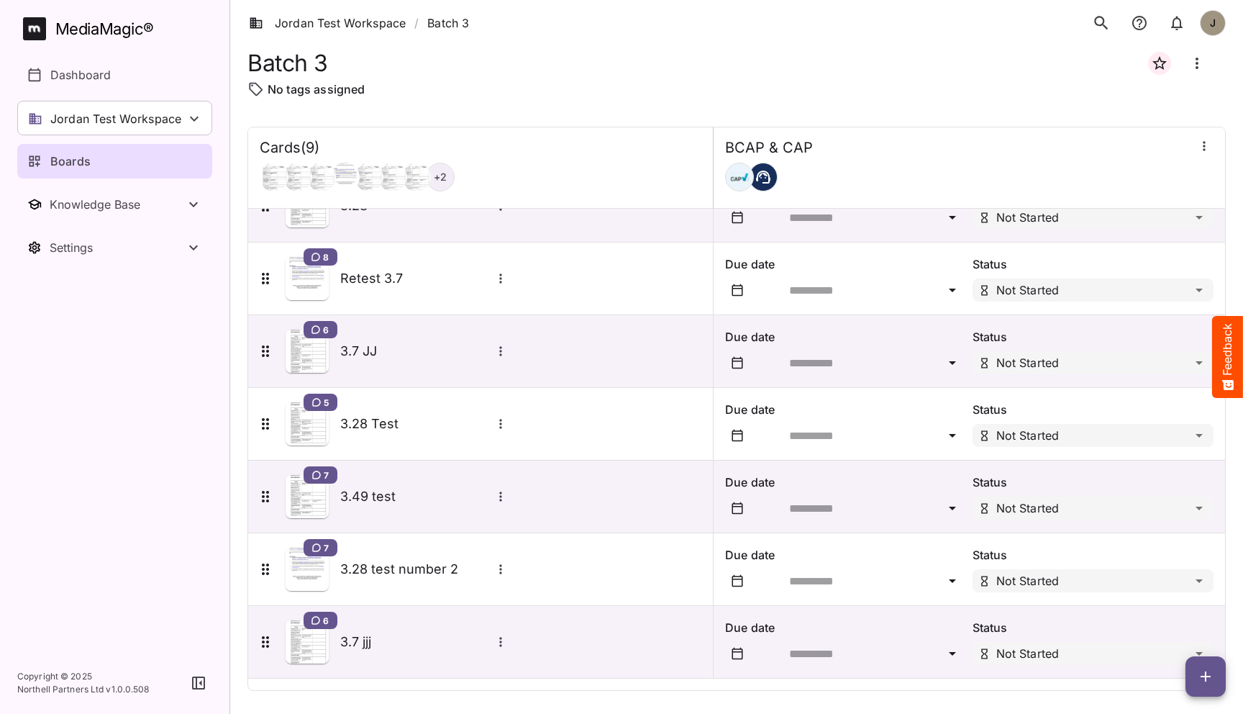
click at [613, 109] on div "Cards ( 9 ) + 2 BCAP & CAP 15 3.7 Due date Status Not Started 9 3.7 - test Due …" at bounding box center [736, 397] width 978 height 587
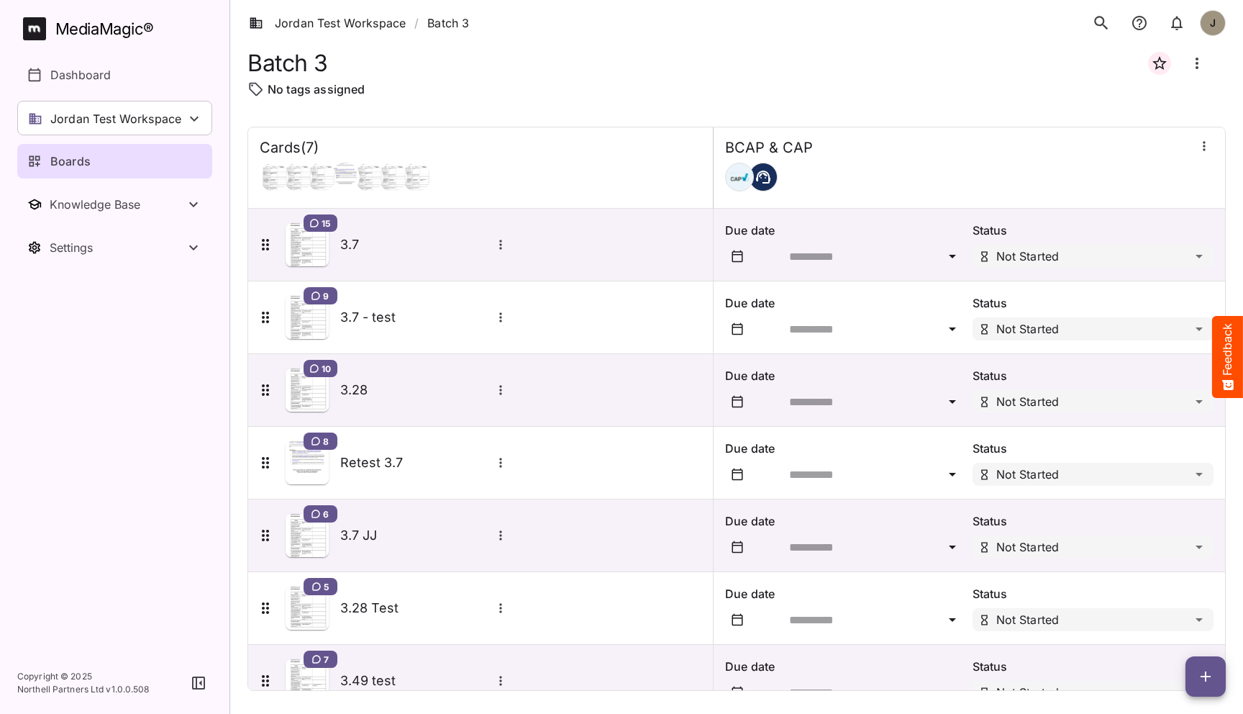
scroll to position [39, 0]
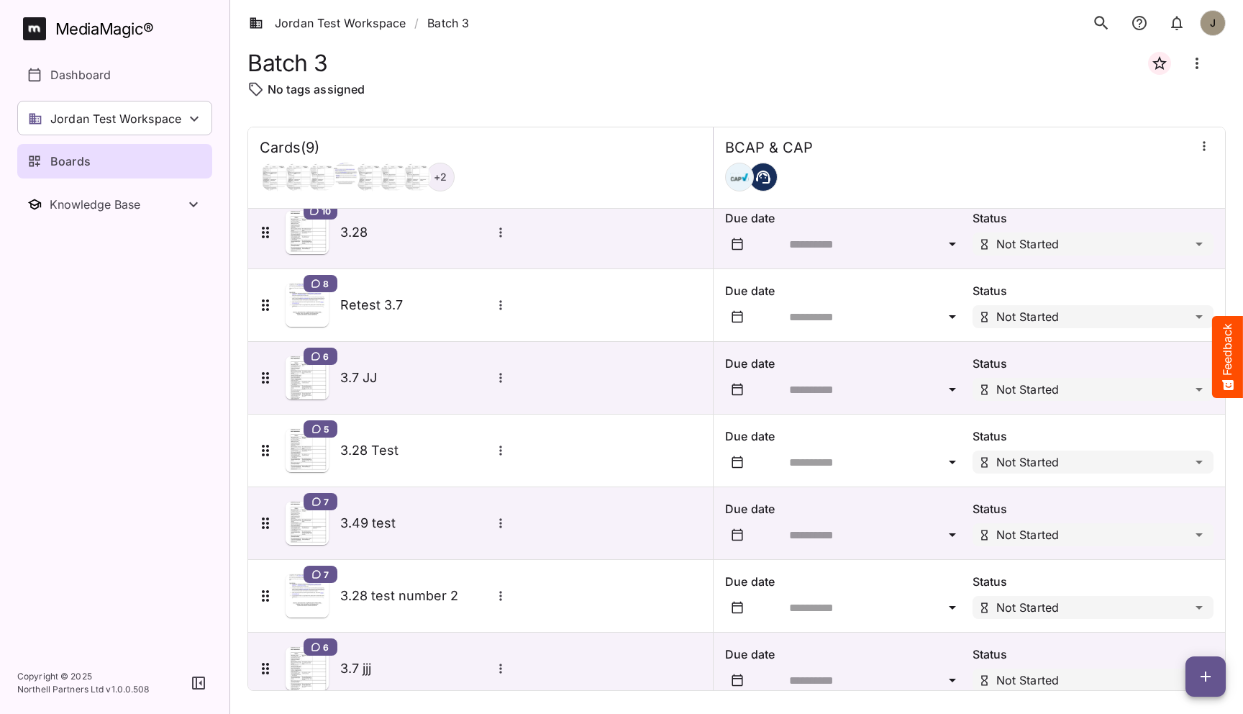
scroll to position [184, 0]
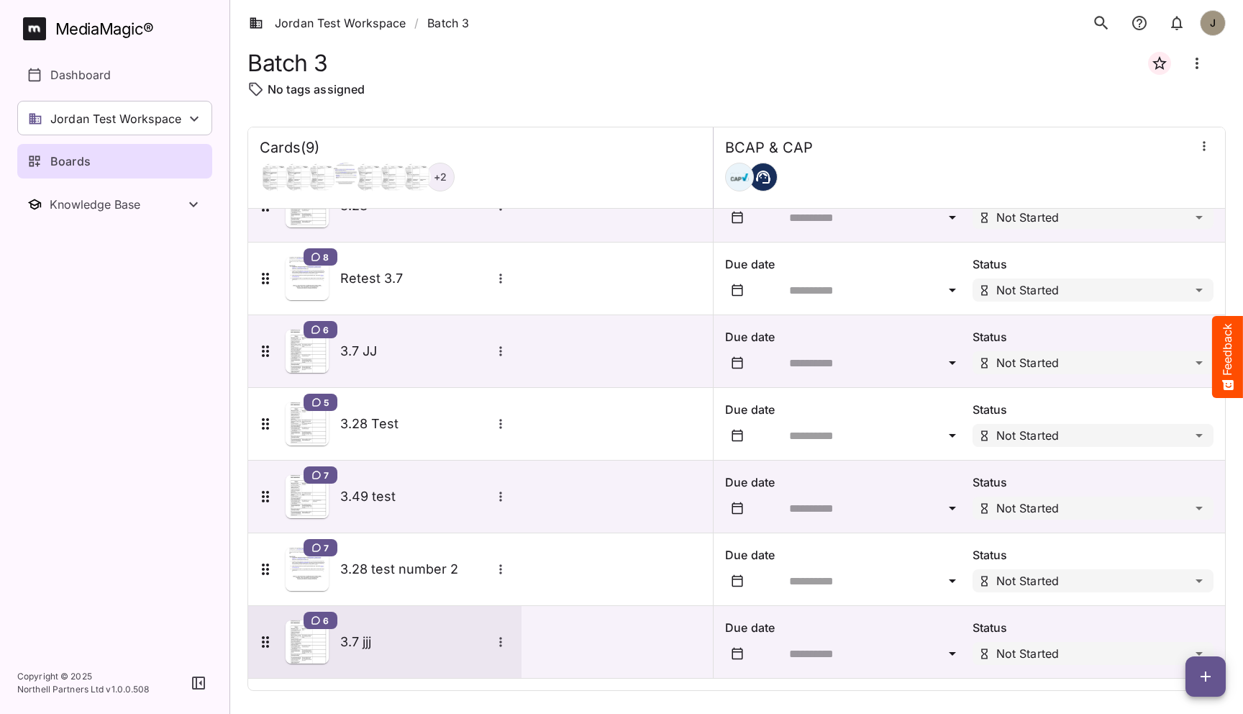
click at [500, 642] on icon "More options for 3.7 jjj" at bounding box center [500, 641] width 2 height 9
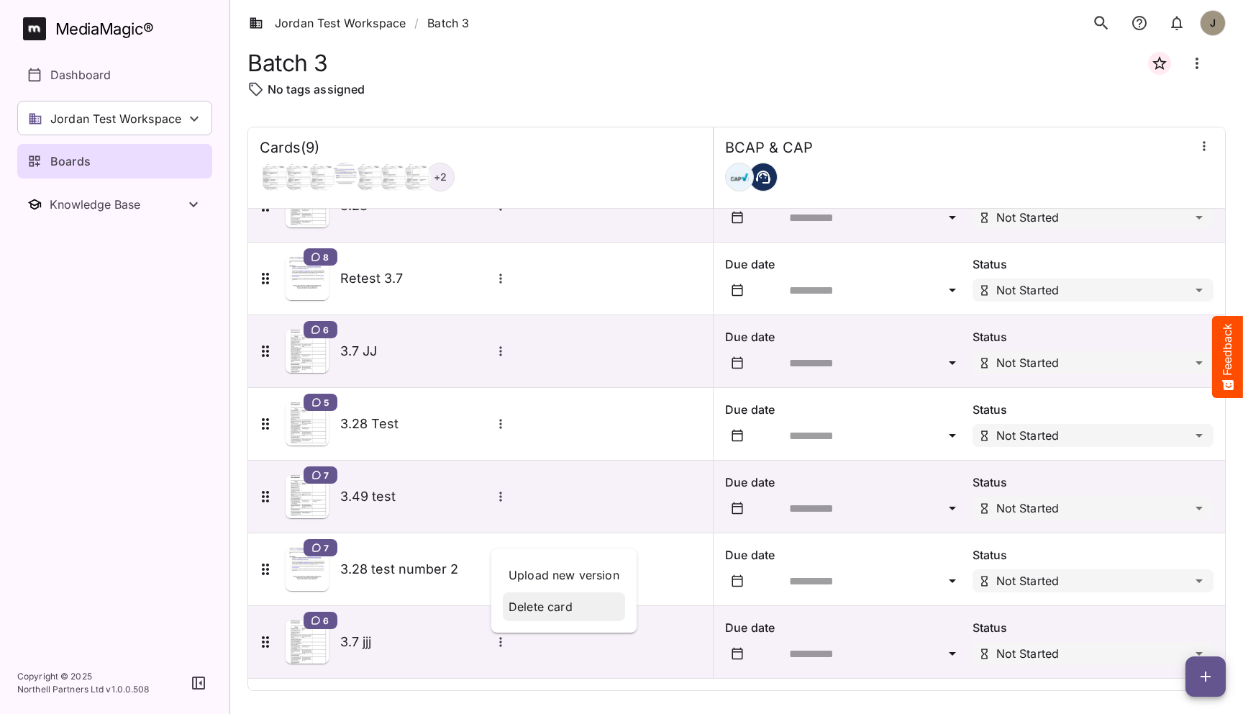
click at [537, 614] on p "Delete card" at bounding box center [564, 606] width 111 height 17
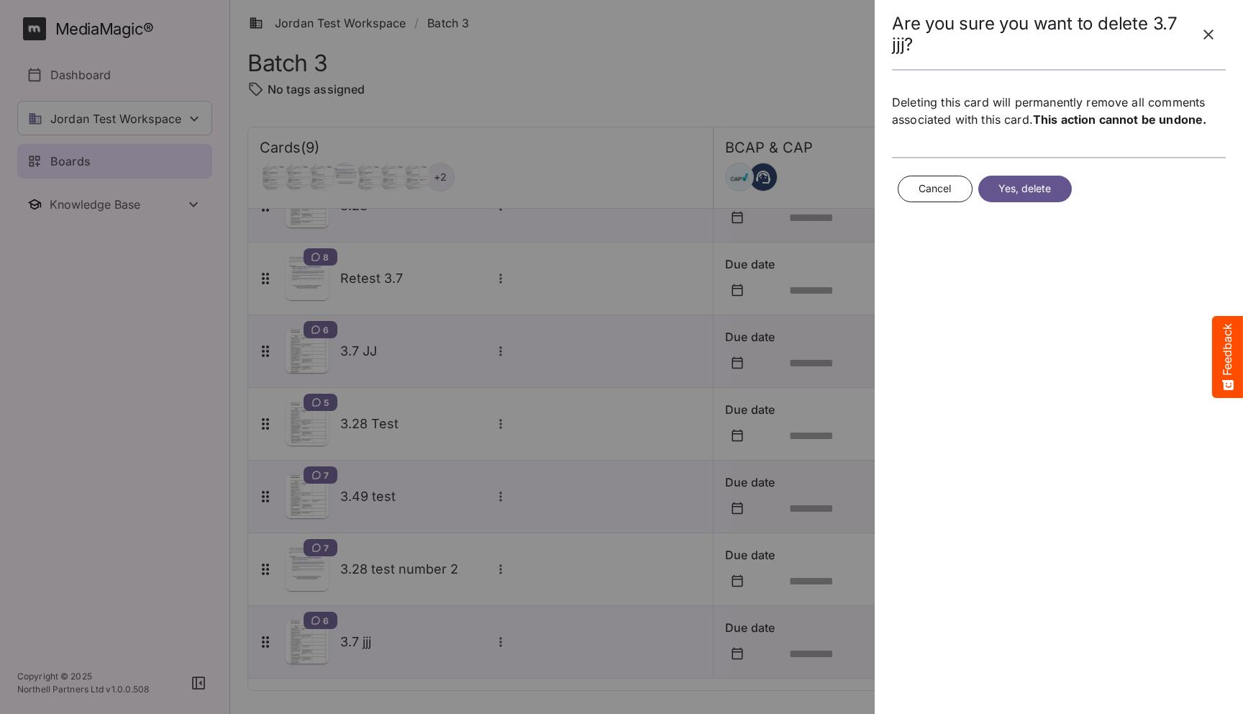
click at [1011, 191] on span "Yes, delete" at bounding box center [1024, 189] width 53 height 18
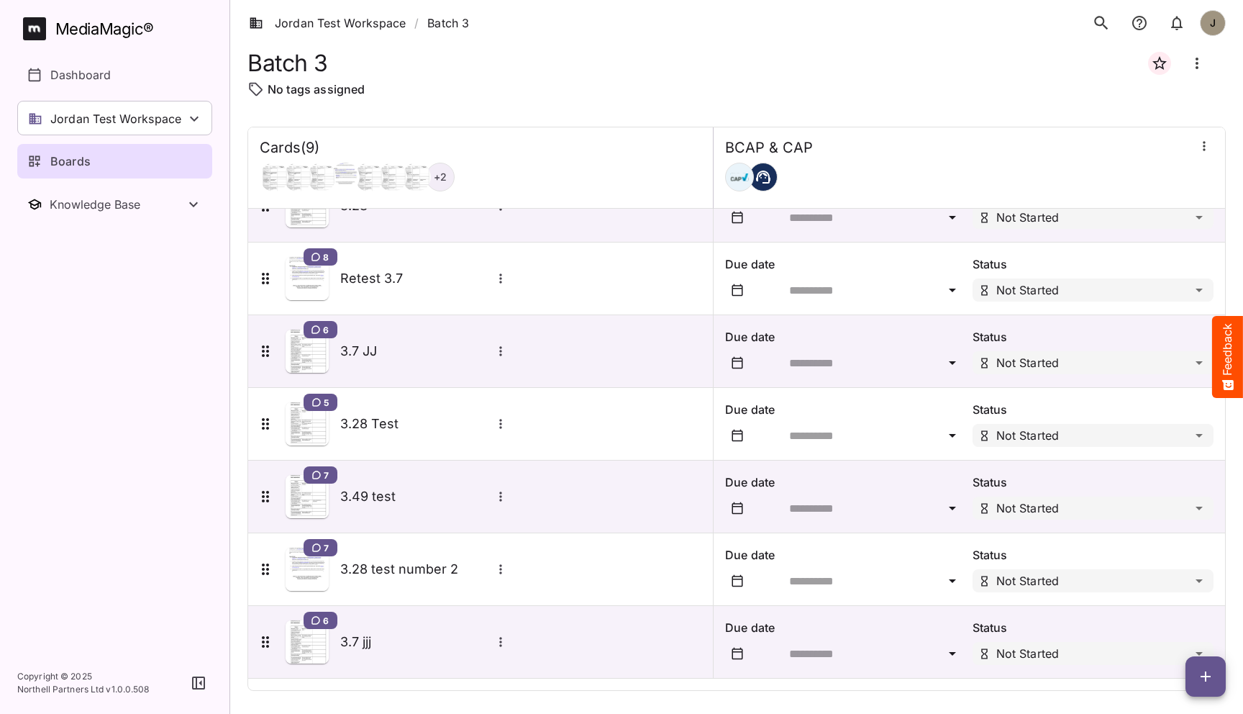
click at [1203, 673] on icon "button" at bounding box center [1205, 676] width 17 height 17
click at [1190, 621] on p "Add new lane" at bounding box center [1170, 615] width 78 height 17
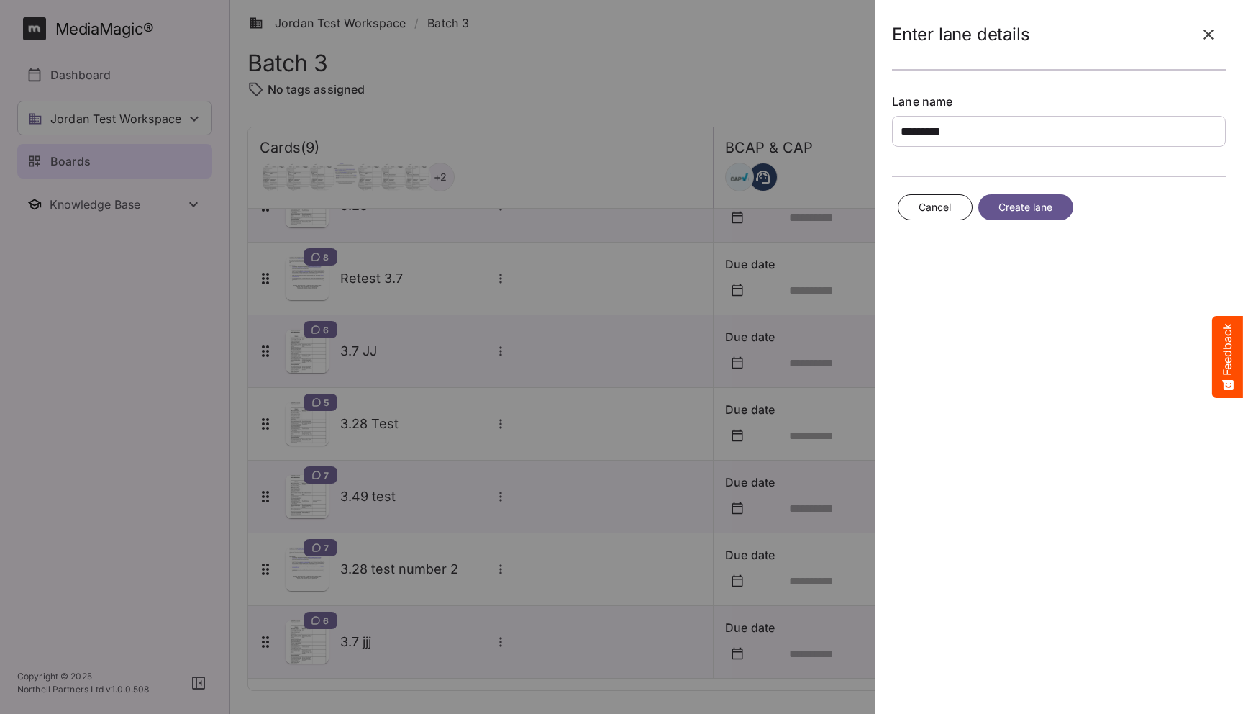
type input "*********"
click at [1020, 219] on button "Create lane" at bounding box center [1025, 207] width 95 height 27
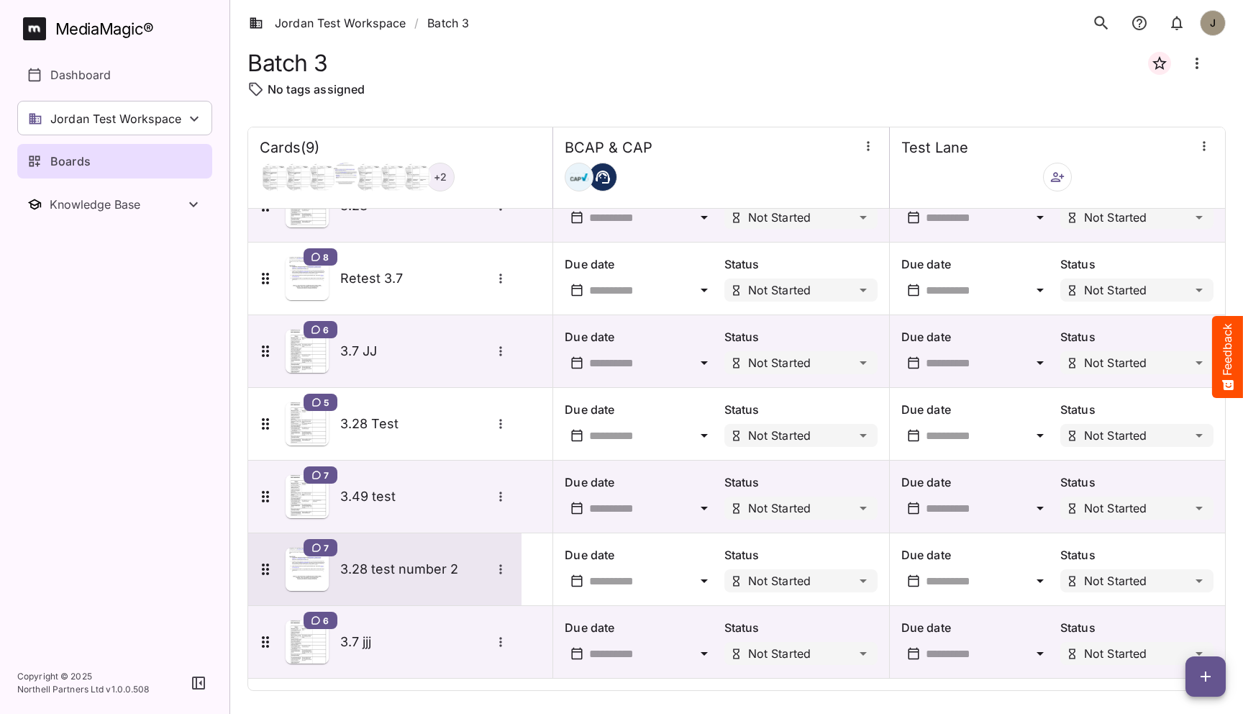
click at [499, 565] on icon "More options for 3.28 test number 2" at bounding box center [500, 569] width 14 height 14
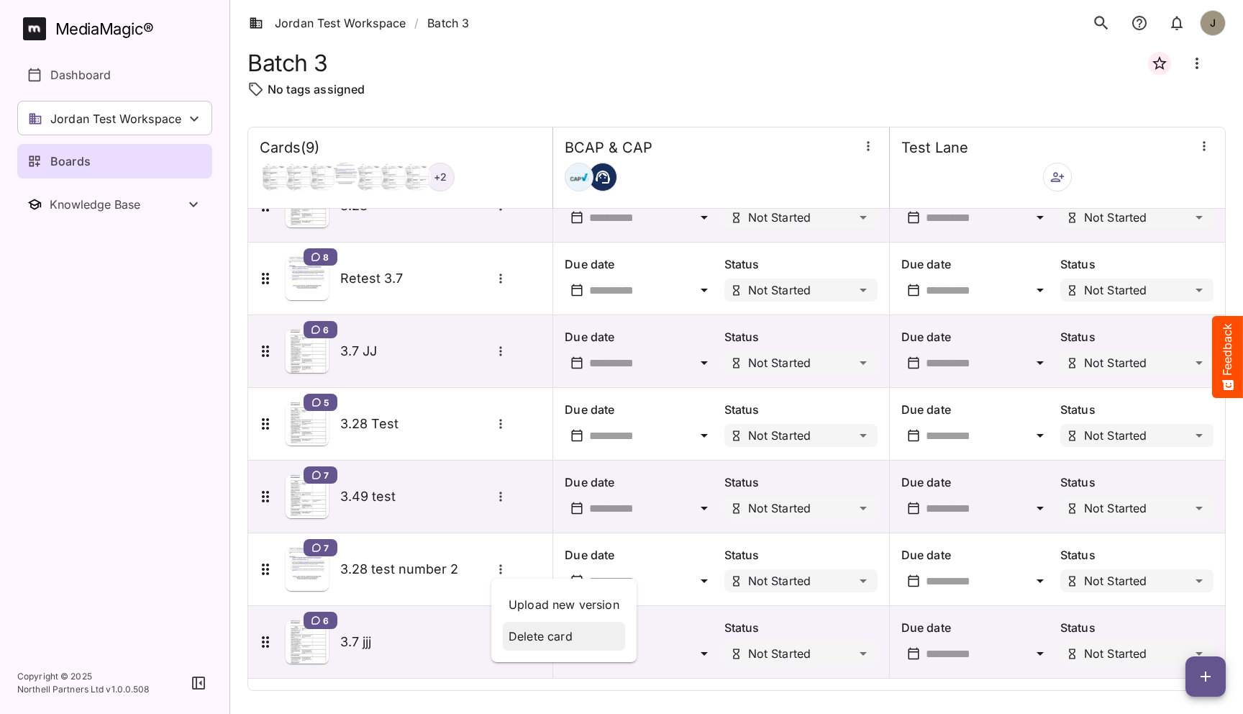
click at [544, 634] on p "Delete card" at bounding box center [564, 635] width 111 height 17
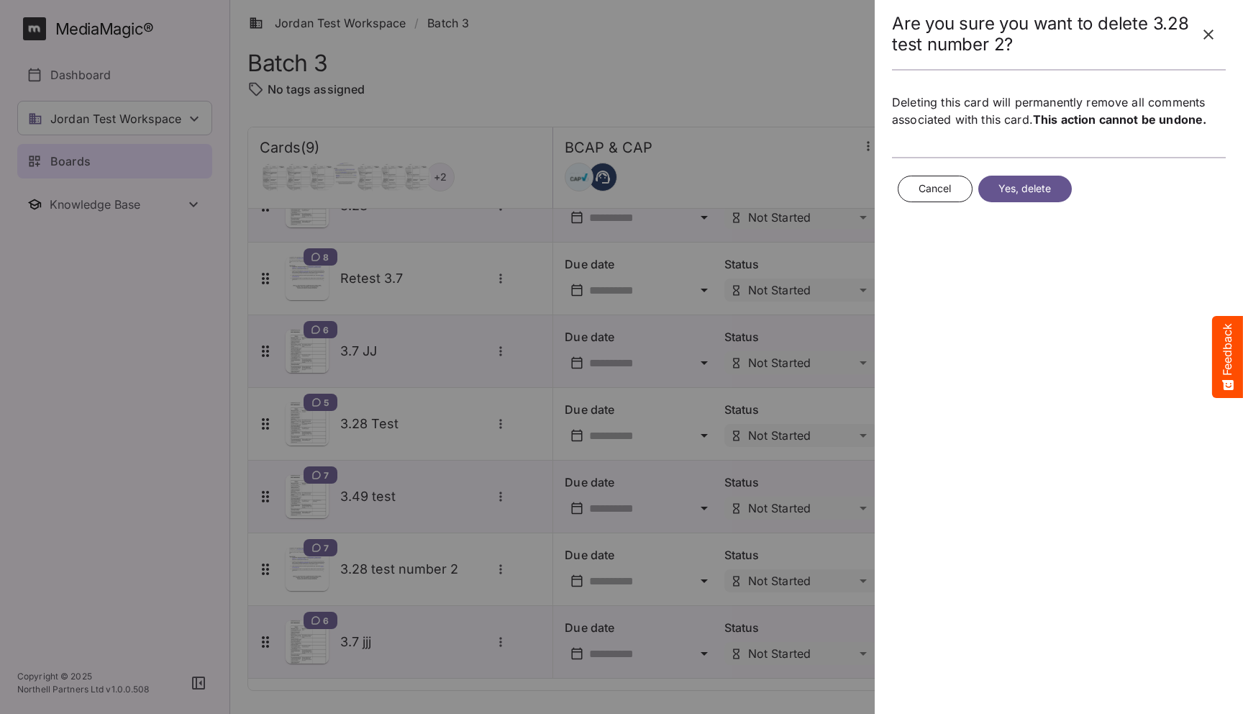
click at [1024, 198] on button "Yes, delete" at bounding box center [1025, 189] width 94 height 27
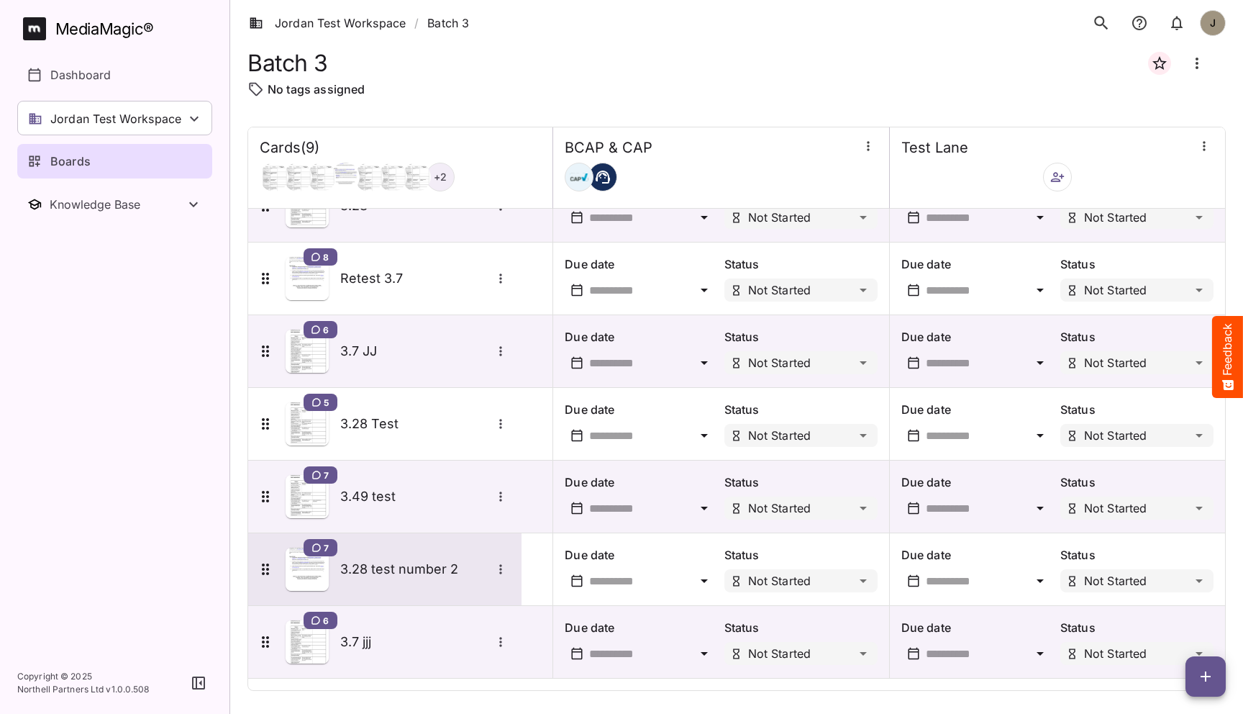
click at [434, 572] on h5 "3.28 test number 2" at bounding box center [415, 568] width 151 height 17
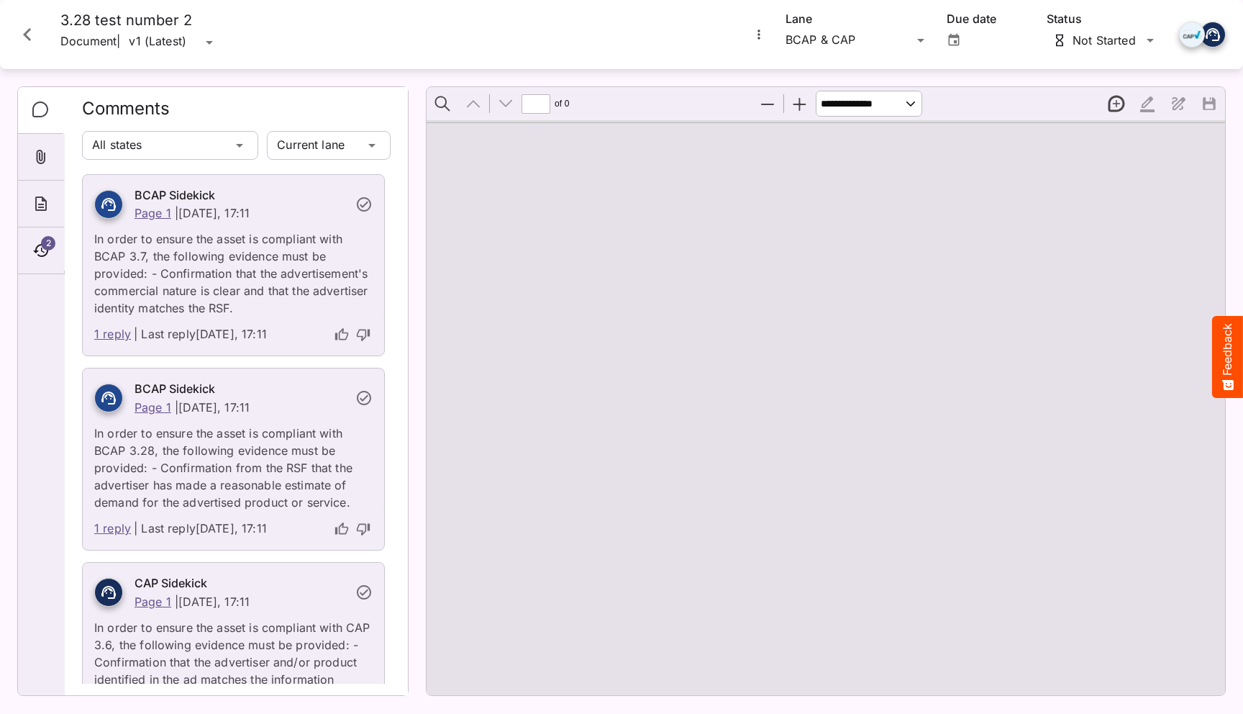
type input "*"
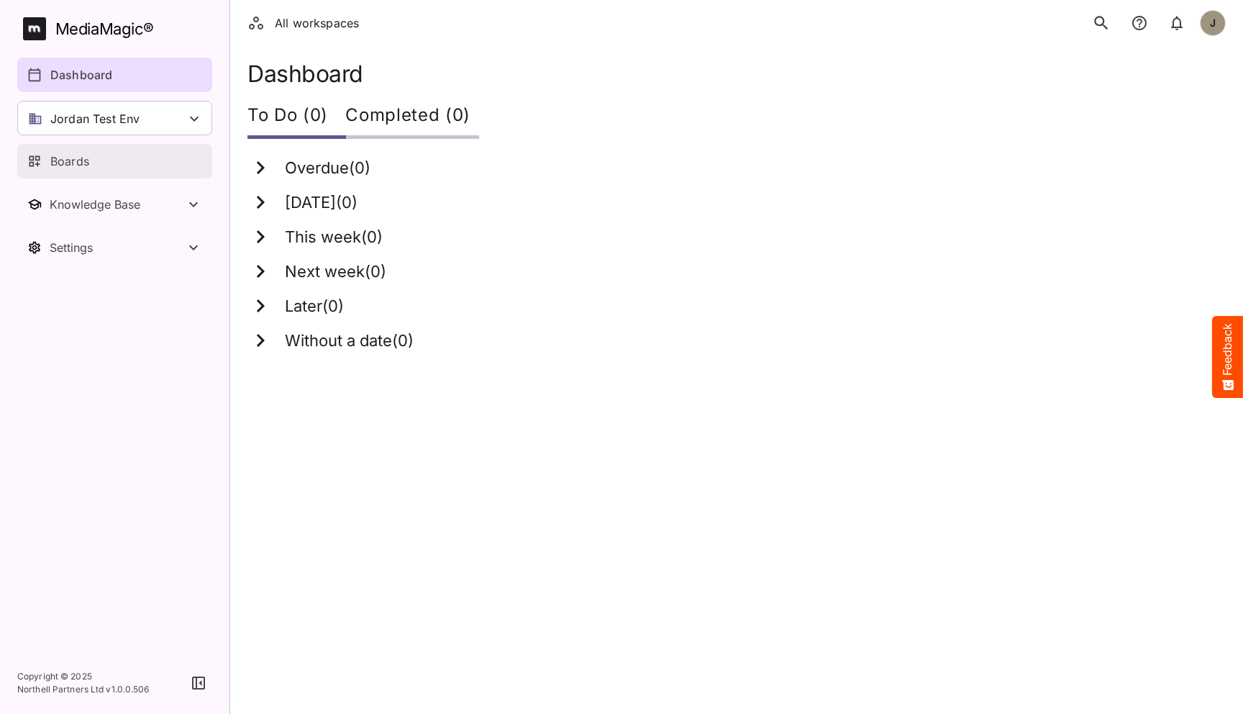
click at [118, 157] on div "Boards" at bounding box center [115, 160] width 176 height 17
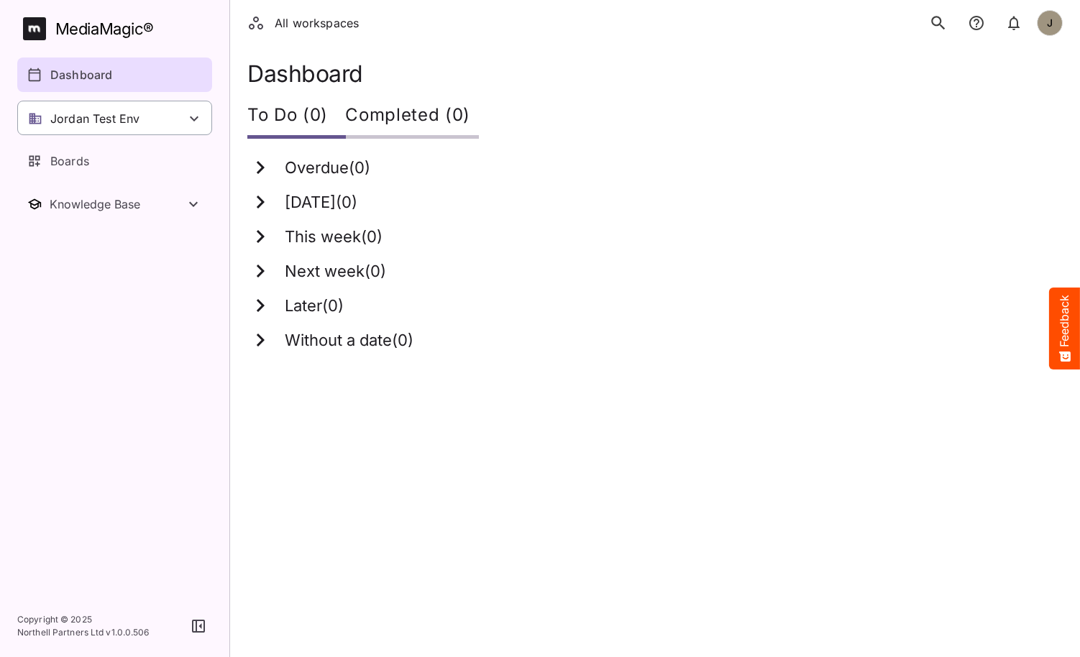
click at [147, 106] on div "Jordan Test Env" at bounding box center [114, 118] width 195 height 35
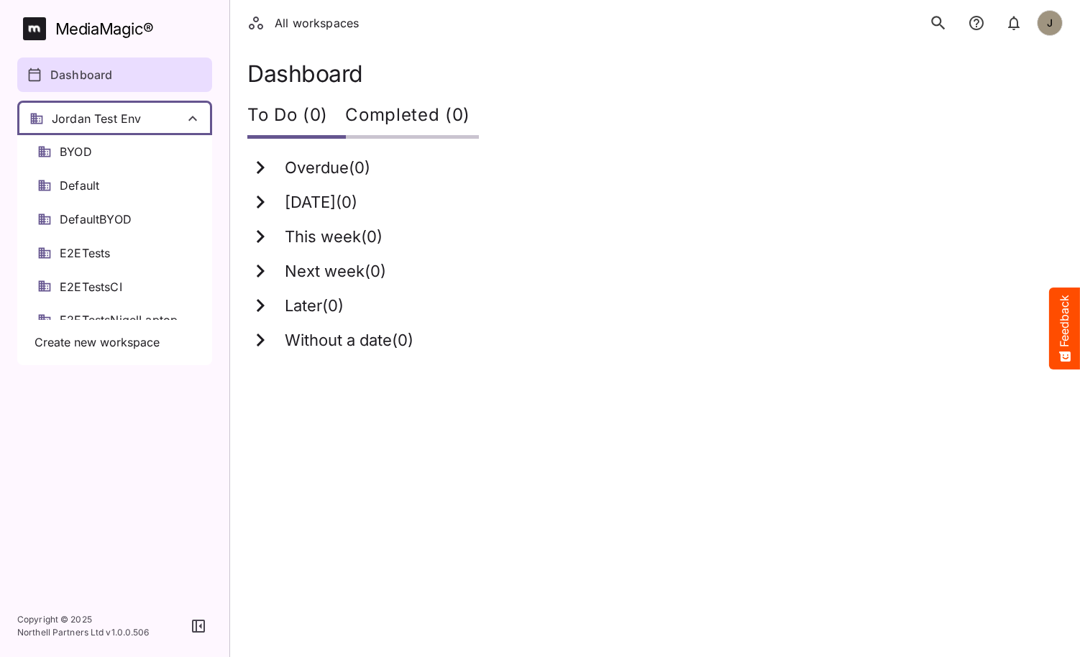
click at [147, 106] on div at bounding box center [540, 328] width 1080 height 657
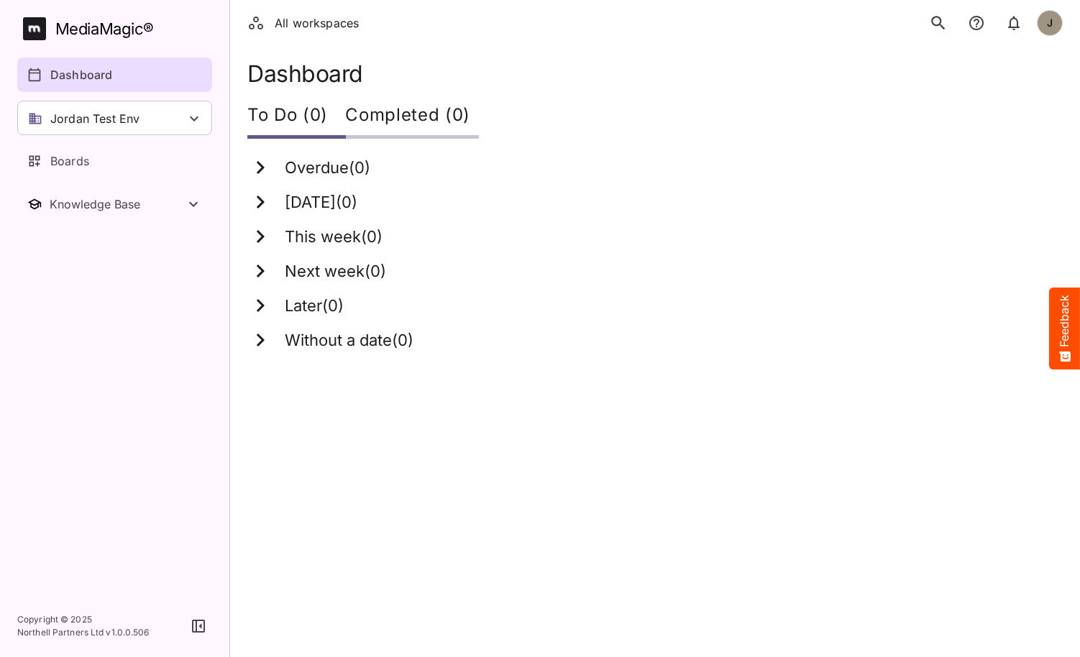
click at [584, 369] on html "All workspaces J MediaMagic ® Dashboard Jordan Test Env BYOD Default DefaultBYO…" at bounding box center [540, 184] width 1080 height 369
click at [109, 120] on p "Jordan Test Env" at bounding box center [94, 118] width 89 height 17
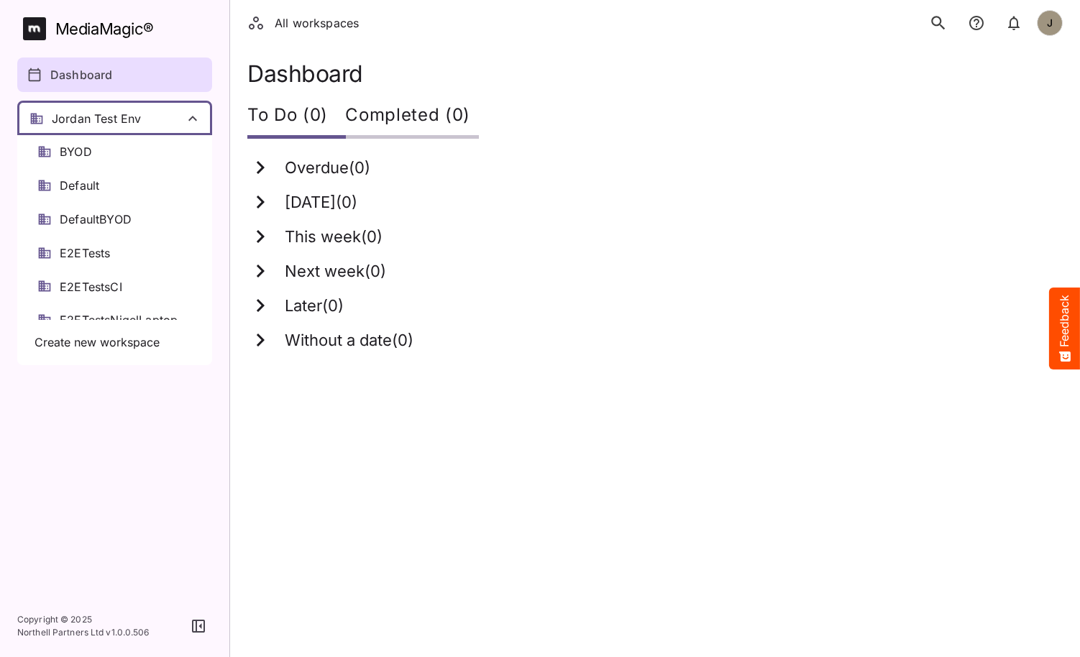
click at [446, 365] on div at bounding box center [540, 328] width 1080 height 657
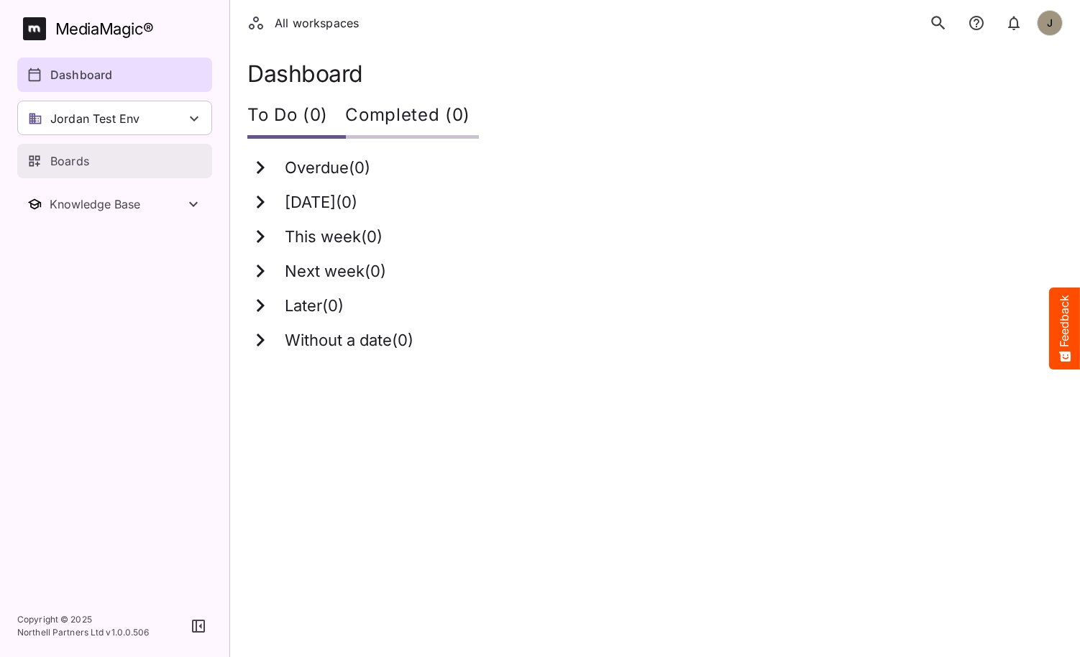
click at [99, 158] on div "Boards" at bounding box center [115, 160] width 176 height 17
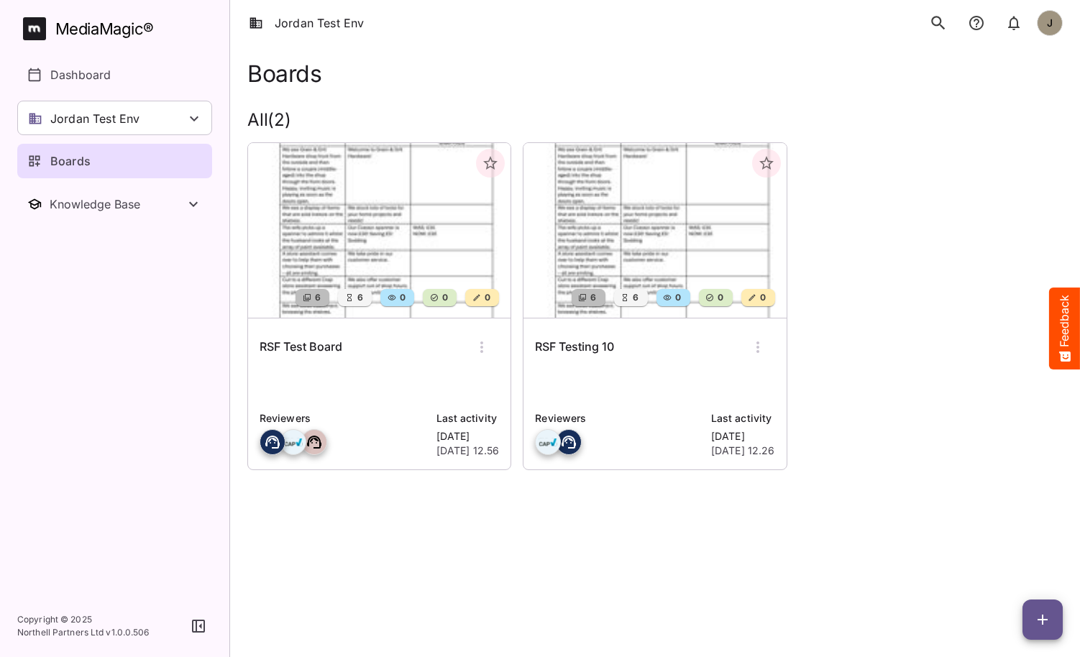
click at [402, 347] on div "RSF Test Board" at bounding box center [380, 347] width 240 height 35
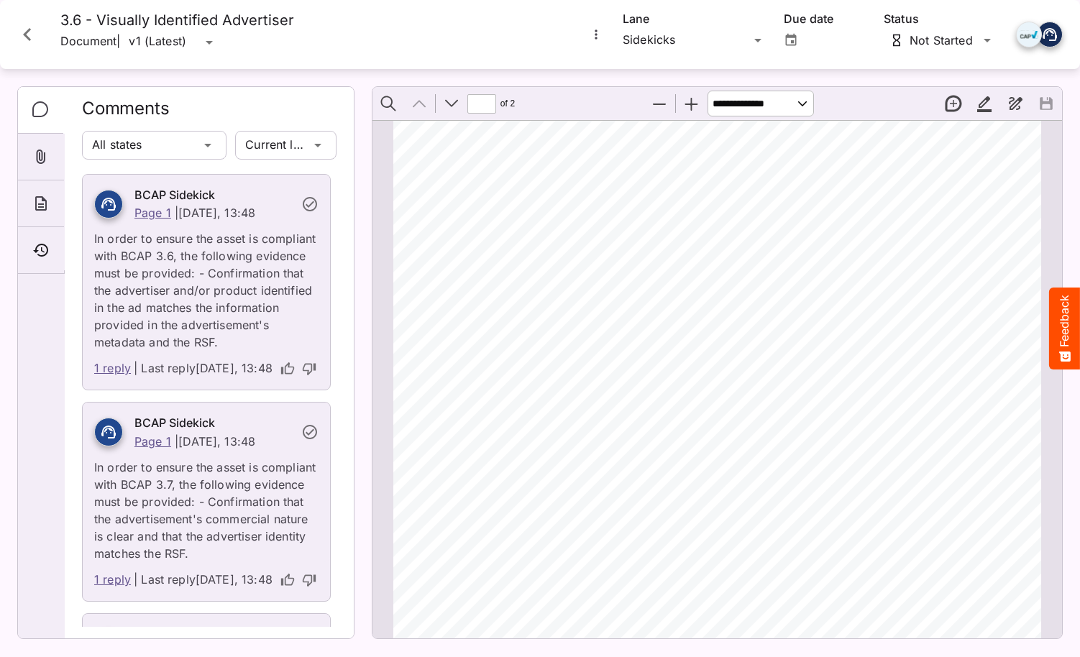
click at [106, 378] on link "1 reply" at bounding box center [112, 369] width 37 height 19
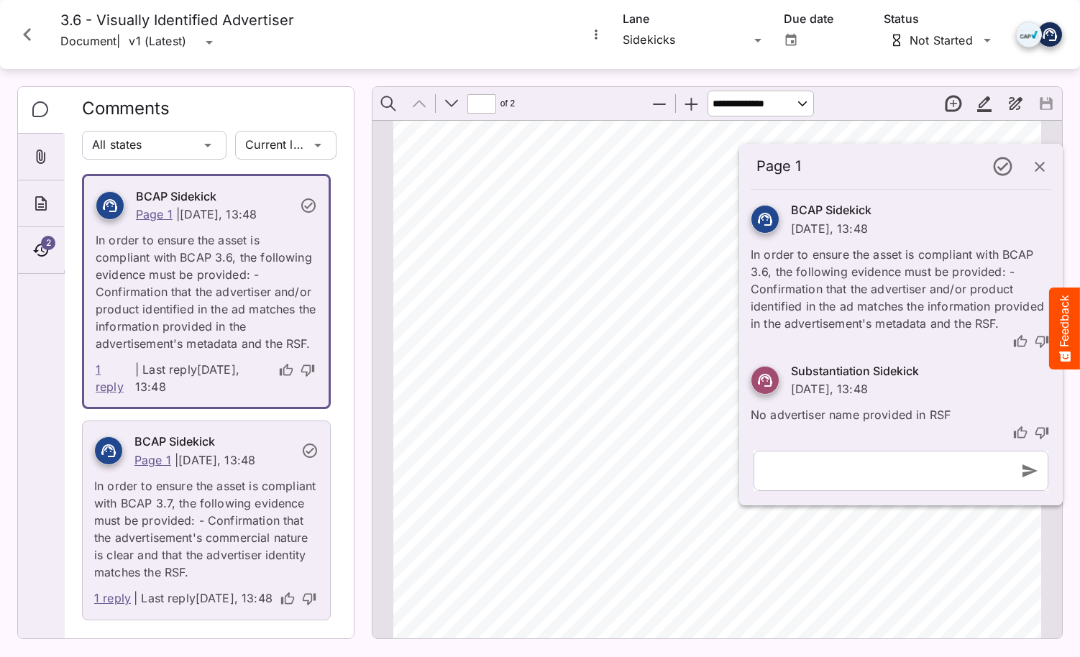
scroll to position [7, 0]
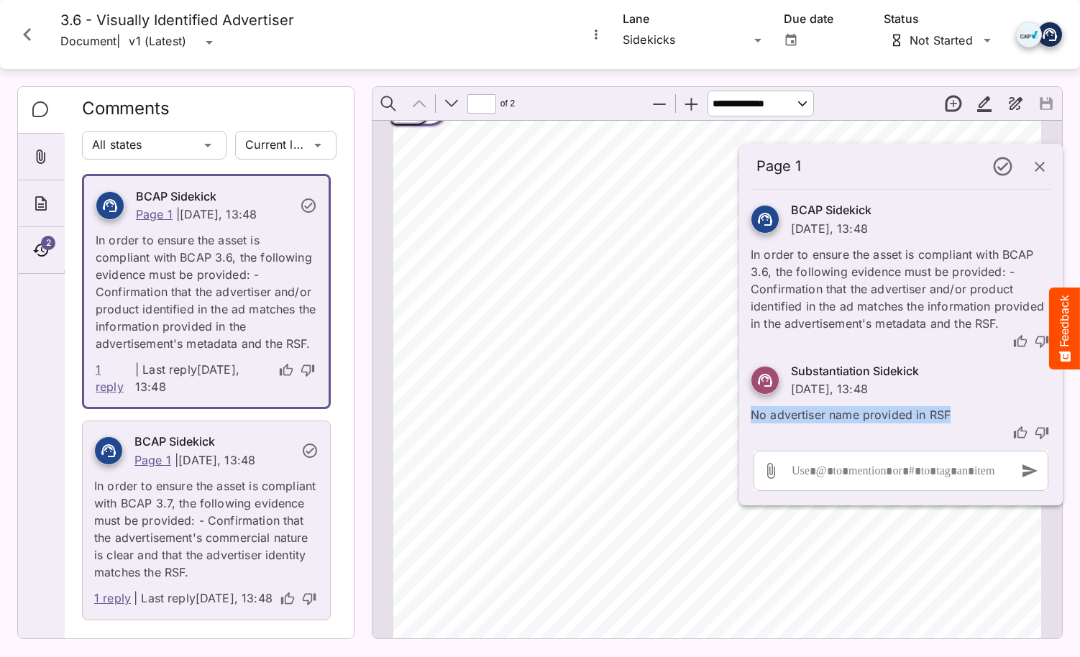
drag, startPoint x: 951, startPoint y: 412, endPoint x: 748, endPoint y: 412, distance: 202.8
click at [748, 412] on div "Substantiation Sidekick Yesterday, 13:48 No advertiser name provided in RSF" at bounding box center [901, 397] width 324 height 92
click at [1039, 170] on icon "button" at bounding box center [1040, 166] width 17 height 17
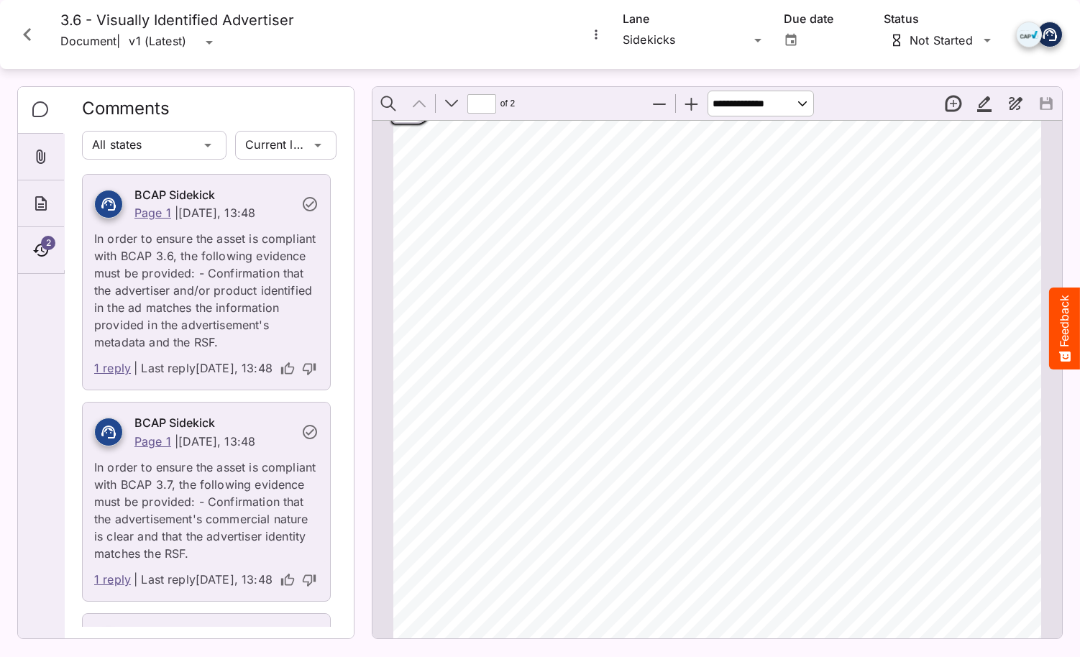
click at [35, 32] on icon "Close card" at bounding box center [27, 35] width 26 height 26
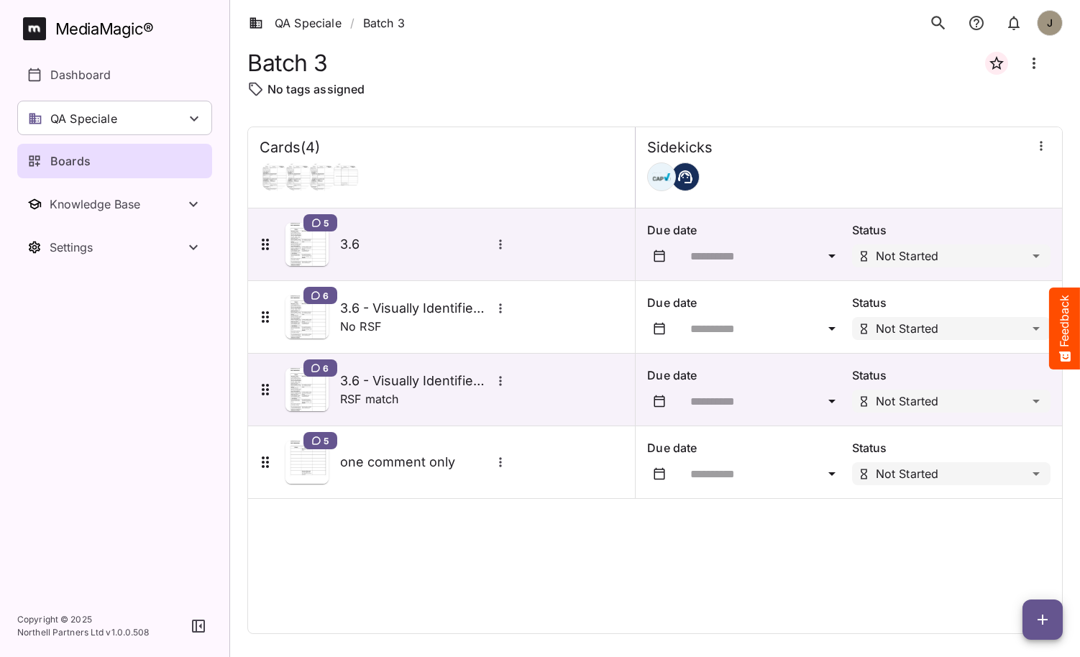
click at [492, 504] on div "Cards ( 4 ) Sidekicks 5 3.6 Due date Status Not Started 6 3.6 - Visually Identi…" at bounding box center [655, 381] width 816 height 508
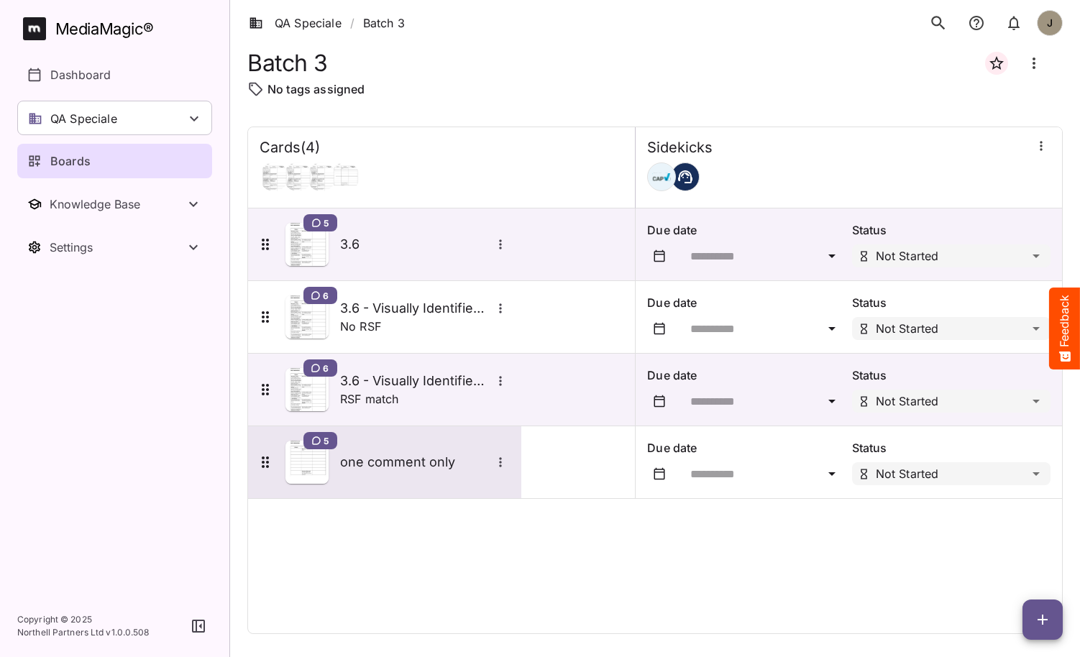
click at [396, 473] on div "5 one comment only" at bounding box center [383, 462] width 253 height 43
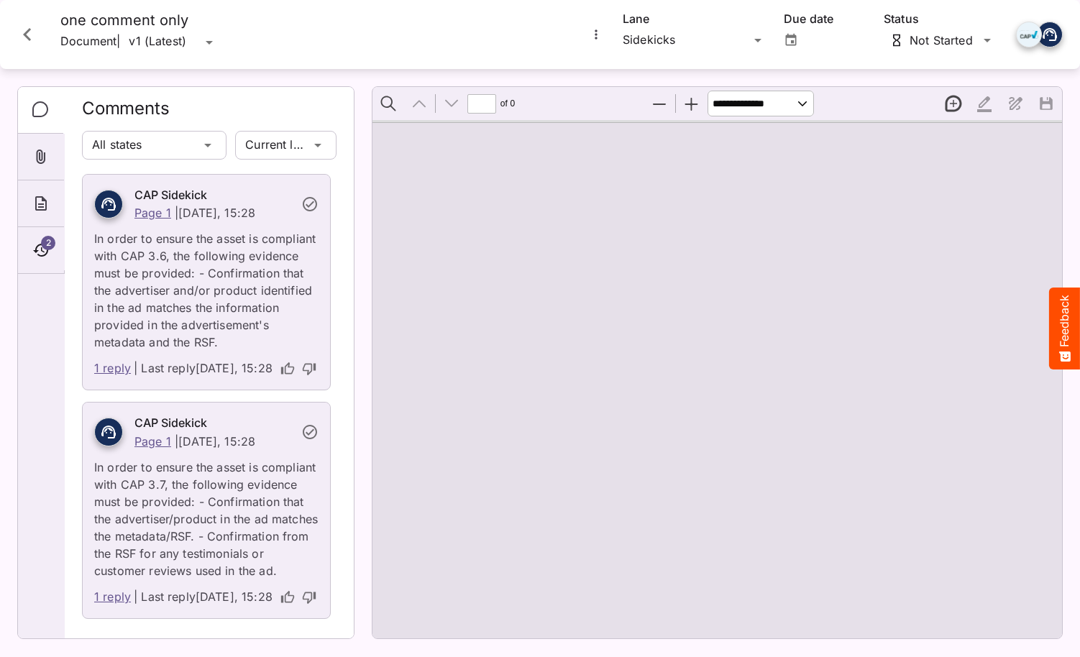
type input "*"
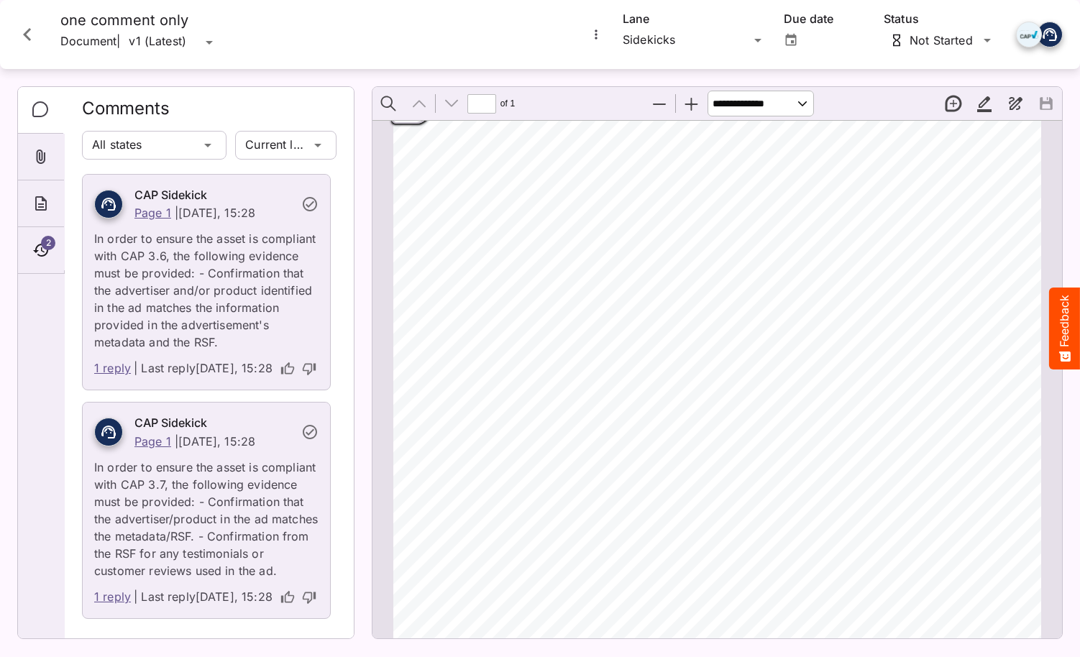
scroll to position [423, 0]
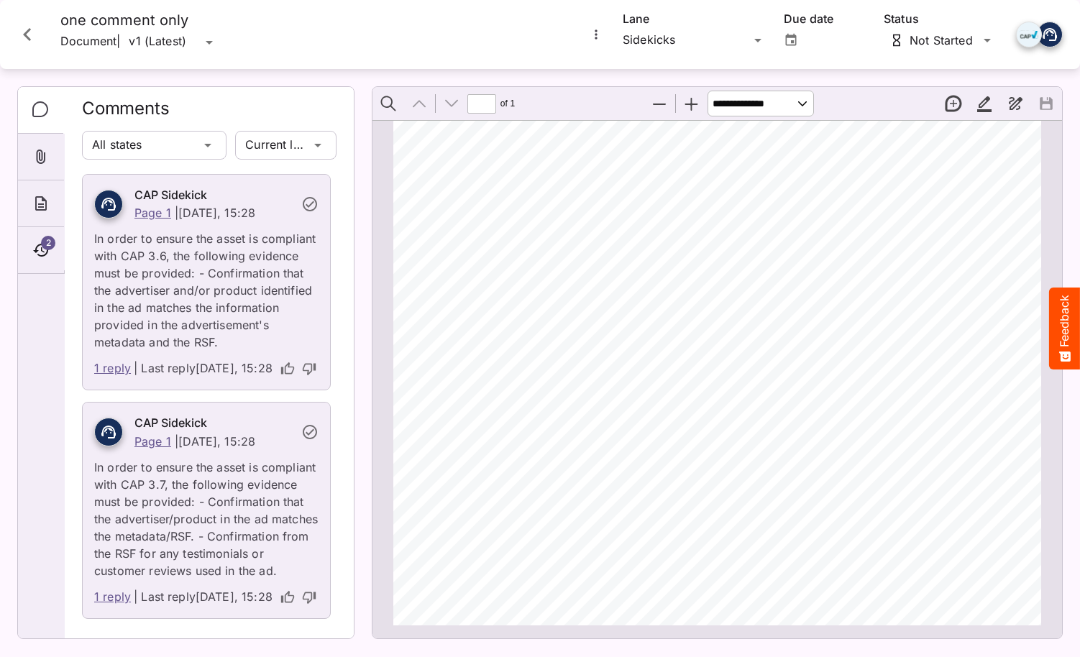
click at [27, 35] on icon "Close card" at bounding box center [27, 35] width 26 height 26
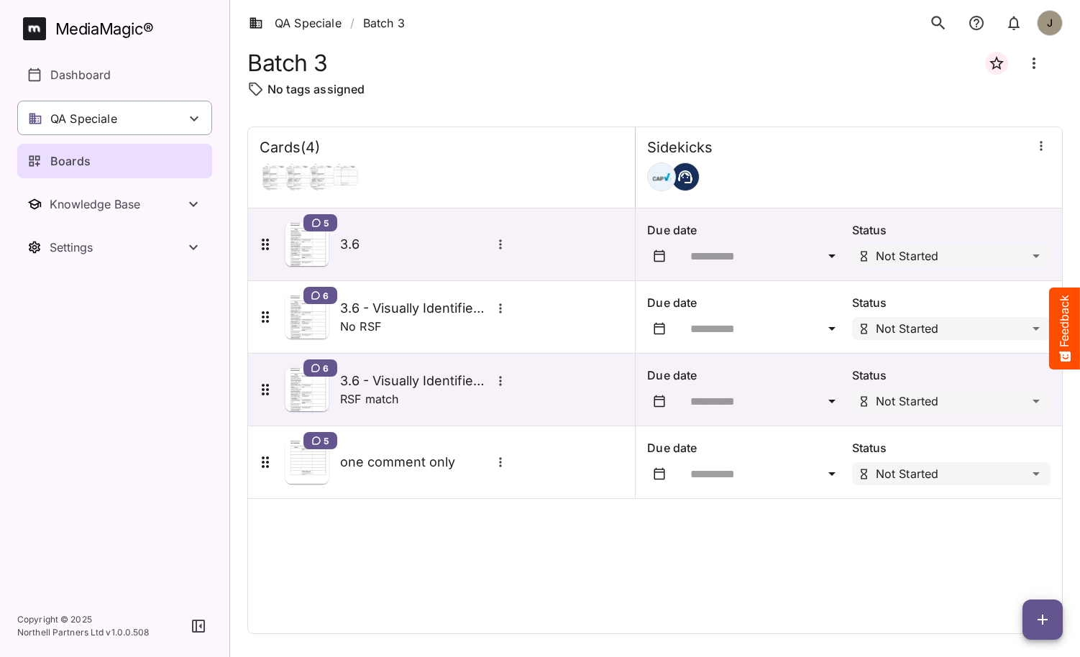
click at [111, 117] on p "QA Speciale" at bounding box center [83, 118] width 67 height 17
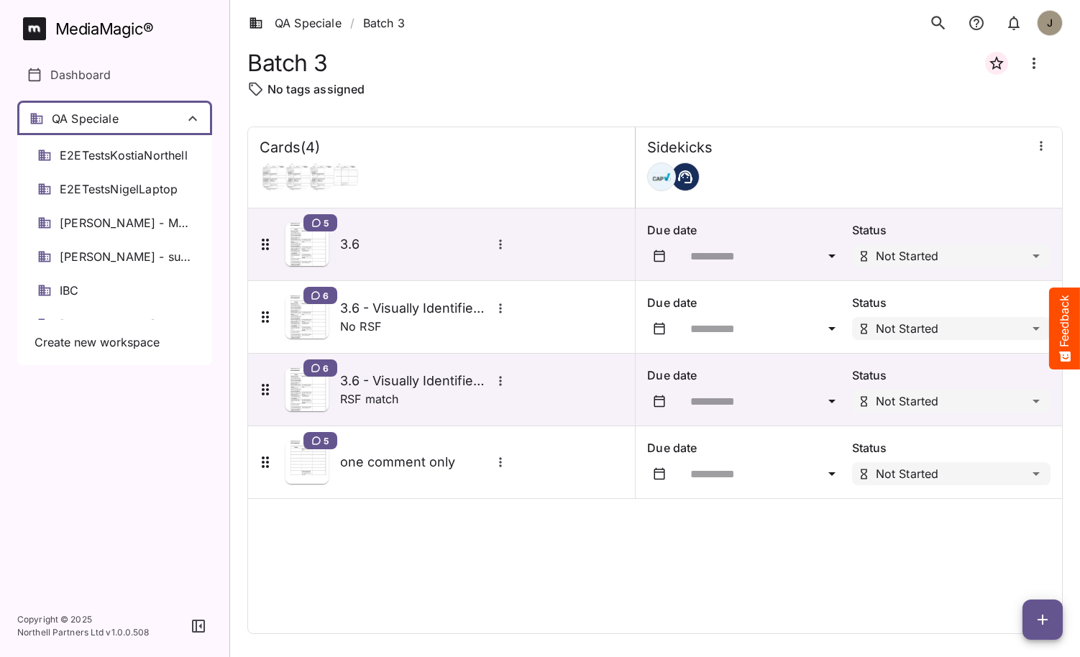
scroll to position [356, 0]
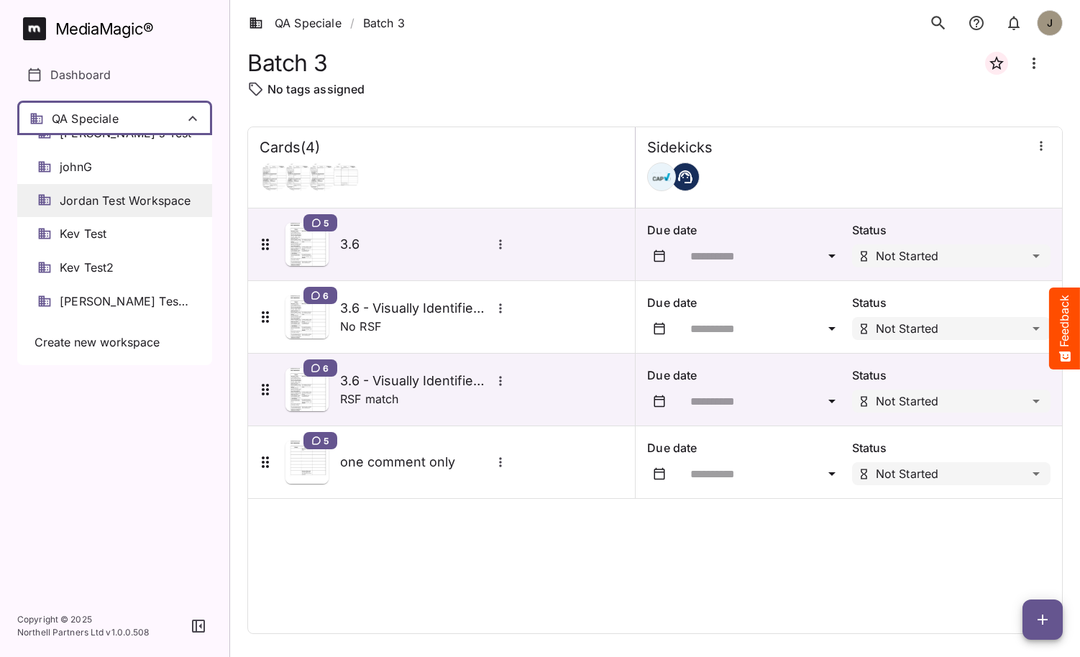
click at [123, 201] on span "Jordan Test Workspace" at bounding box center [126, 201] width 132 height 17
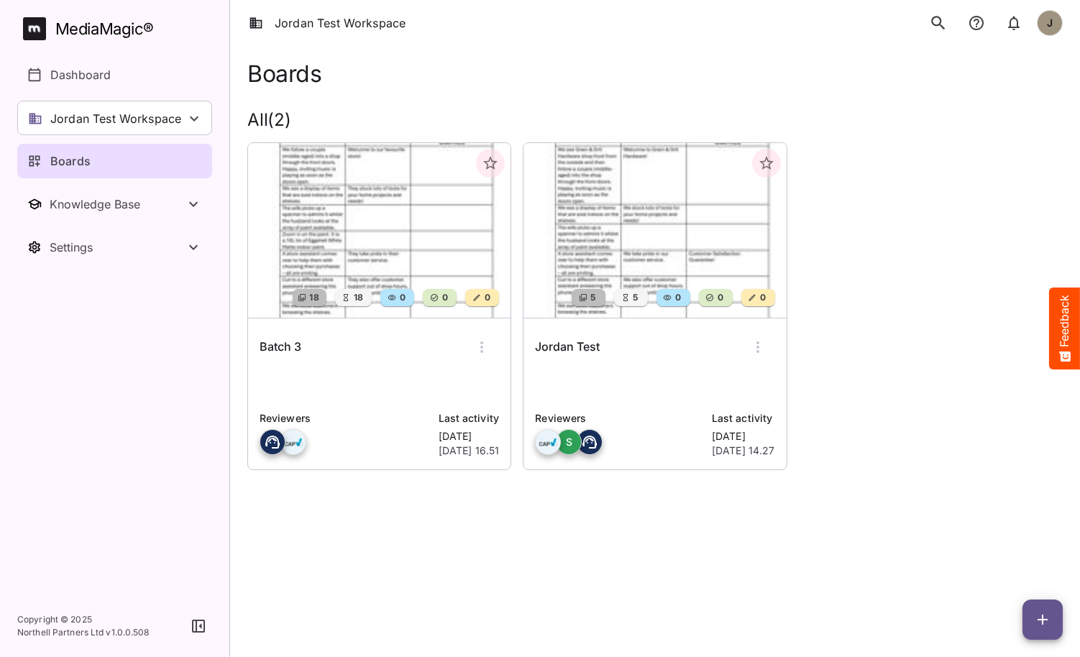
click at [368, 360] on div "Batch 3" at bounding box center [380, 347] width 240 height 35
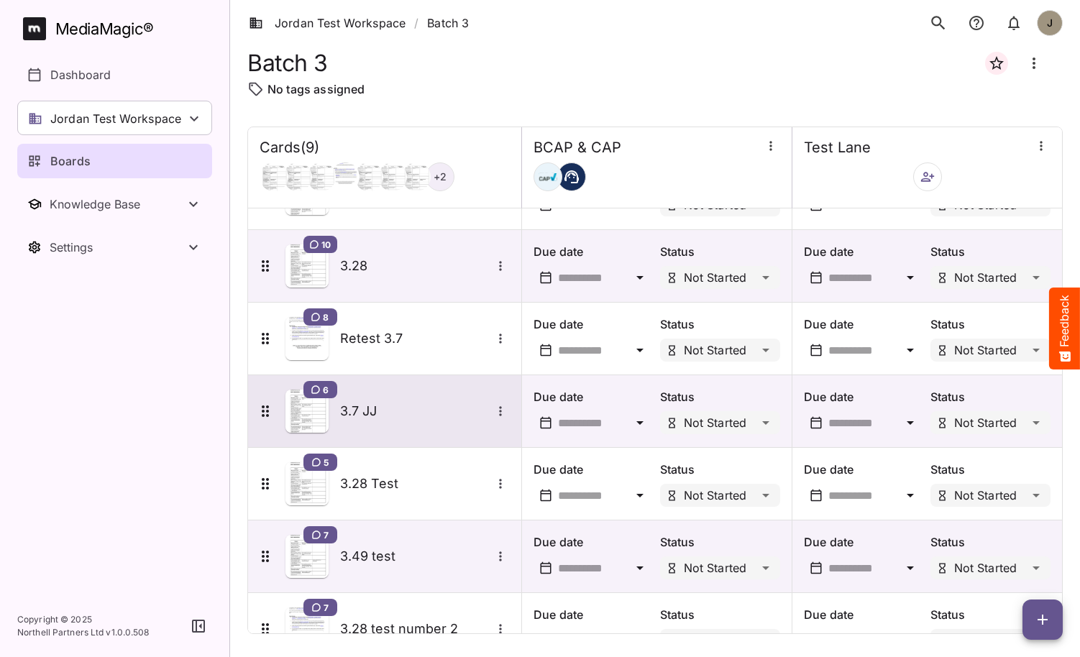
scroll to position [240, 0]
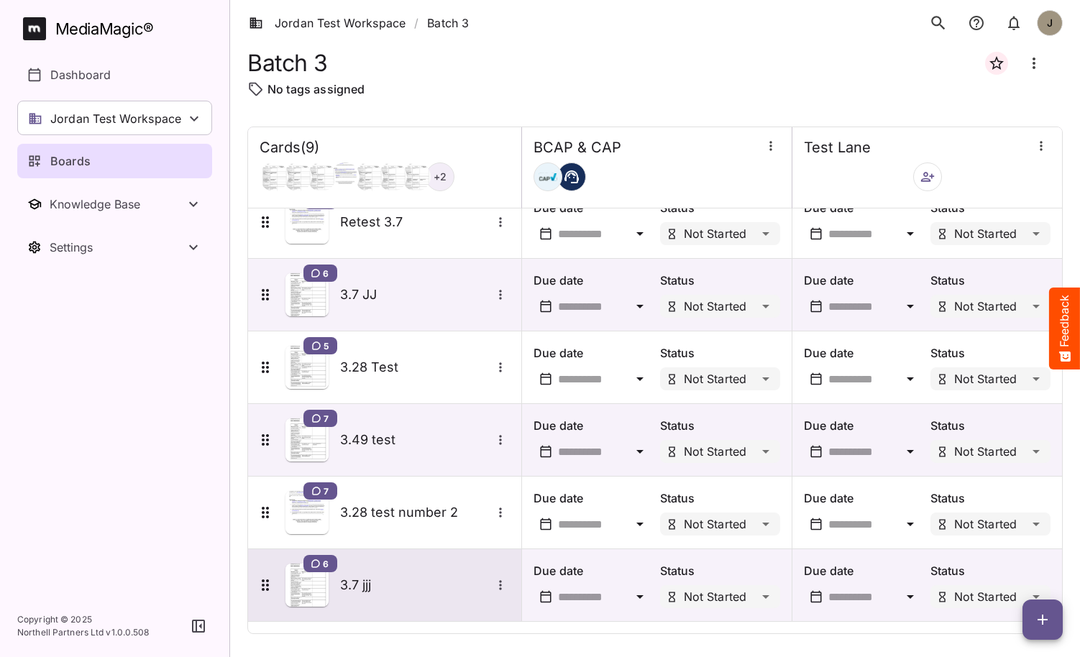
click at [356, 583] on h5 "3.7 jjj" at bounding box center [415, 585] width 151 height 17
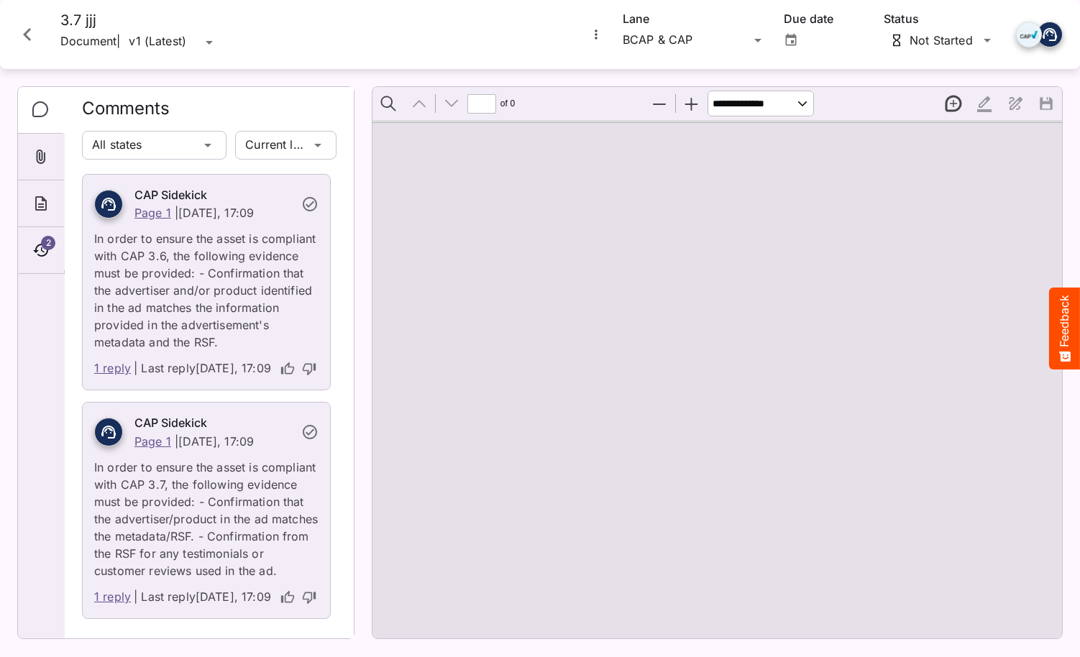
type input "*"
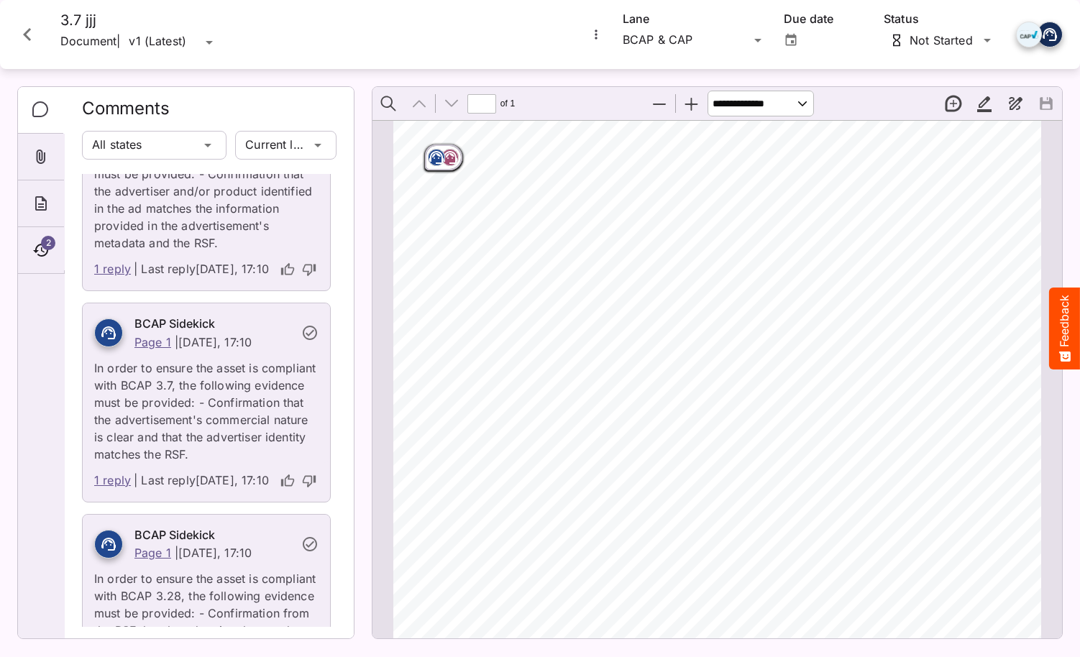
scroll to position [960, 0]
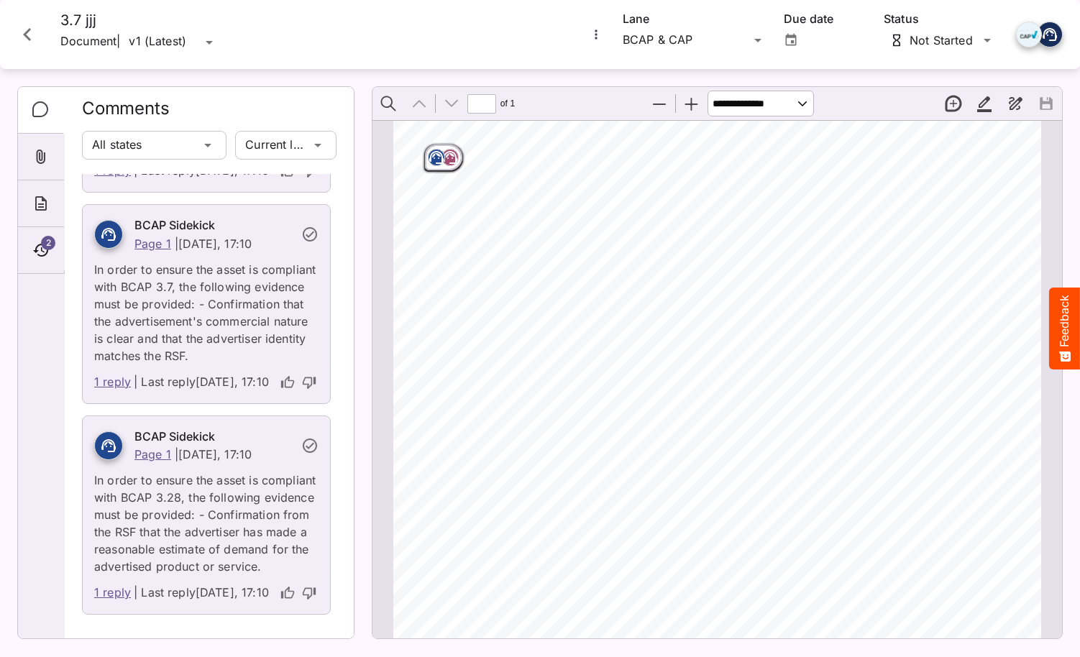
click at [24, 35] on icon "Close card" at bounding box center [27, 34] width 8 height 13
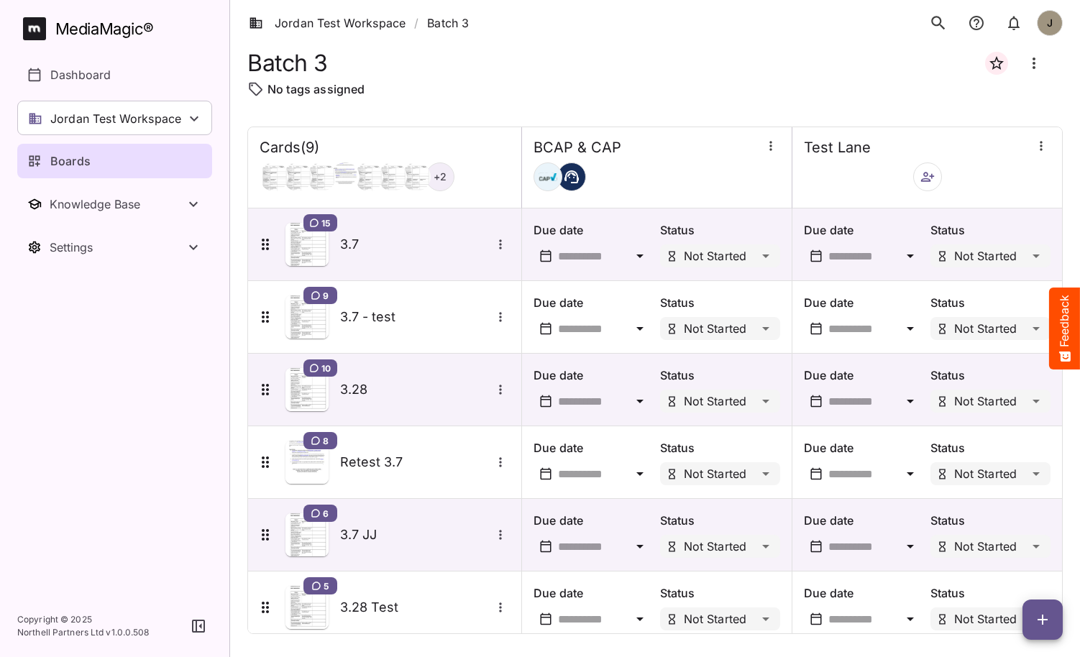
scroll to position [240, 0]
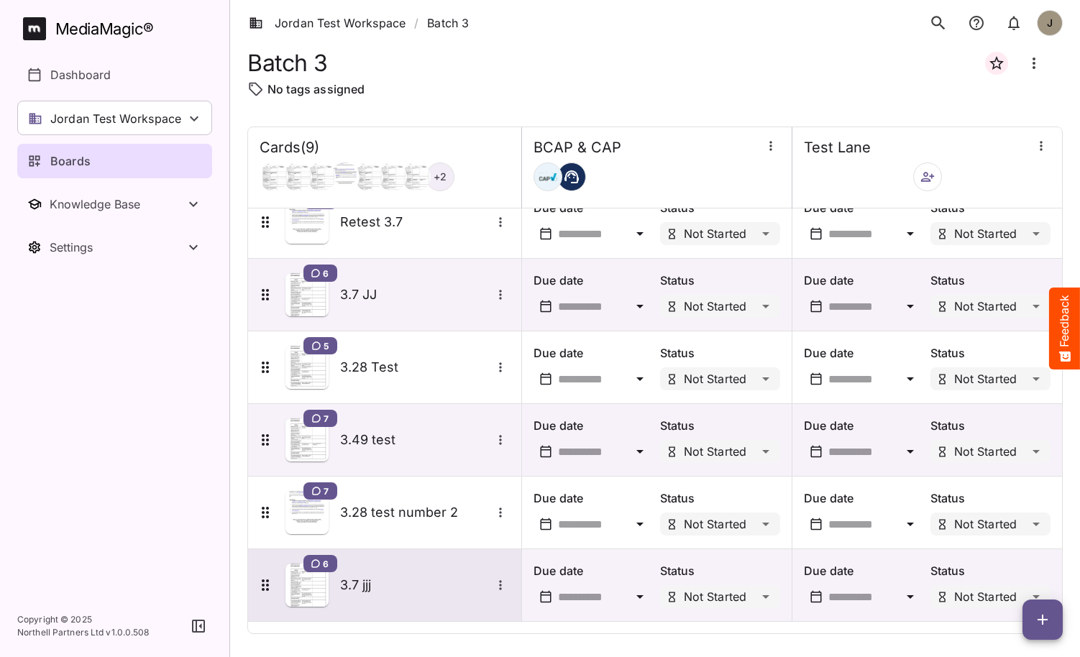
click at [500, 583] on icon "More options for 3.7 jjj" at bounding box center [500, 585] width 14 height 14
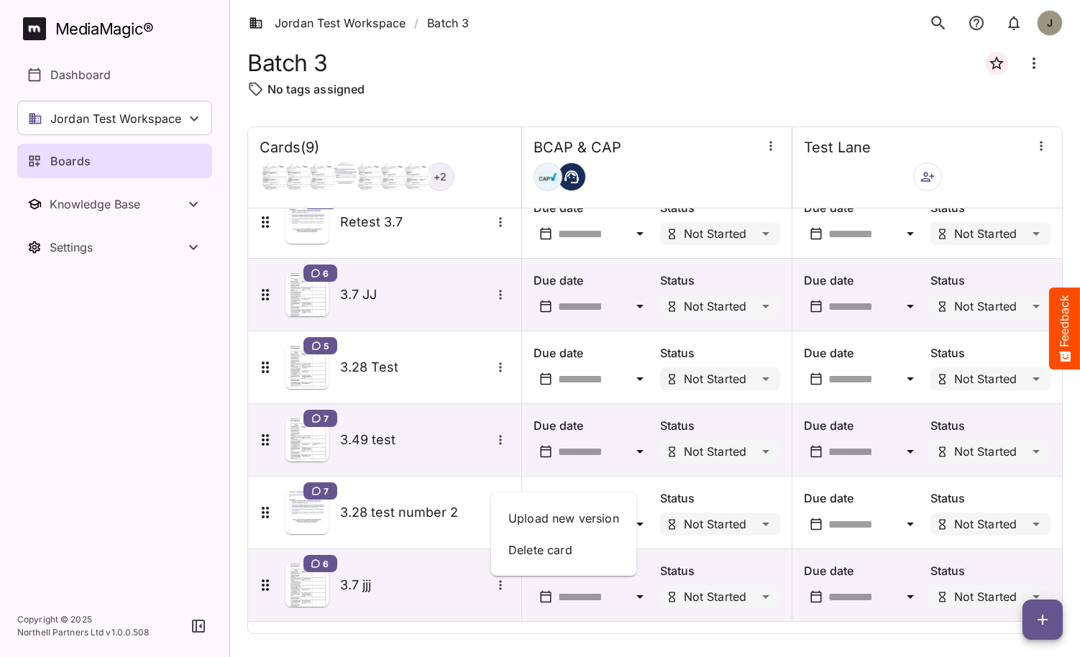
click at [459, 564] on div at bounding box center [540, 328] width 1080 height 657
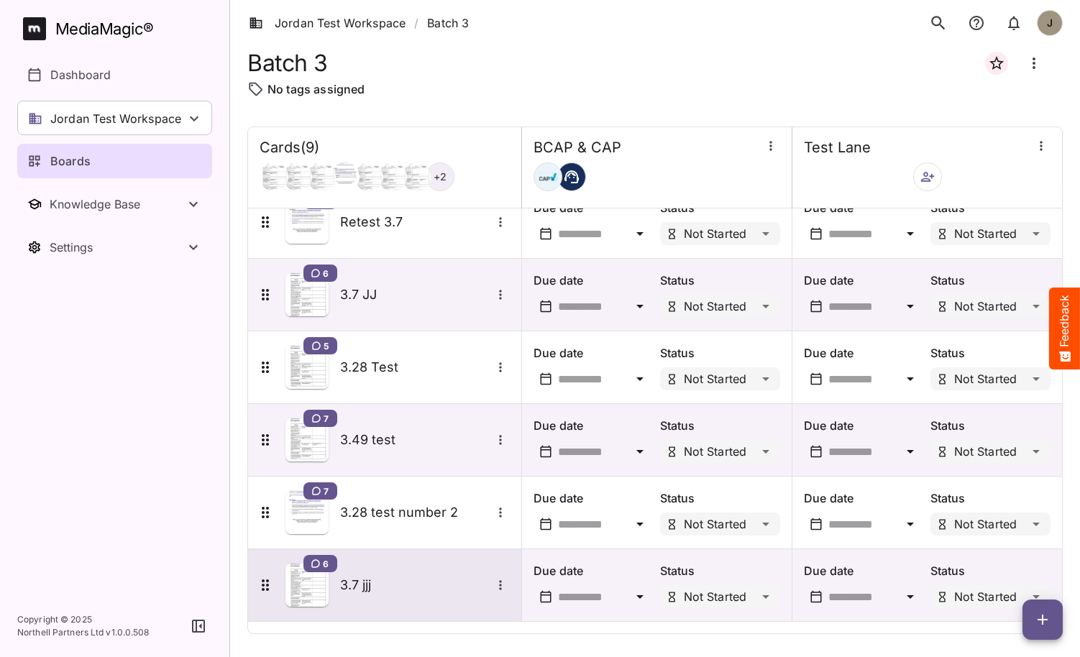
click at [499, 583] on icon "More options for 3.7 jjj" at bounding box center [500, 585] width 14 height 14
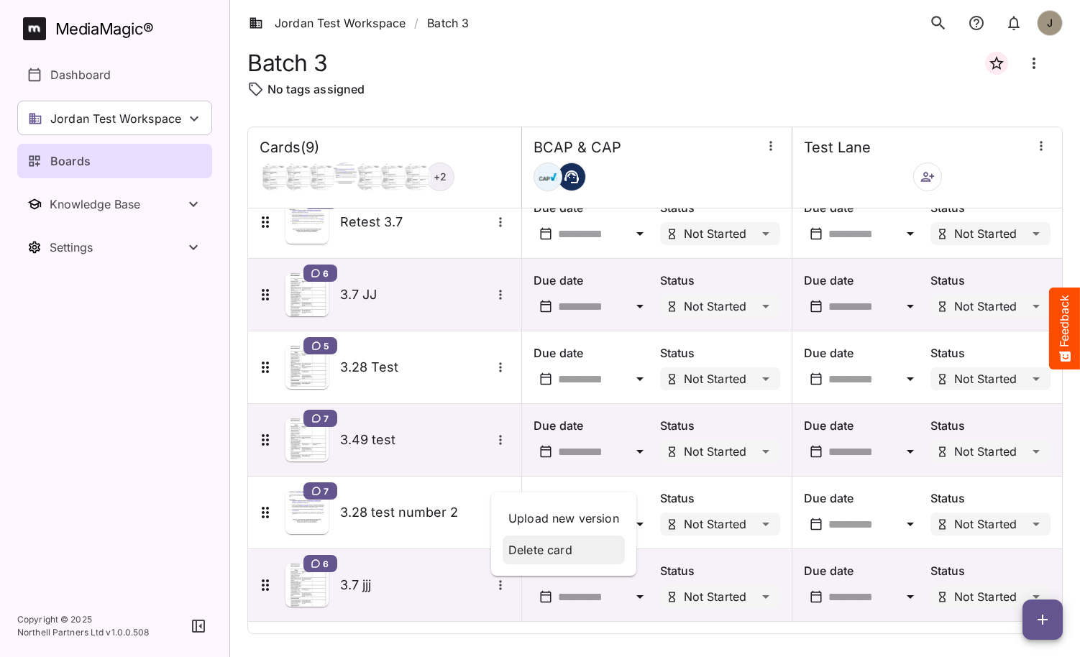
click at [533, 554] on p "Delete card" at bounding box center [564, 550] width 111 height 17
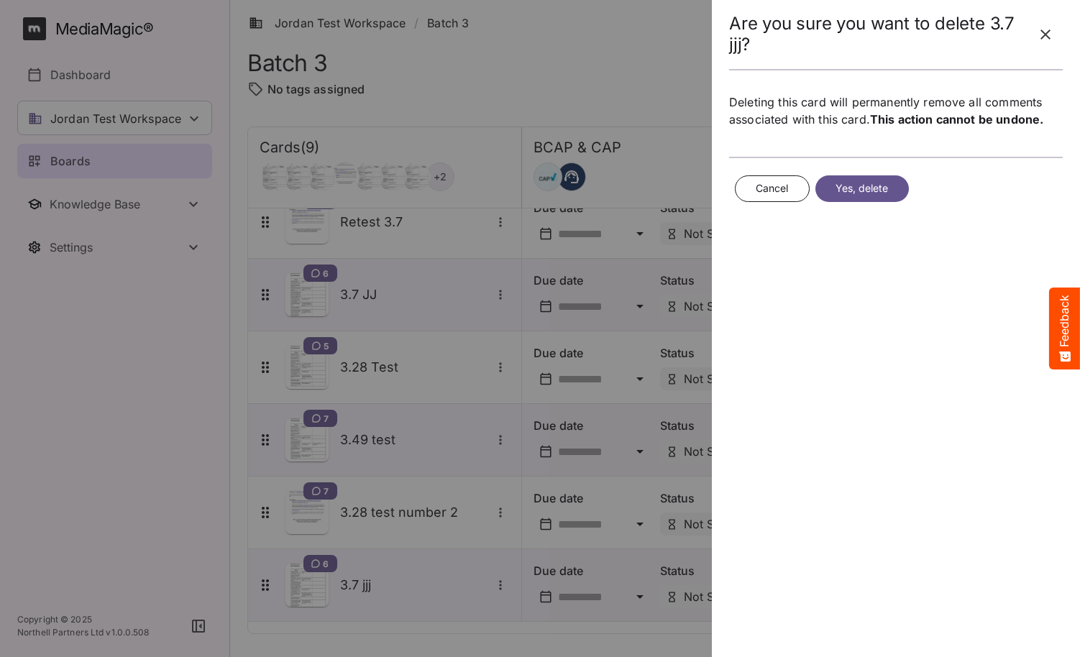
click at [862, 192] on span "Yes, delete" at bounding box center [862, 189] width 53 height 18
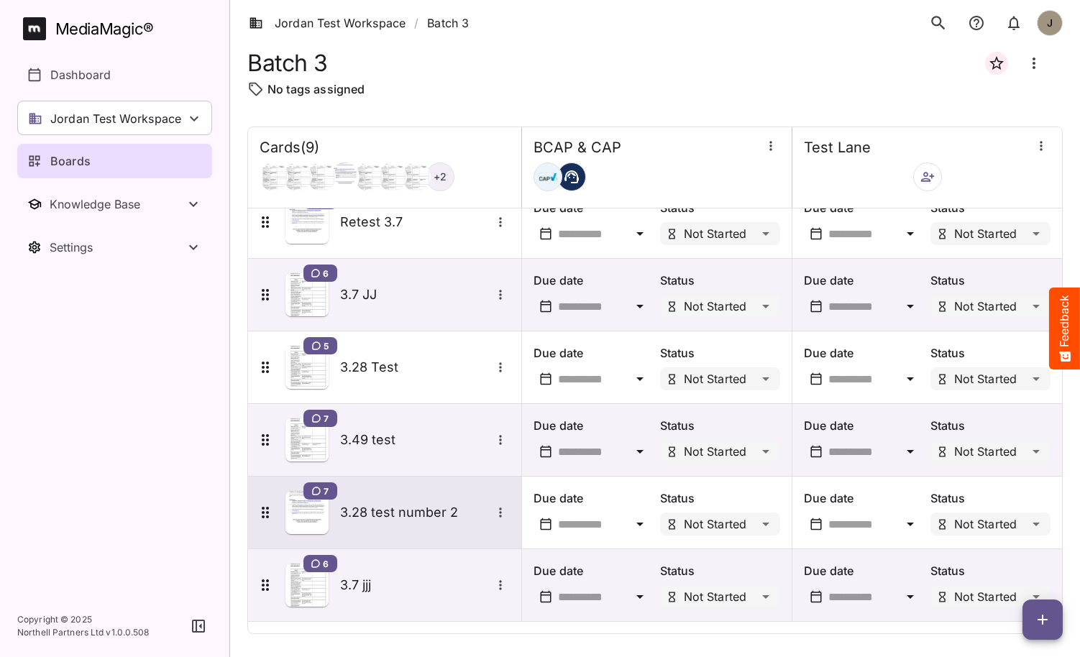
click at [501, 510] on icon "More options for 3.28 test number 2" at bounding box center [500, 513] width 14 height 14
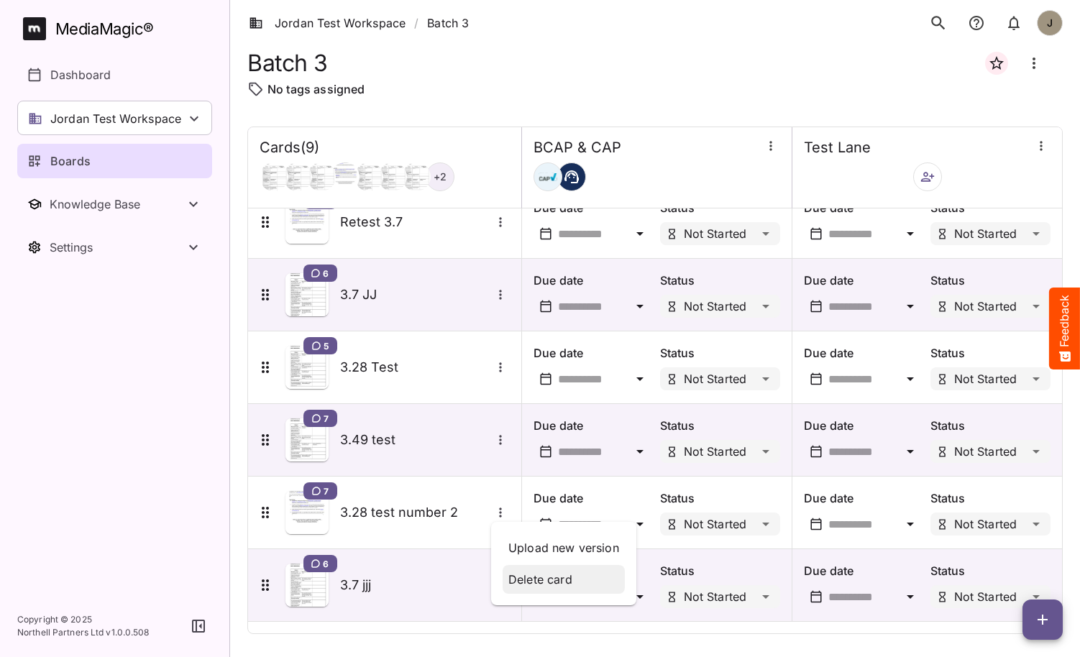
click at [561, 577] on p "Delete card" at bounding box center [564, 579] width 111 height 17
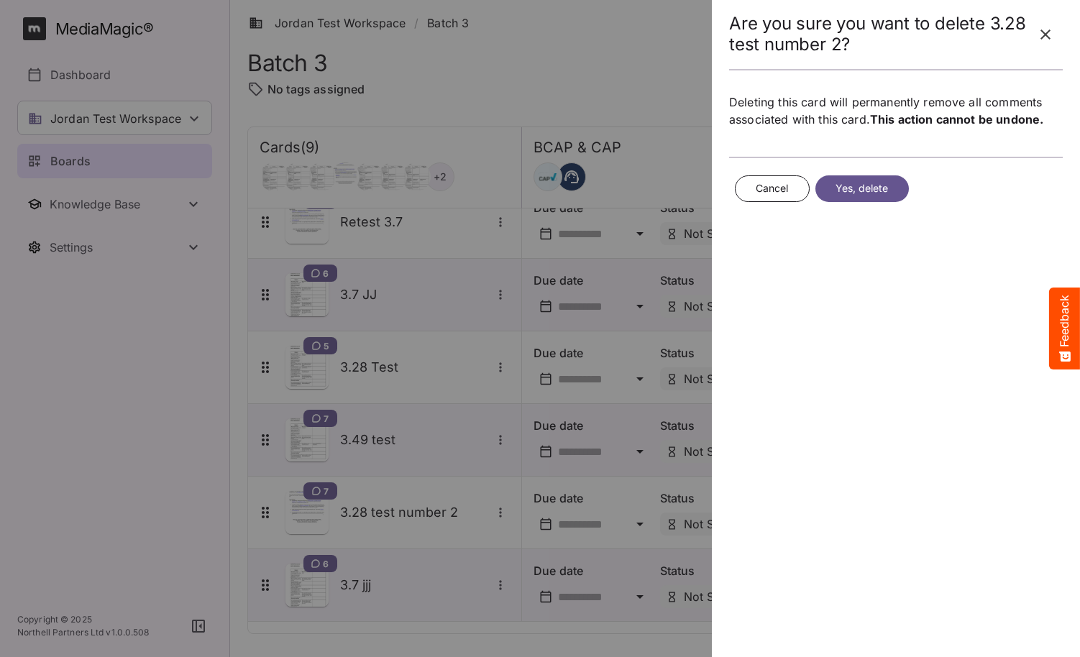
click at [852, 183] on span "Yes, delete" at bounding box center [862, 189] width 53 height 18
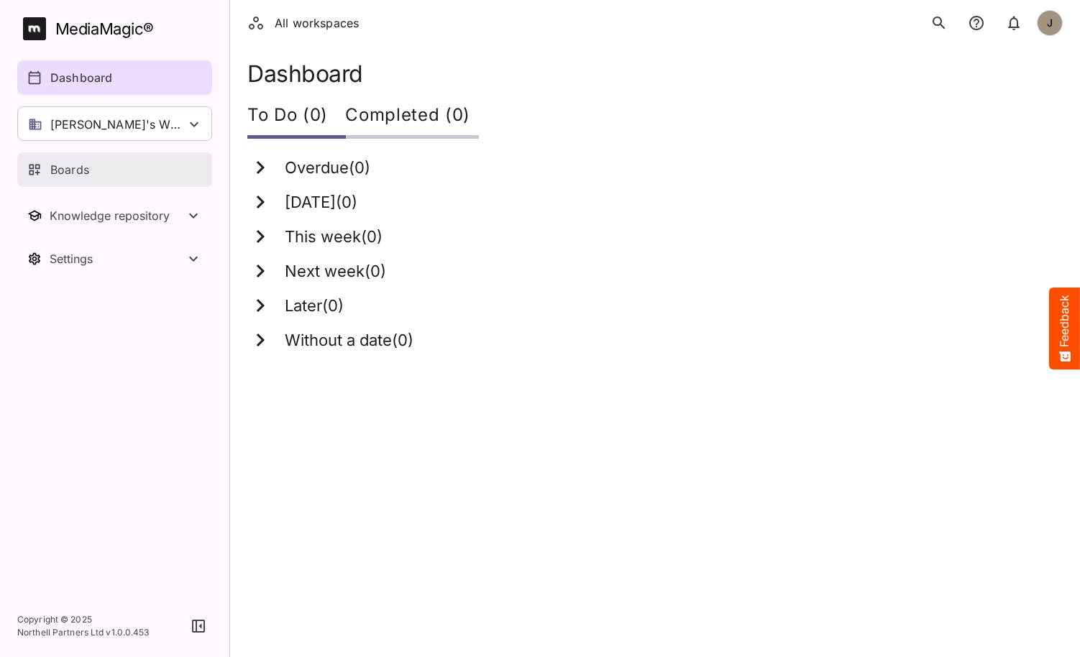
click at [93, 159] on link "Boards" at bounding box center [114, 169] width 195 height 35
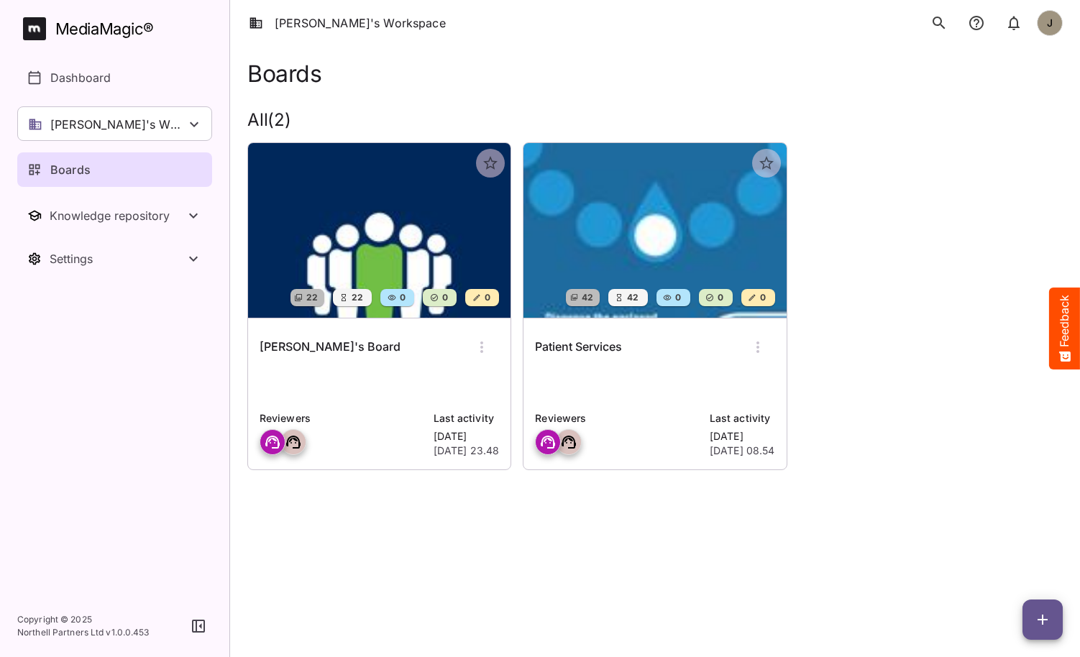
click at [304, 350] on h6 "[PERSON_NAME]'s Board" at bounding box center [330, 347] width 141 height 19
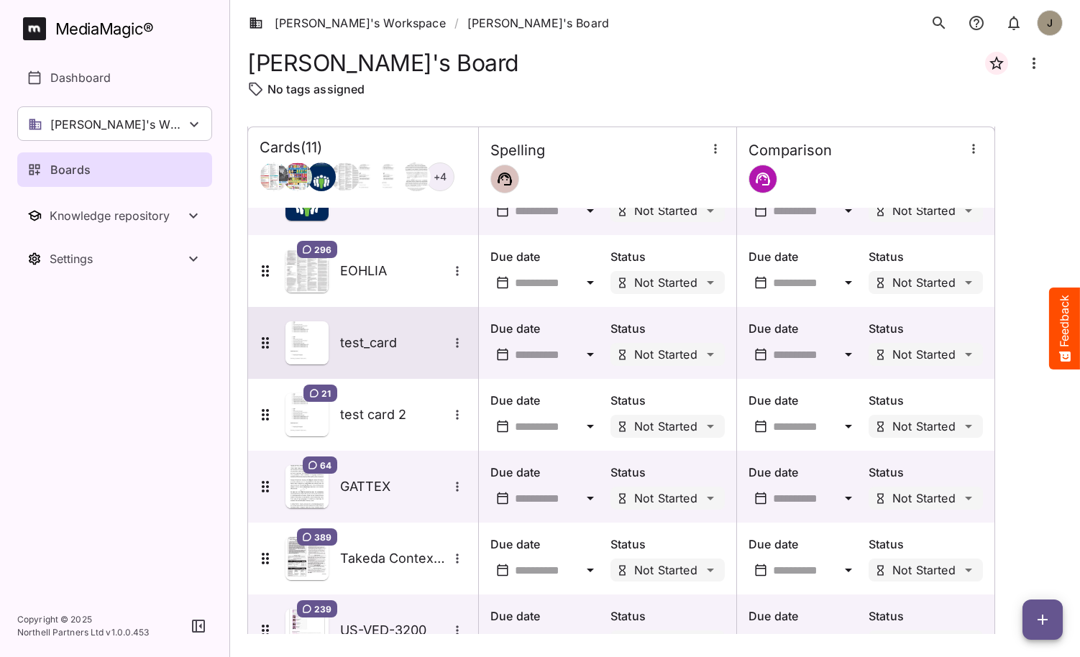
scroll to position [377, 0]
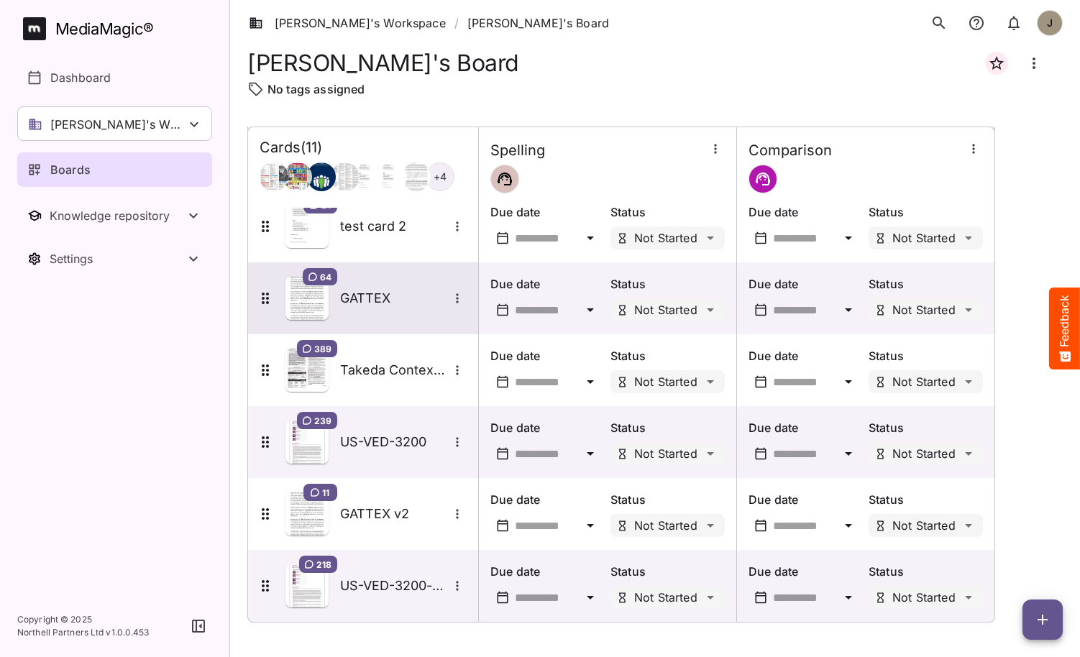
click at [348, 294] on h5 "GATTEX" at bounding box center [394, 298] width 108 height 17
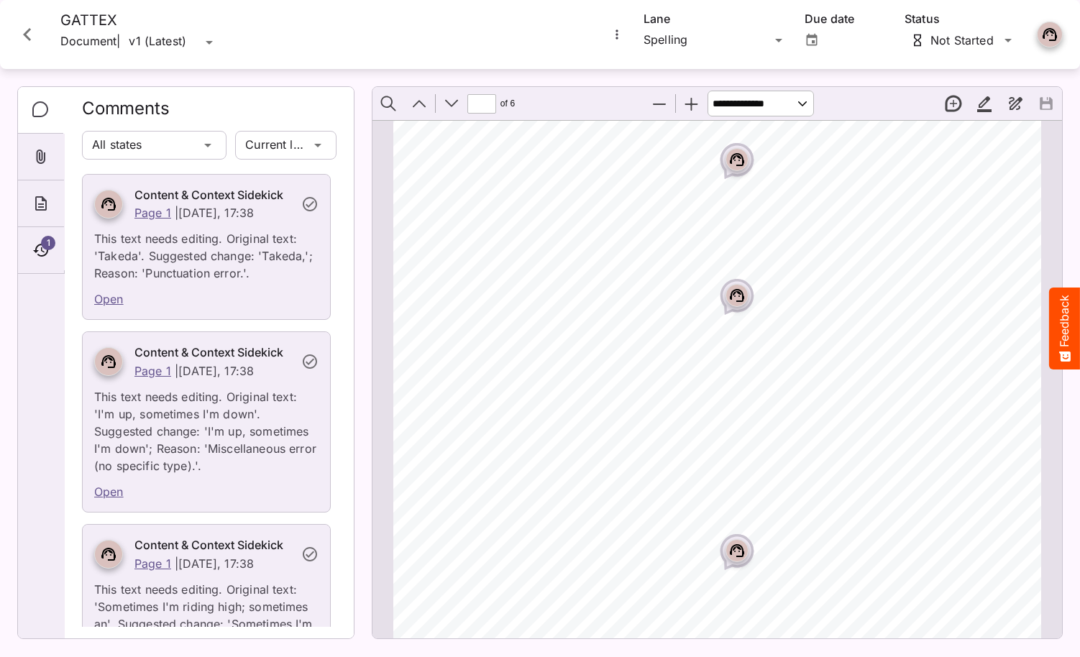
scroll to position [322, 0]
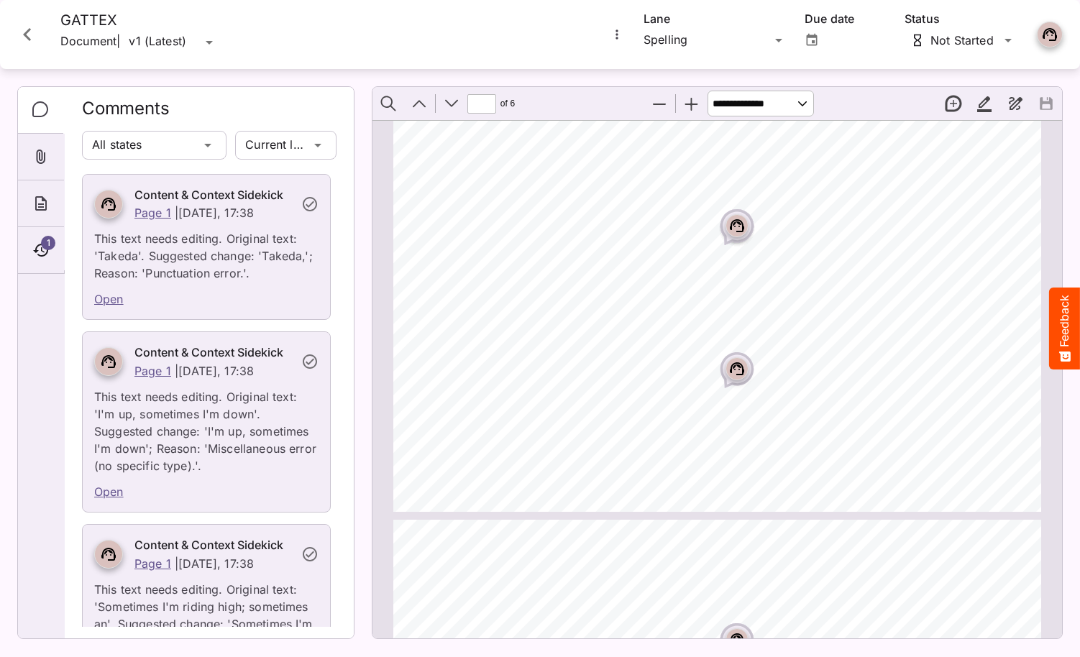
type input "*"
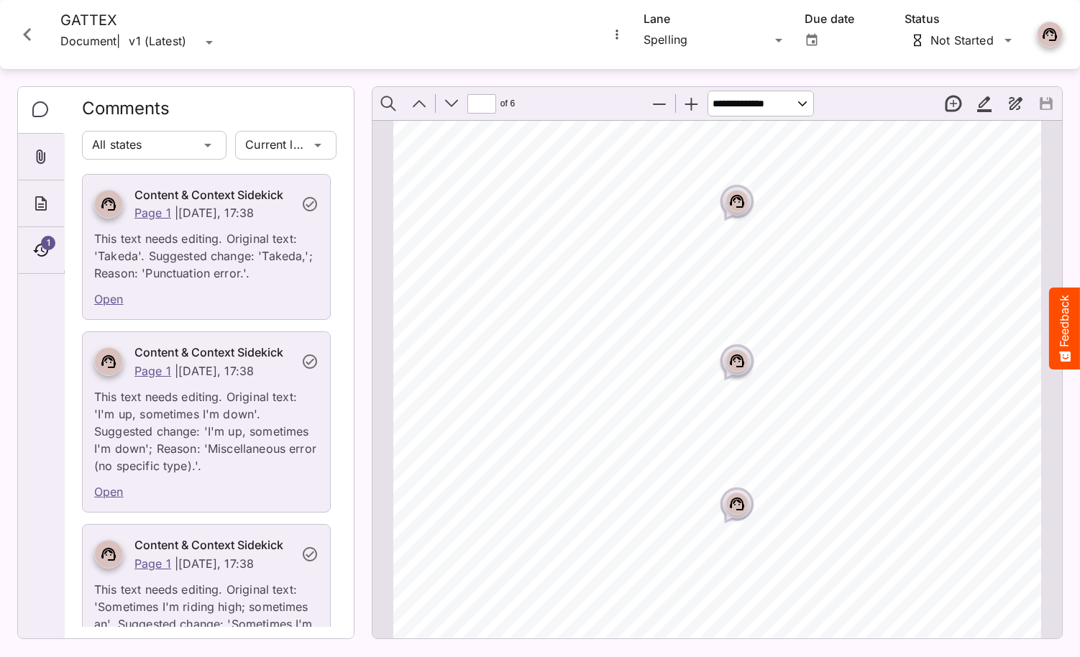
scroll to position [0, 0]
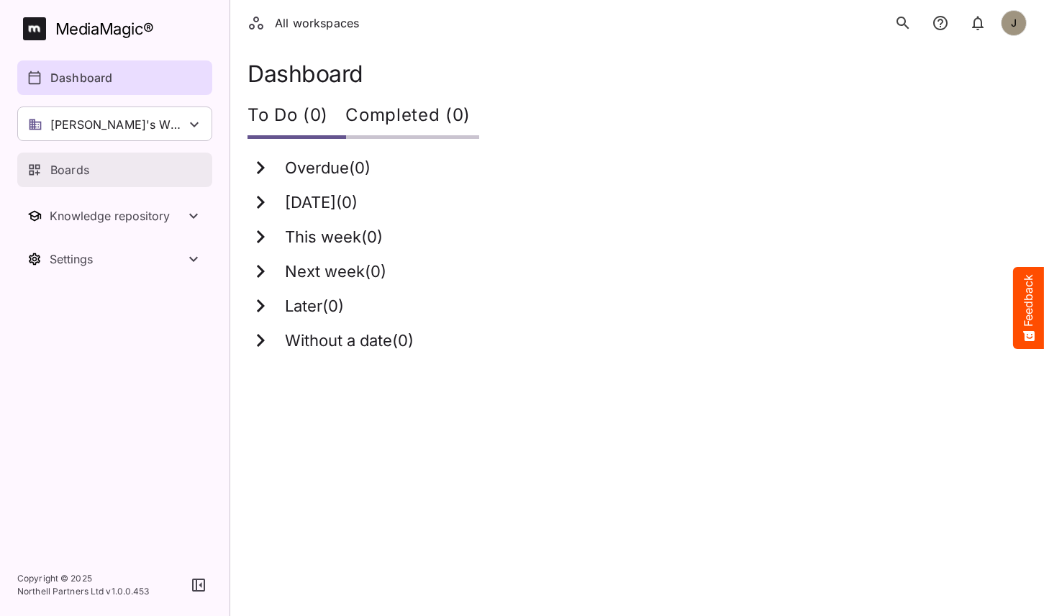
click at [131, 178] on link "Boards" at bounding box center [114, 169] width 195 height 35
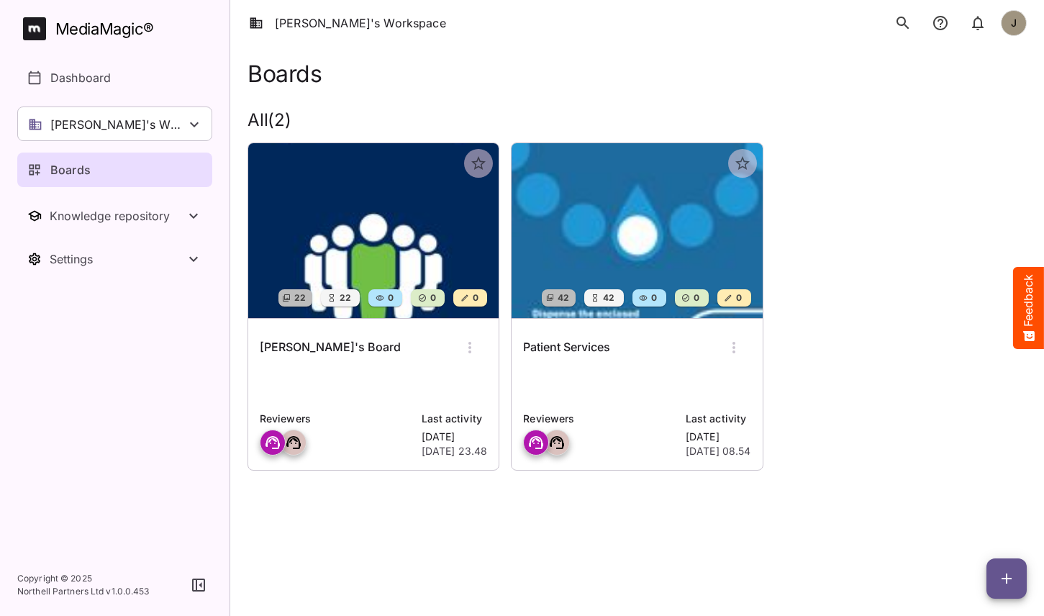
click at [455, 377] on p at bounding box center [373, 384] width 227 height 29
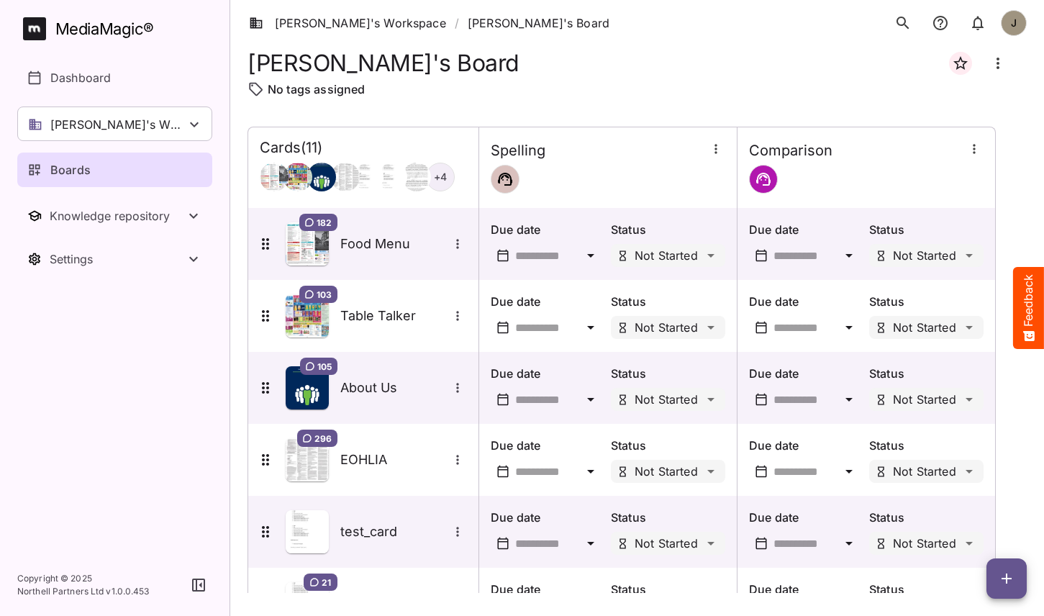
click at [1011, 574] on icon "button" at bounding box center [1006, 578] width 17 height 17
click at [966, 486] on p "Add new card" at bounding box center [971, 486] width 78 height 17
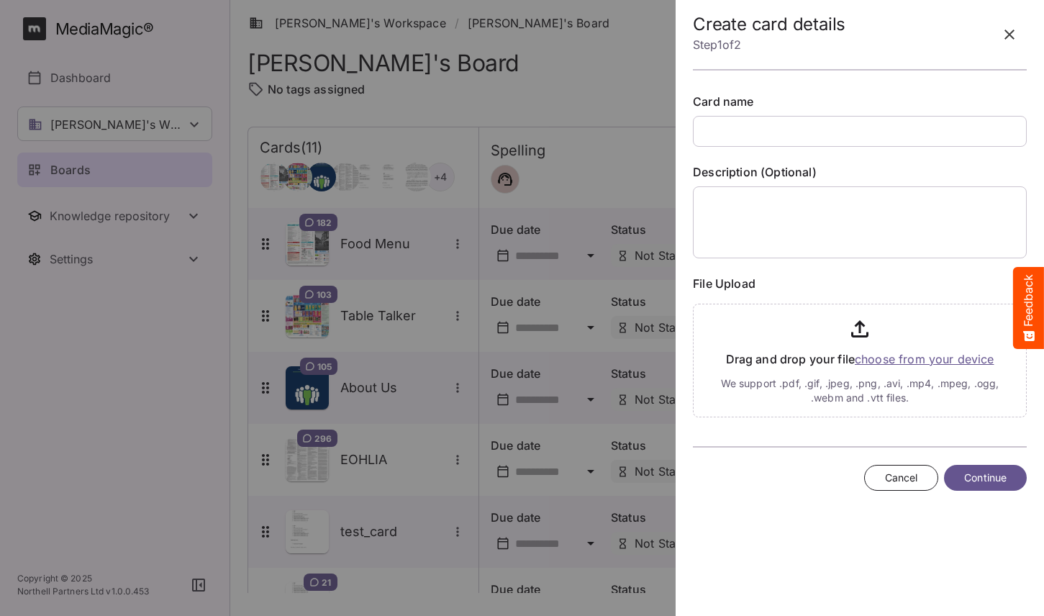
type input "*"
type input "**********"
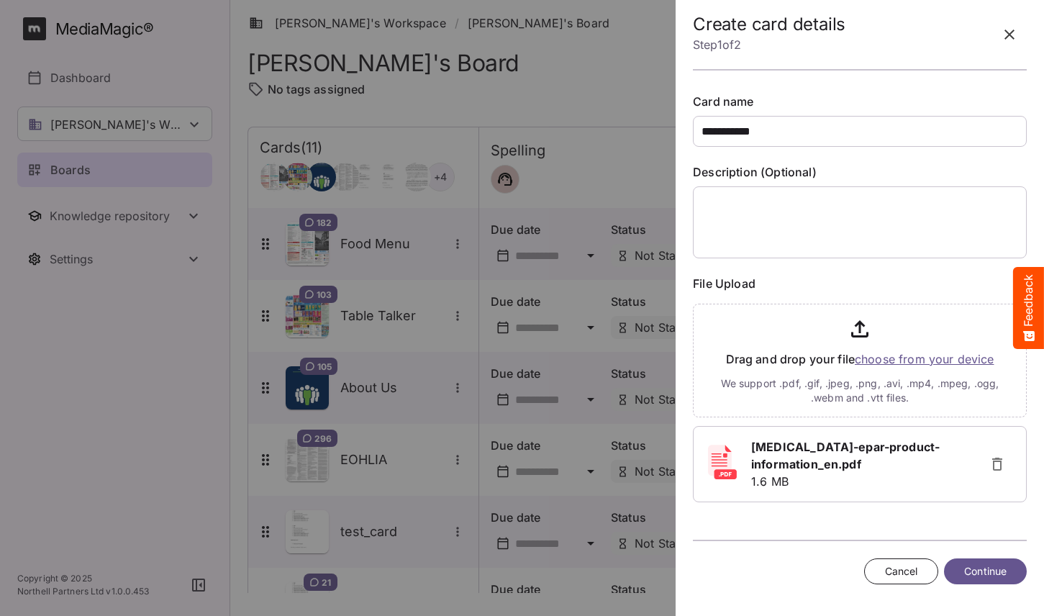
click at [971, 568] on span "Continue" at bounding box center [985, 572] width 42 height 18
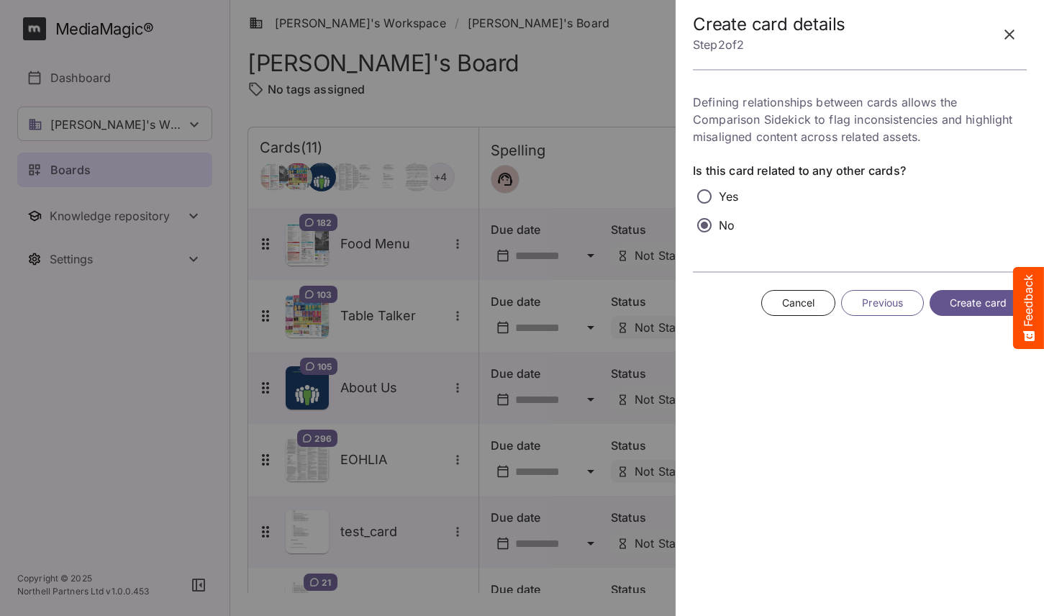
click at [975, 311] on button "Create card" at bounding box center [977, 303] width 97 height 27
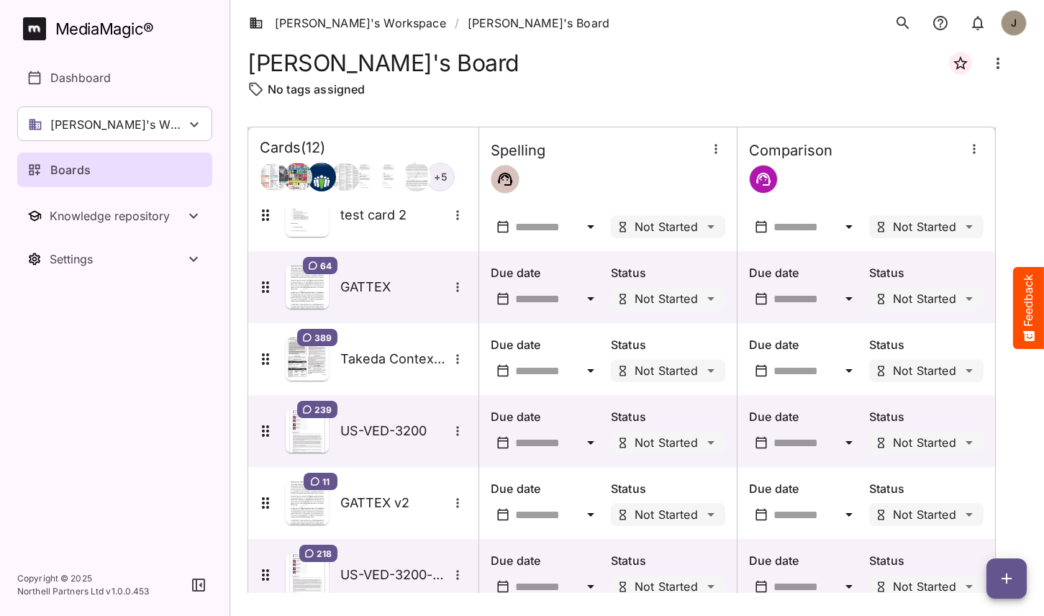
scroll to position [491, 0]
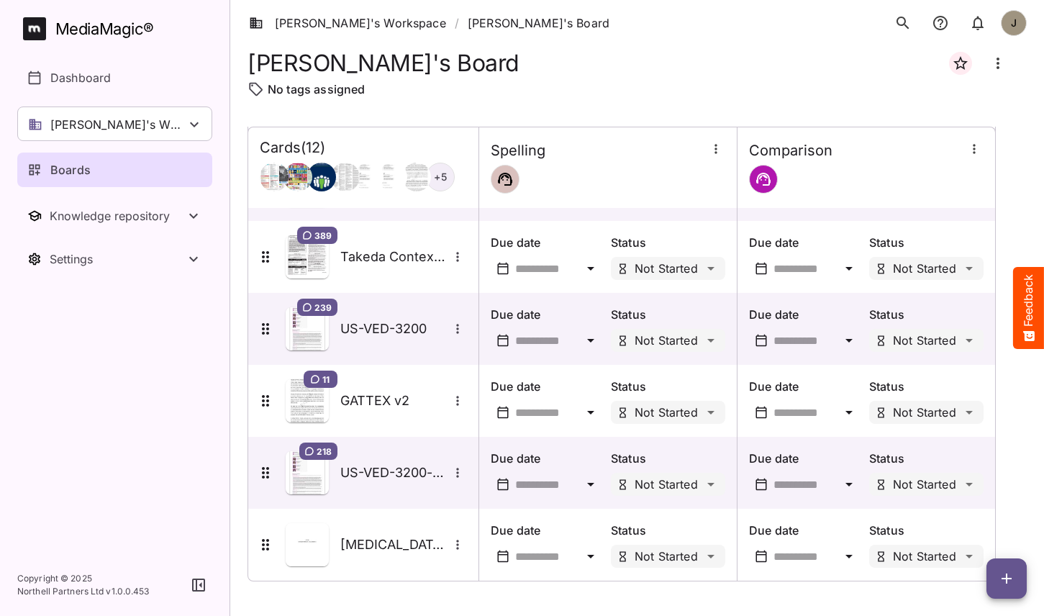
click at [998, 591] on button "button" at bounding box center [1006, 578] width 40 height 40
click at [949, 487] on p "Add new card" at bounding box center [971, 486] width 78 height 17
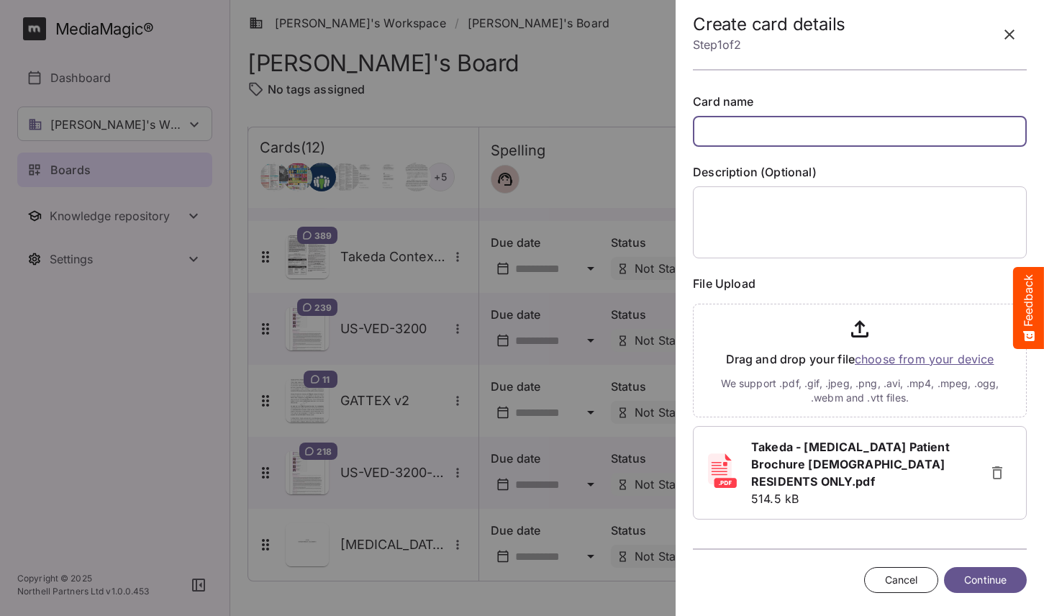
click at [782, 135] on input "text" at bounding box center [860, 131] width 334 height 31
type input "*"
type input "**********"
click at [992, 578] on span "Continue" at bounding box center [985, 580] width 42 height 18
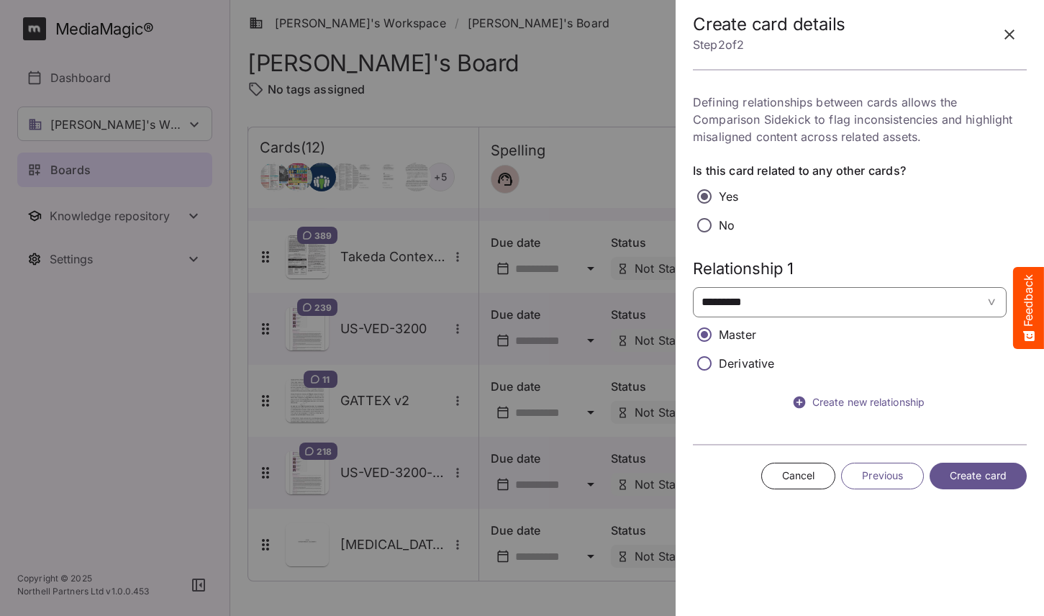
click at [796, 304] on span "*********" at bounding box center [827, 301] width 252 height 17
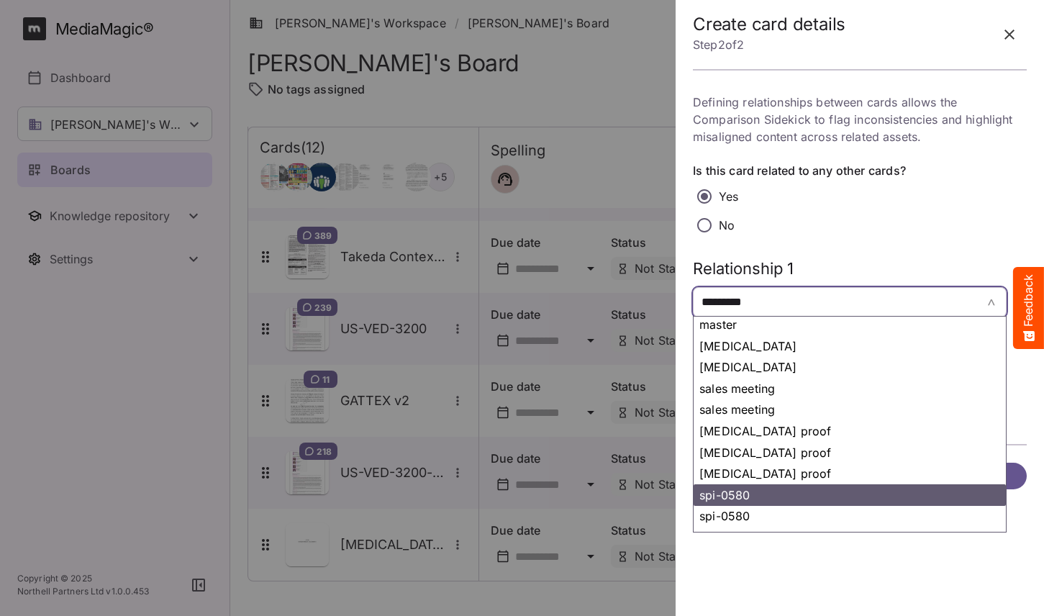
scroll to position [564, 0]
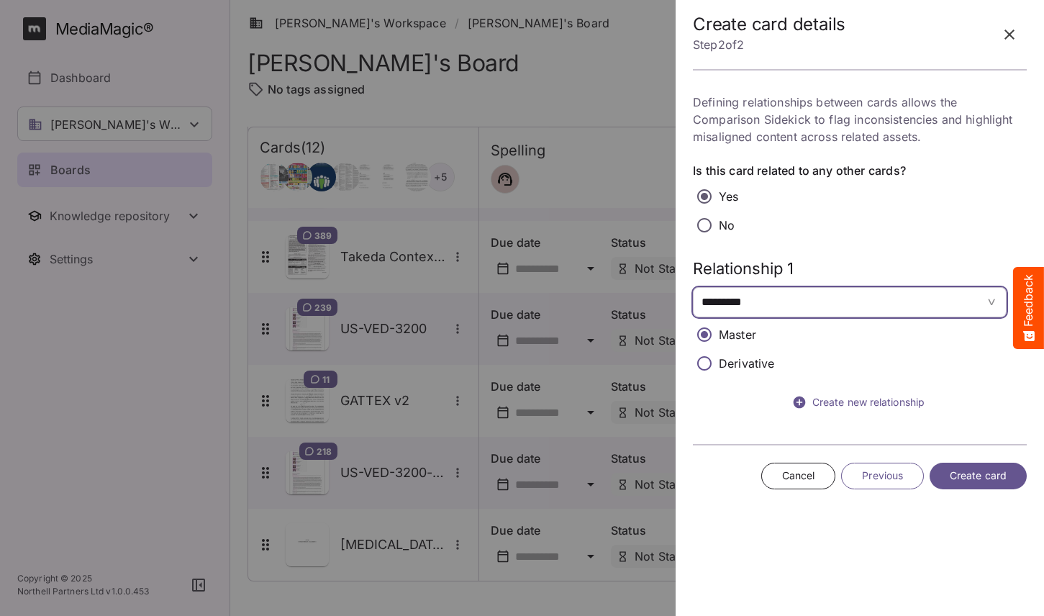
click at [736, 364] on p "Derivative" at bounding box center [747, 363] width 56 height 17
click at [976, 473] on span "Create card" at bounding box center [978, 476] width 57 height 18
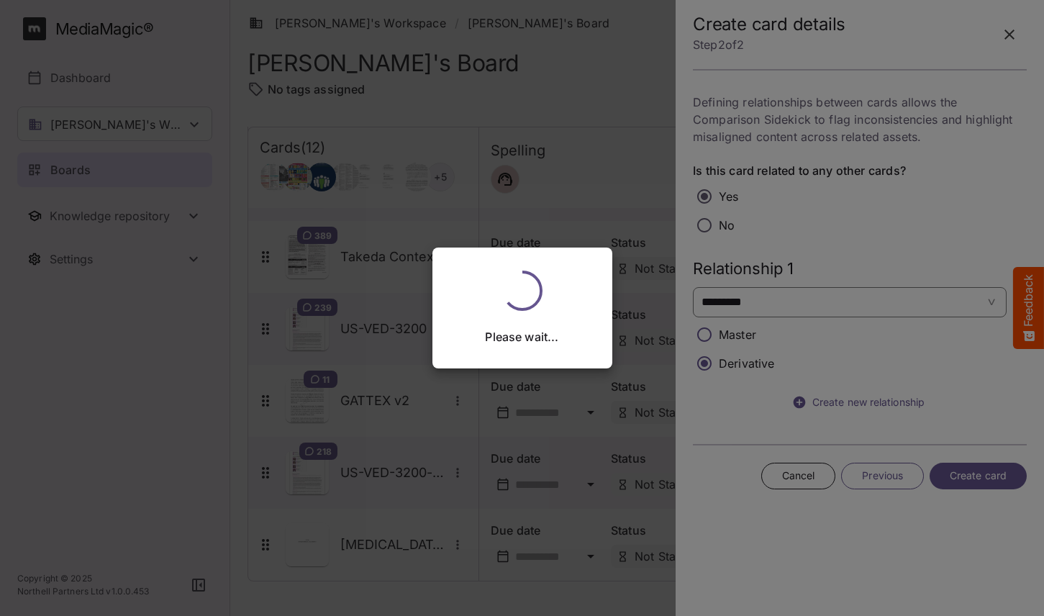
click at [776, 186] on div "Please wait..." at bounding box center [522, 308] width 1044 height 616
click at [782, 366] on div "Please wait..." at bounding box center [522, 308] width 1044 height 616
click at [851, 304] on div "Please wait..." at bounding box center [522, 308] width 1044 height 616
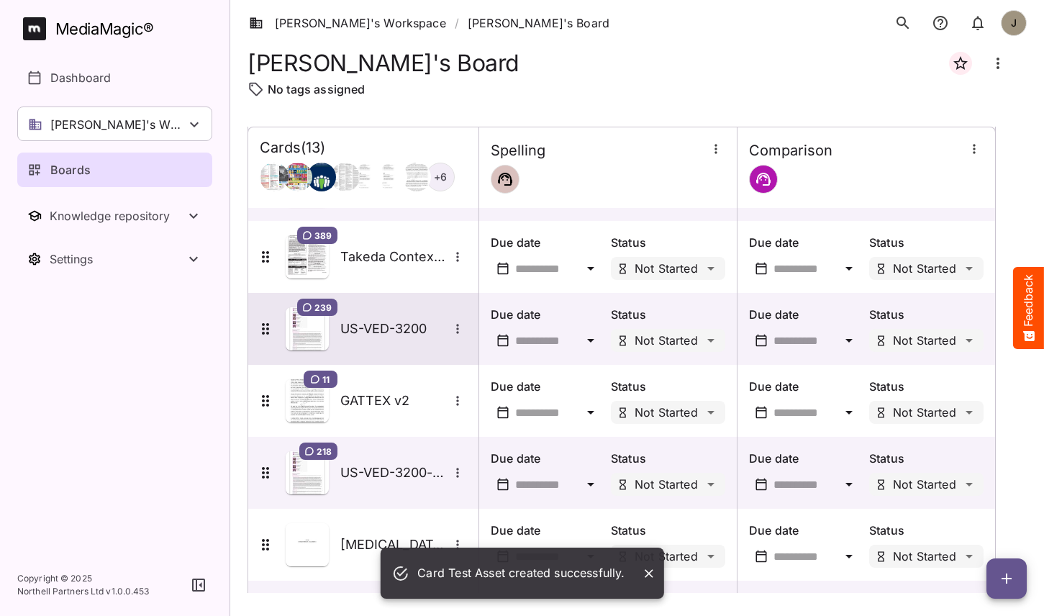
scroll to position [563, 0]
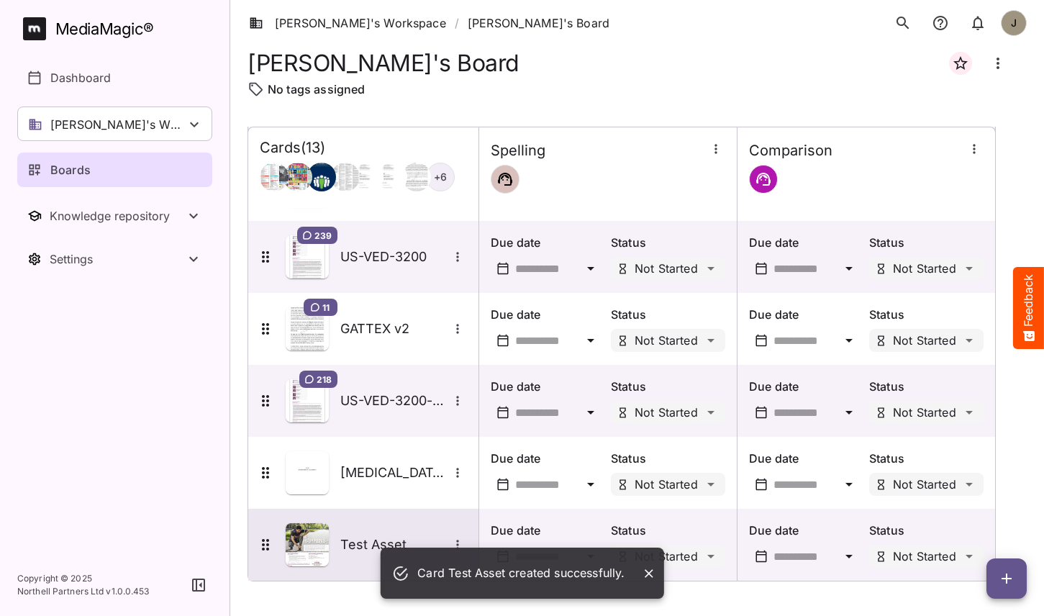
click at [363, 530] on div "Test Asset" at bounding box center [362, 544] width 210 height 43
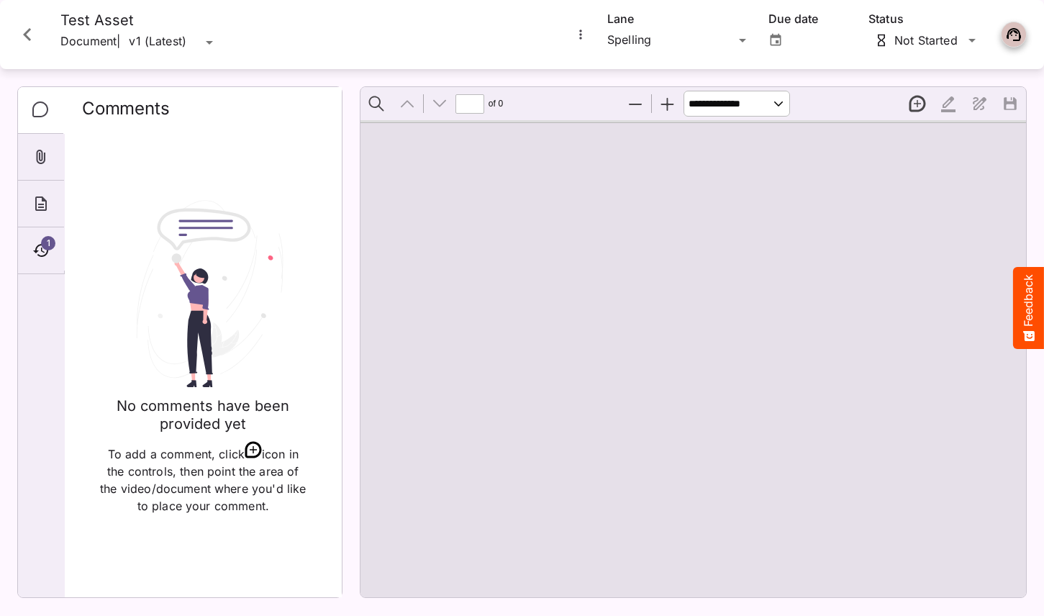
type input "*"
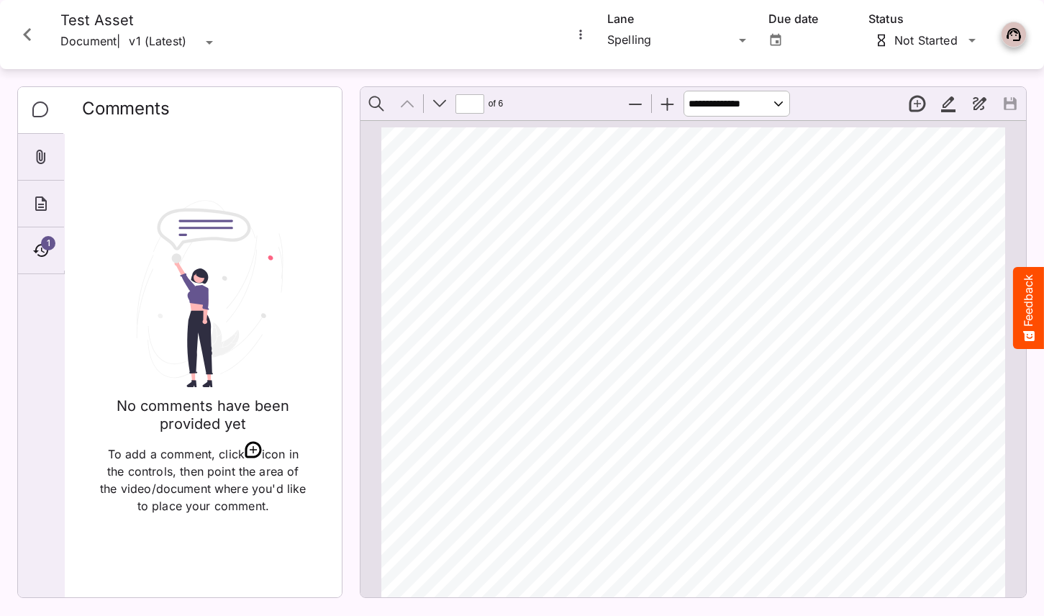
click at [24, 26] on icon "Close card" at bounding box center [27, 35] width 26 height 26
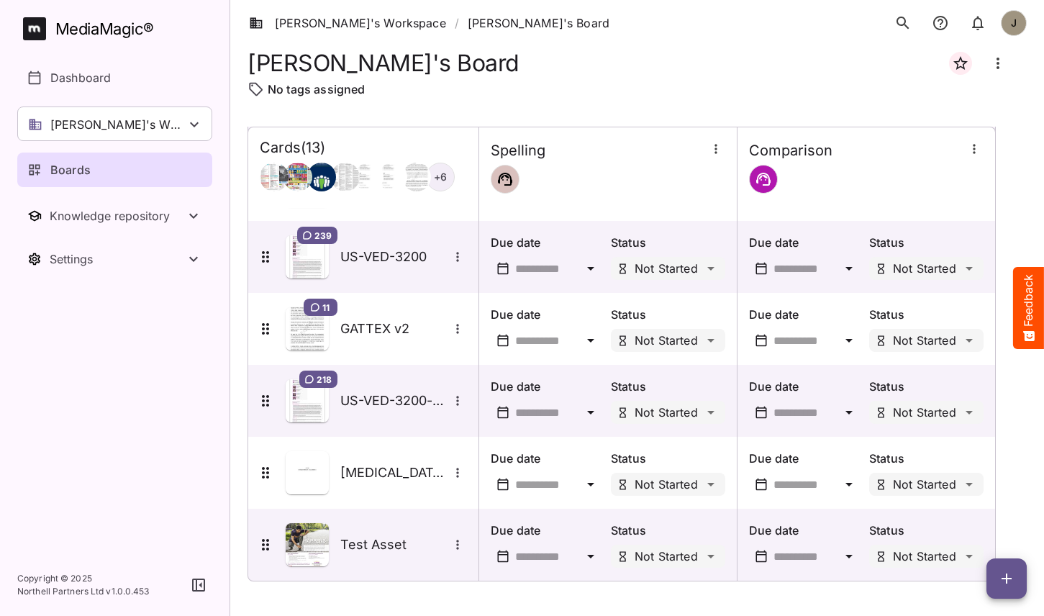
click at [1003, 568] on button "button" at bounding box center [1006, 578] width 40 height 40
click at [967, 487] on p "Add new card" at bounding box center [971, 486] width 78 height 17
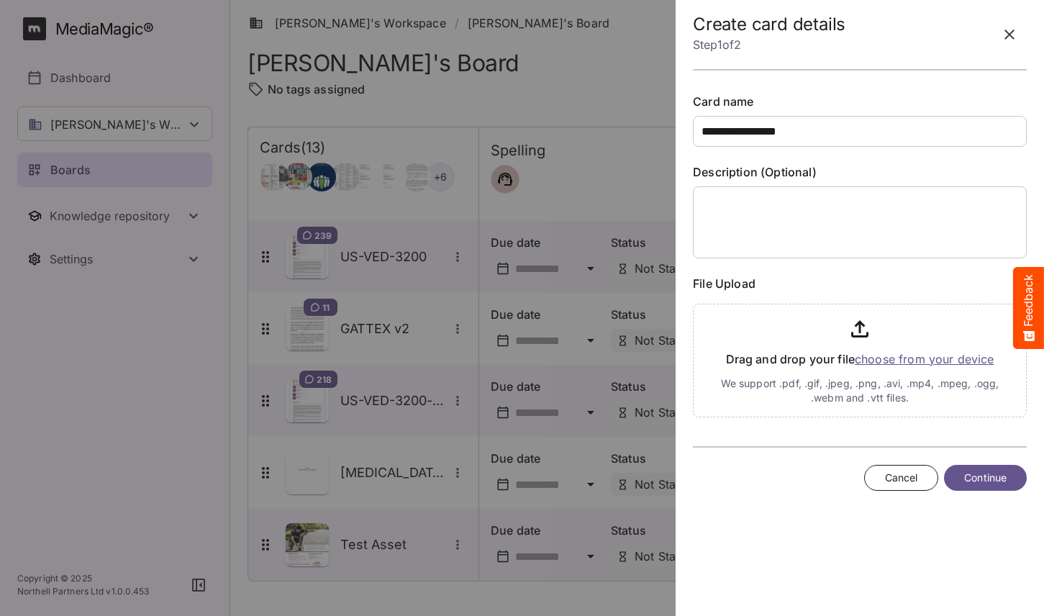
type input "**********"
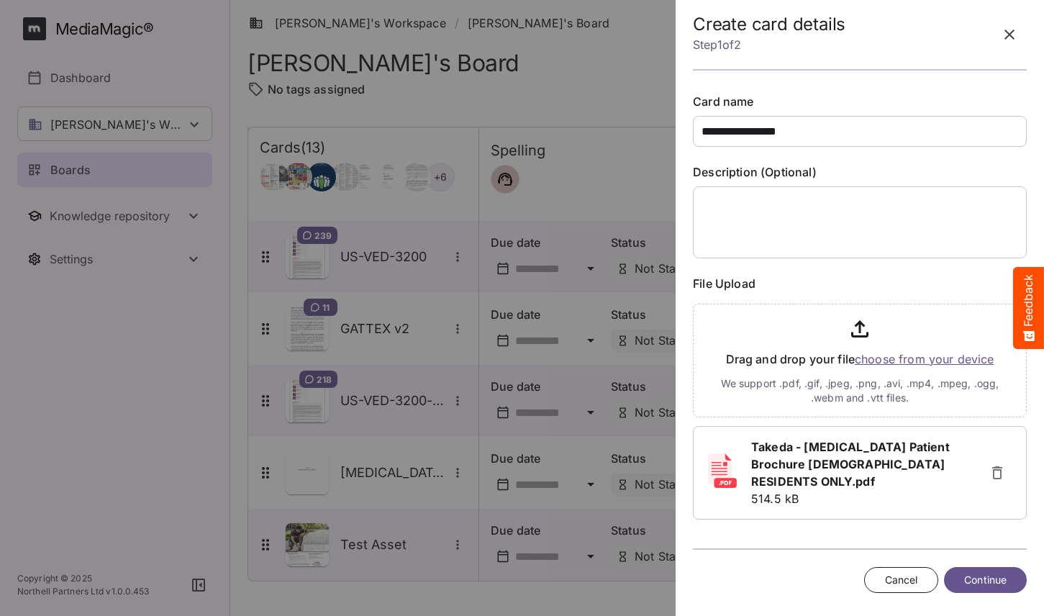
click at [985, 575] on span "Continue" at bounding box center [985, 580] width 42 height 18
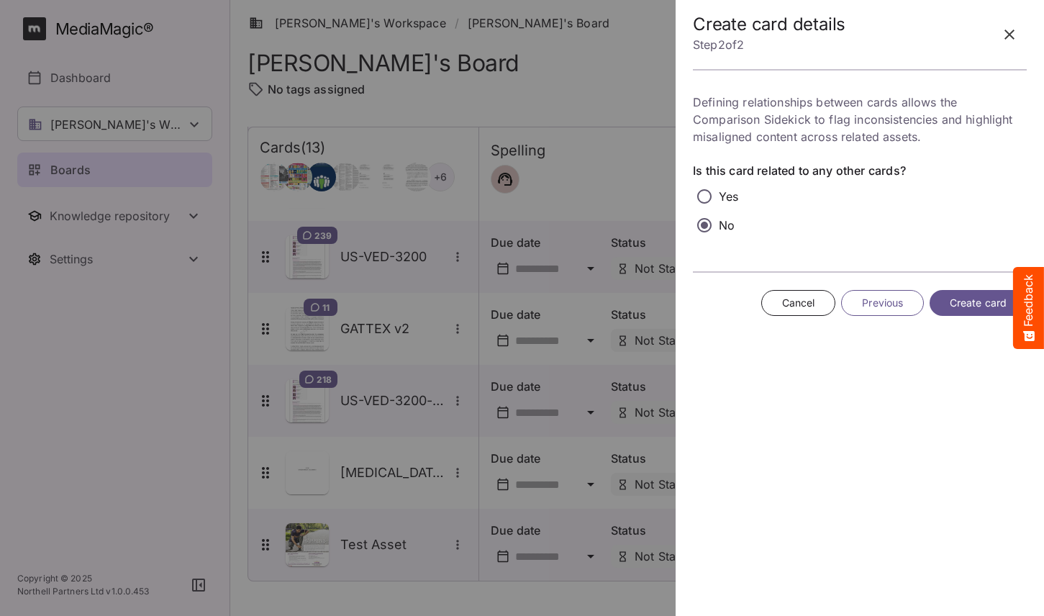
click at [723, 199] on p "Yes" at bounding box center [728, 196] width 19 height 17
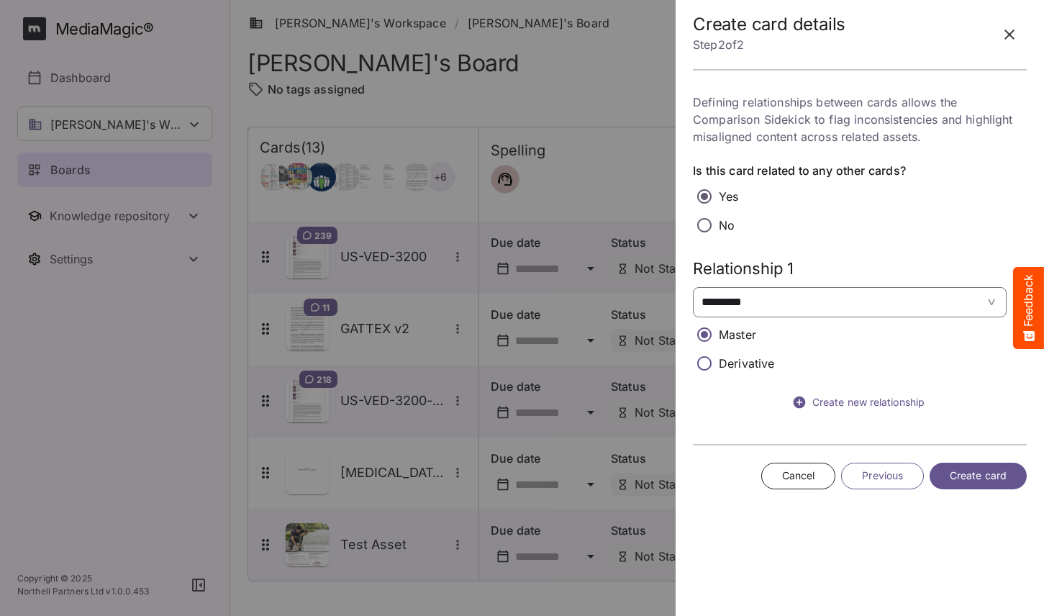
click at [793, 314] on tag "*********" at bounding box center [835, 302] width 279 height 24
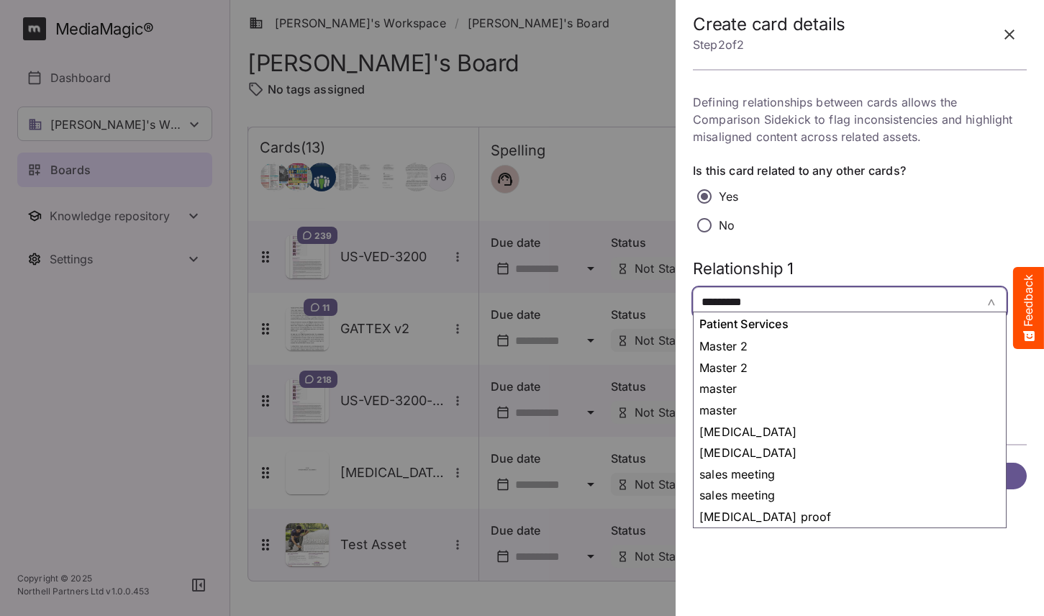
click at [803, 297] on span "*********" at bounding box center [827, 301] width 252 height 17
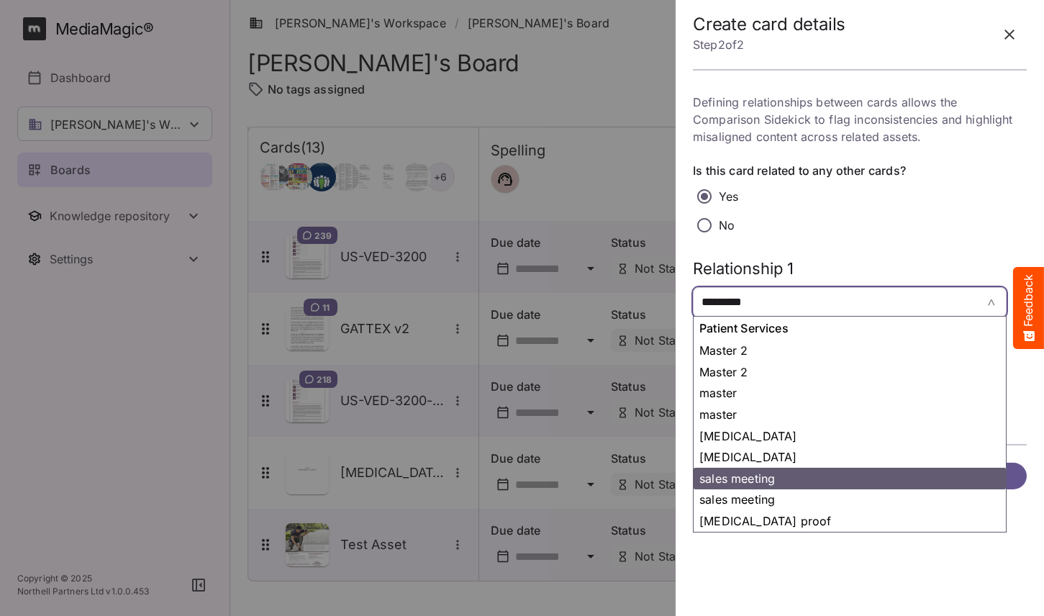
scroll to position [586, 0]
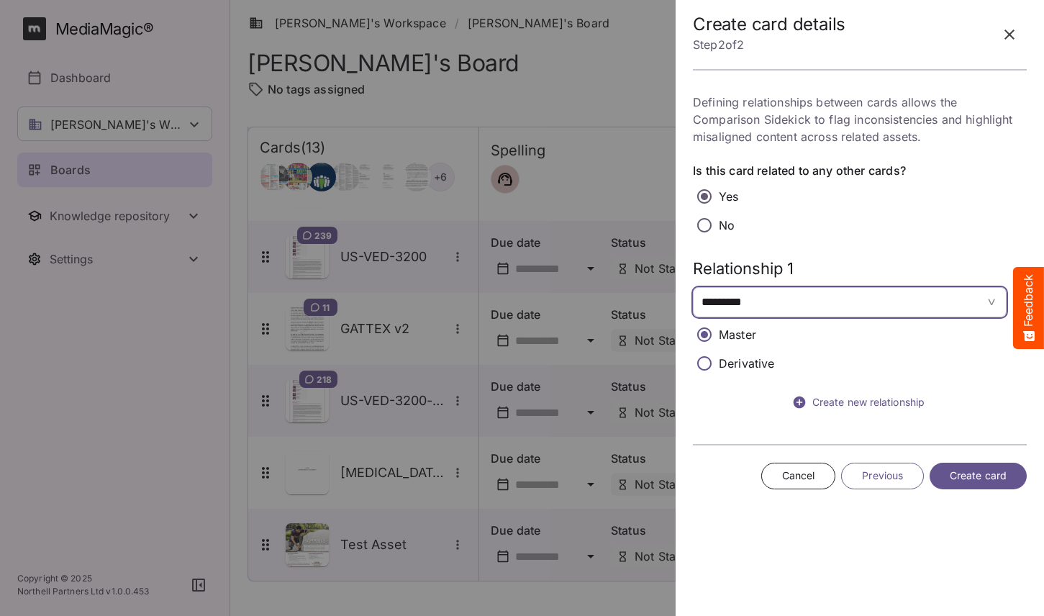
click at [819, 301] on span "*********" at bounding box center [827, 301] width 252 height 17
click at [976, 473] on span "Create card" at bounding box center [978, 476] width 57 height 18
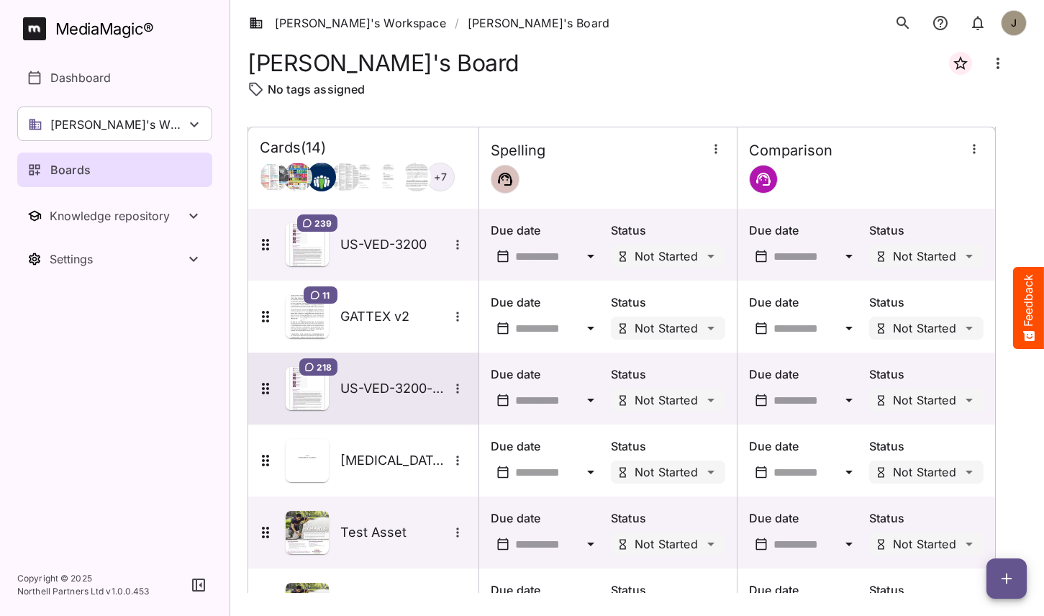
scroll to position [634, 0]
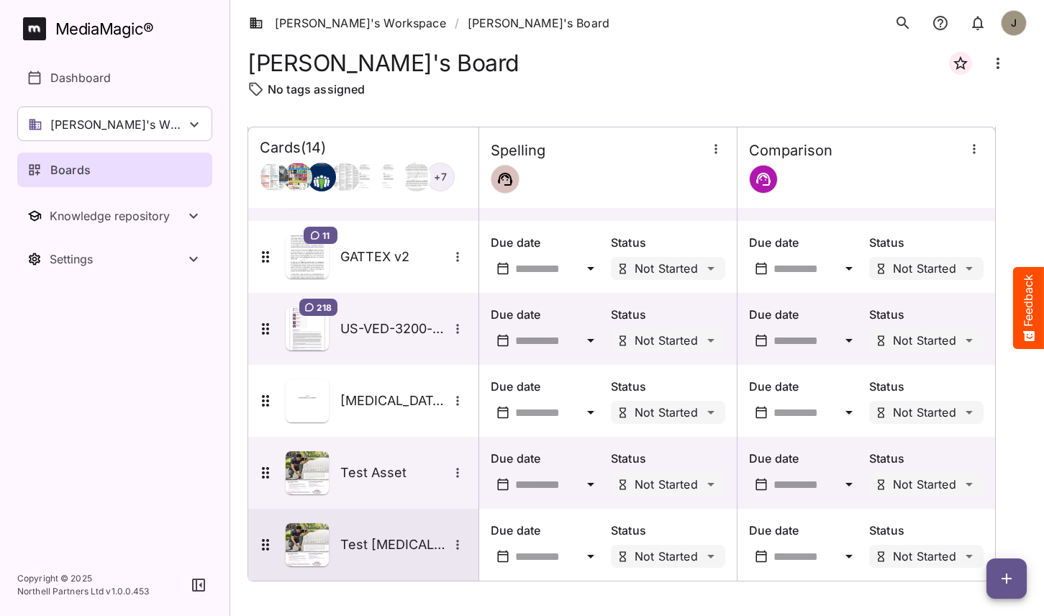
click at [382, 559] on div "Test [MEDICAL_DATA] Asset" at bounding box center [362, 544] width 210 height 43
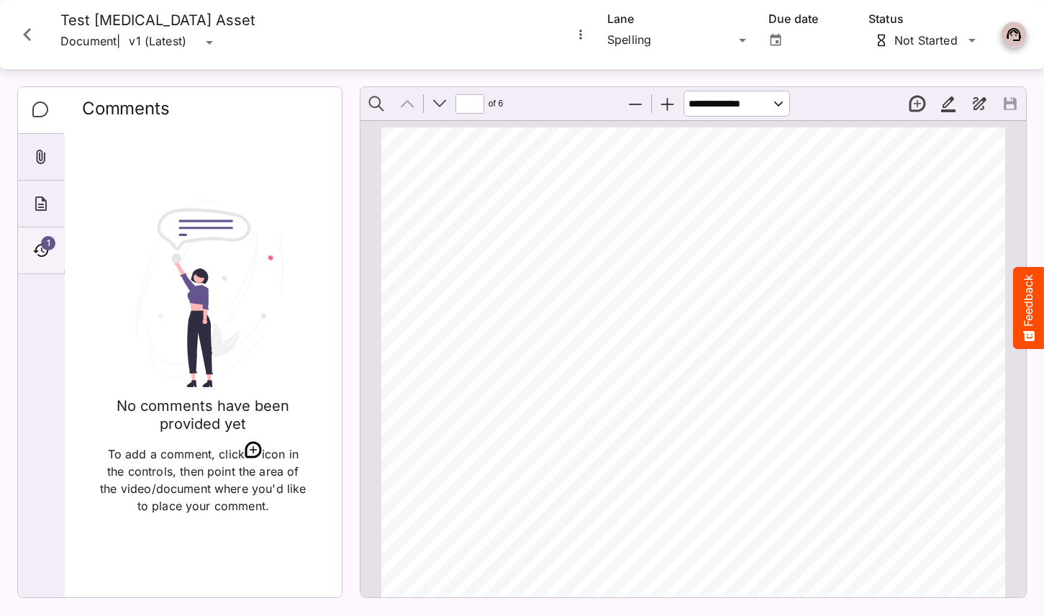
click at [31, 240] on div "1" at bounding box center [41, 250] width 46 height 47
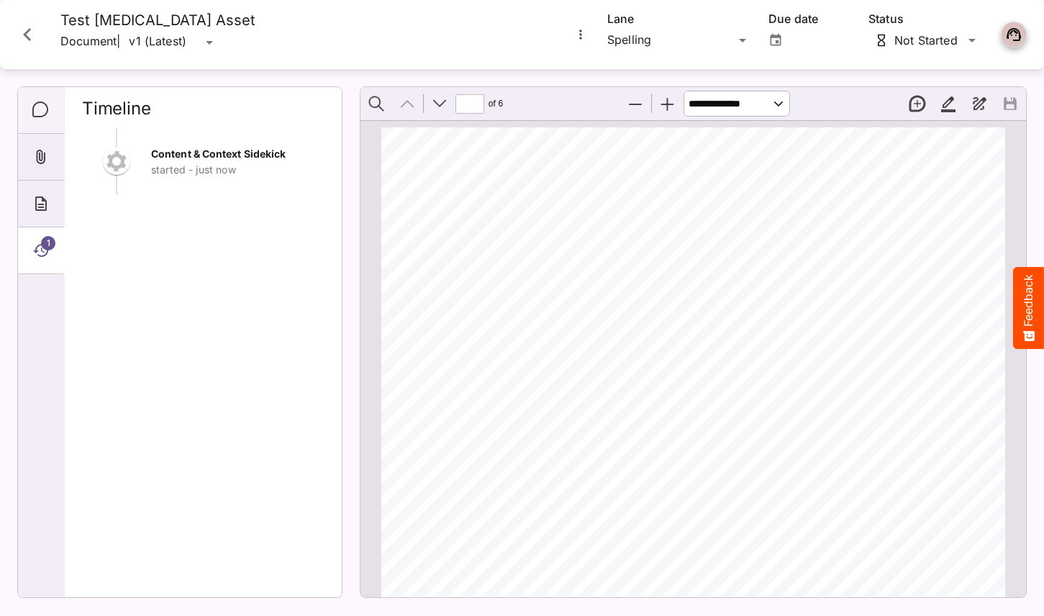
click at [47, 113] on icon "Comments" at bounding box center [40, 109] width 16 height 16
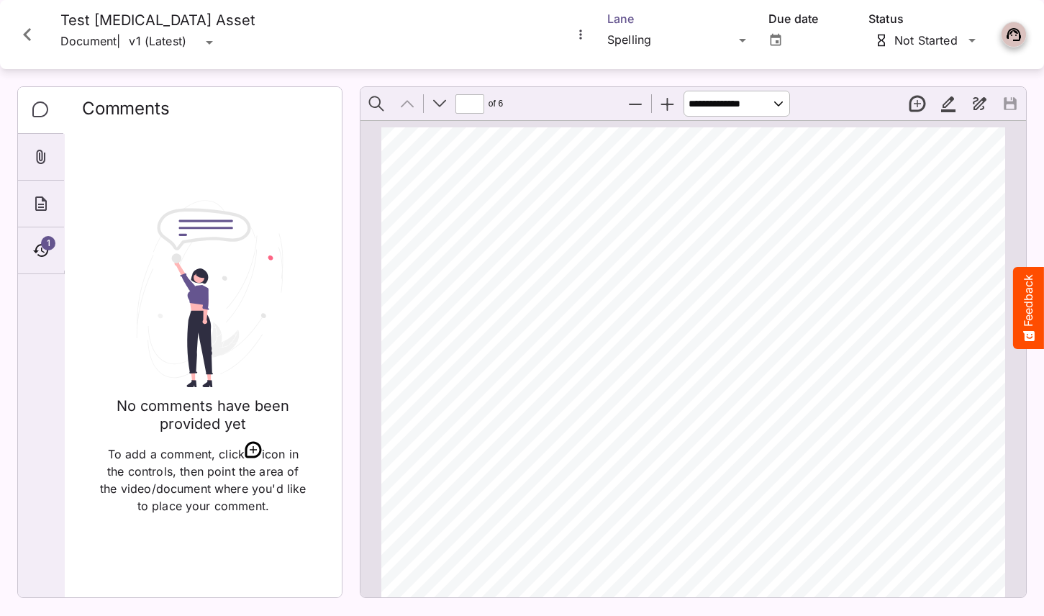
click at [647, 40] on div "[PERSON_NAME]'s Workspace / [PERSON_NAME]'s Board J MediaMagic ® Dashboard [PER…" at bounding box center [522, 304] width 1044 height 609
click at [657, 95] on p "Comparison" at bounding box center [679, 103] width 121 height 17
click at [43, 240] on span "1" at bounding box center [48, 243] width 14 height 14
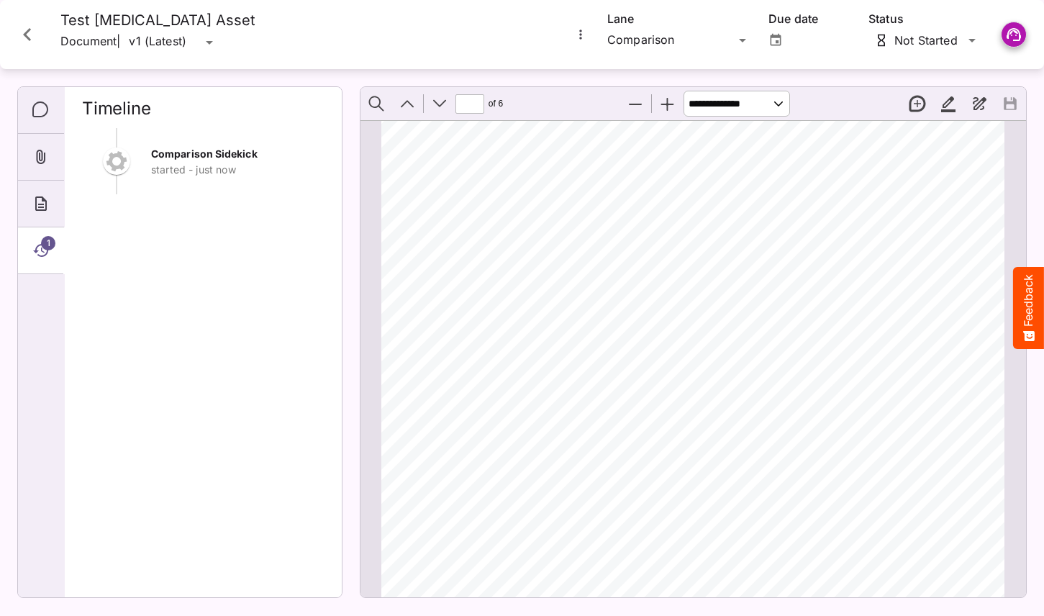
scroll to position [865, 0]
type input "*"
click at [29, 33] on icon "Close card" at bounding box center [27, 35] width 26 height 26
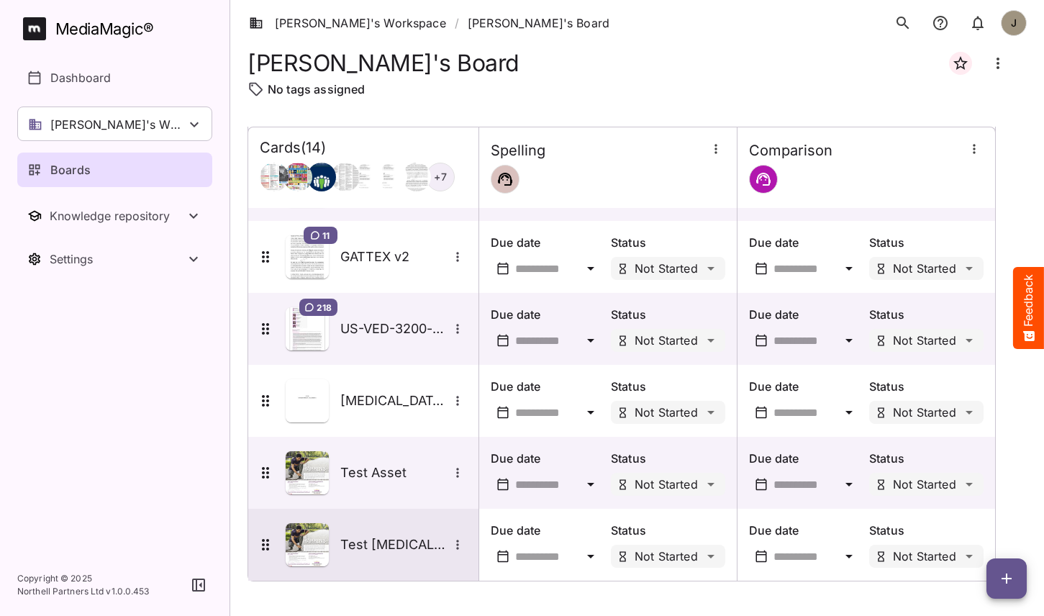
click at [391, 529] on div "Test [MEDICAL_DATA] Asset" at bounding box center [362, 544] width 210 height 43
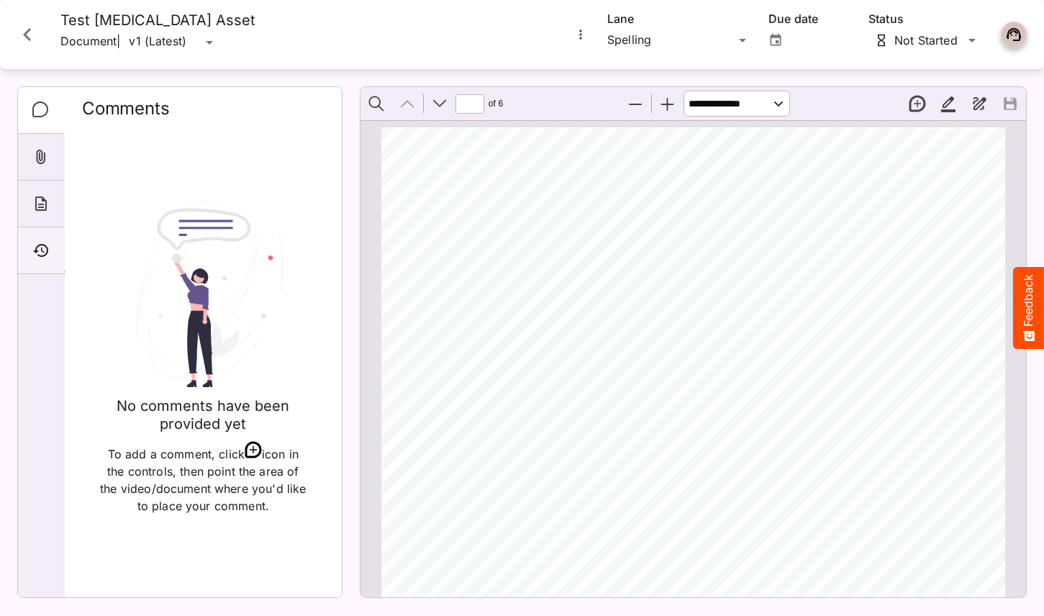
click at [35, 242] on icon "Timeline" at bounding box center [40, 250] width 17 height 17
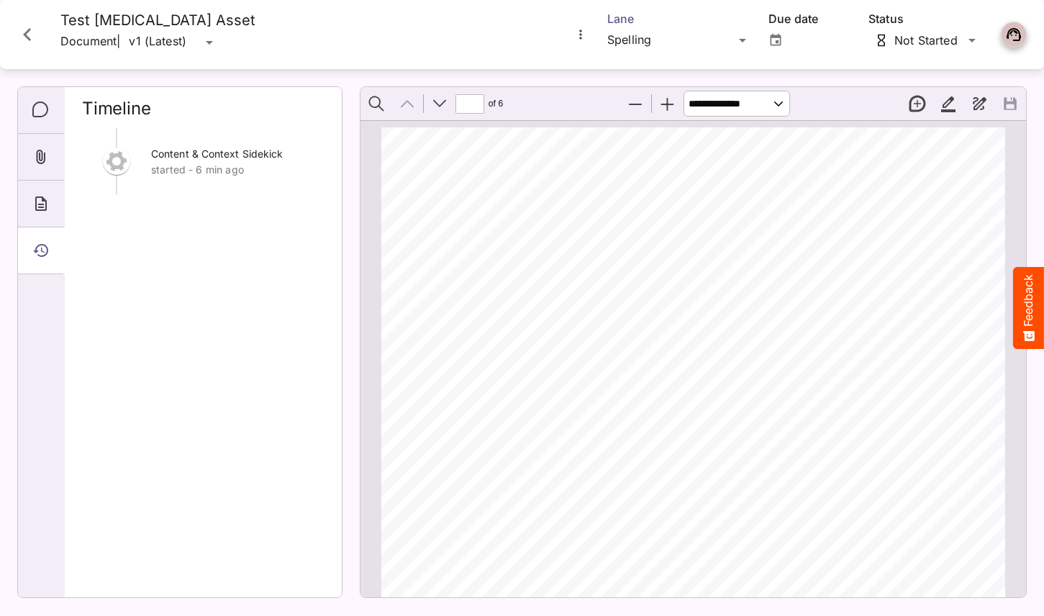
click at [652, 42] on div "[PERSON_NAME]'s Workspace / [PERSON_NAME]'s Board J MediaMagic ® Dashboard [PER…" at bounding box center [522, 304] width 1044 height 609
click at [660, 110] on p "Comparison" at bounding box center [679, 103] width 121 height 17
click at [222, 293] on div "Comparison Sidekick started - 6 min ago" at bounding box center [203, 356] width 242 height 457
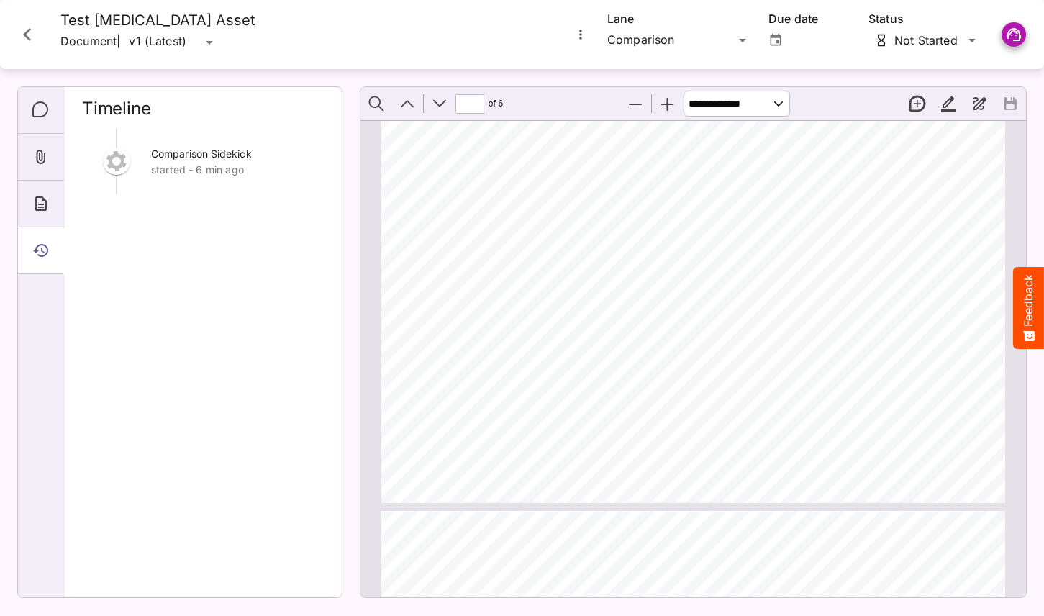
type input "*"
